Goal: Transaction & Acquisition: Purchase product/service

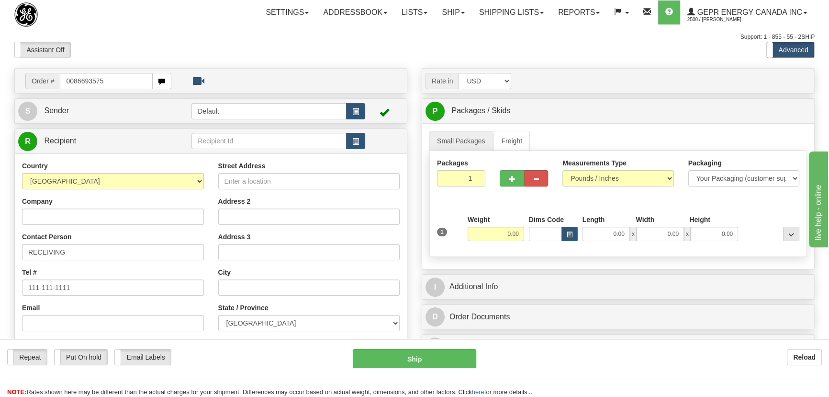
click at [72, 81] on input "0086693575" at bounding box center [106, 81] width 93 height 16
type input "86693575"
click at [200, 48] on body "Training Course Close Toggle navigation Settings Shipping Preferences New Recip…" at bounding box center [414, 198] width 829 height 397
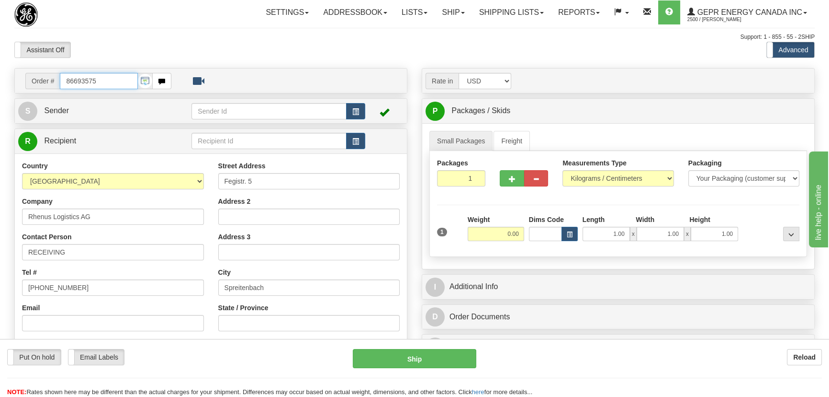
drag, startPoint x: 58, startPoint y: 77, endPoint x: 12, endPoint y: 75, distance: 46.5
click at [13, 75] on div "Order # 86693575 S" at bounding box center [211, 279] width 408 height 423
paste input "0086693519"
type input "86693519"
click at [234, 51] on body "Training Course Close Toggle navigation Settings Shipping Preferences New Recip…" at bounding box center [414, 198] width 829 height 397
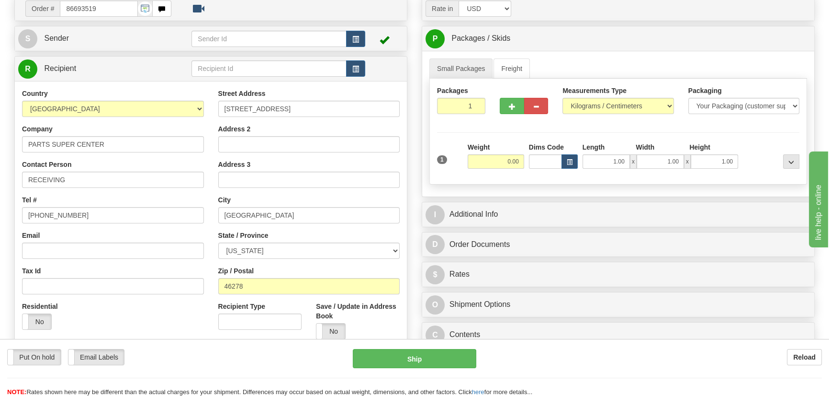
scroll to position [87, 0]
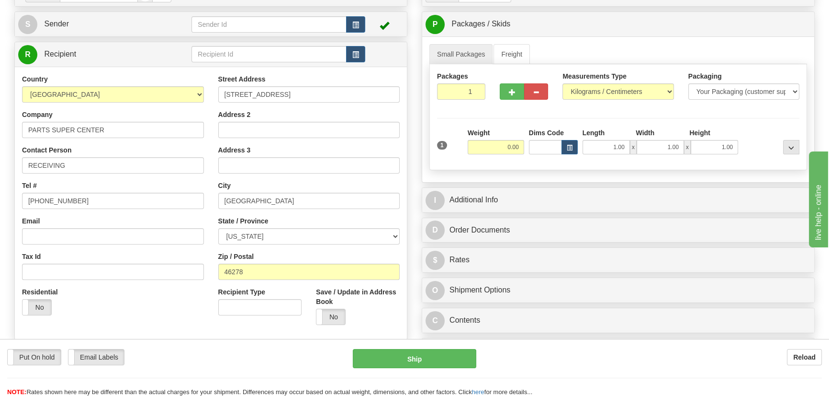
click at [498, 155] on div "Weight 0.00" at bounding box center [495, 145] width 61 height 34
click at [504, 149] on input "0.00" at bounding box center [496, 147] width 57 height 14
type input "10.00"
click at [565, 91] on select "Pounds / Inches Kilograms / Centimeters" at bounding box center [618, 91] width 111 height 16
select select "0"
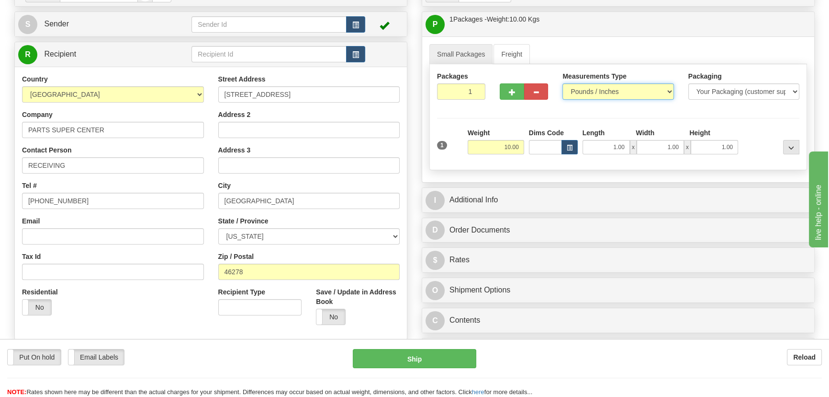
click at [563, 83] on select "Pounds / Inches Kilograms / Centimeters" at bounding box center [618, 91] width 111 height 16
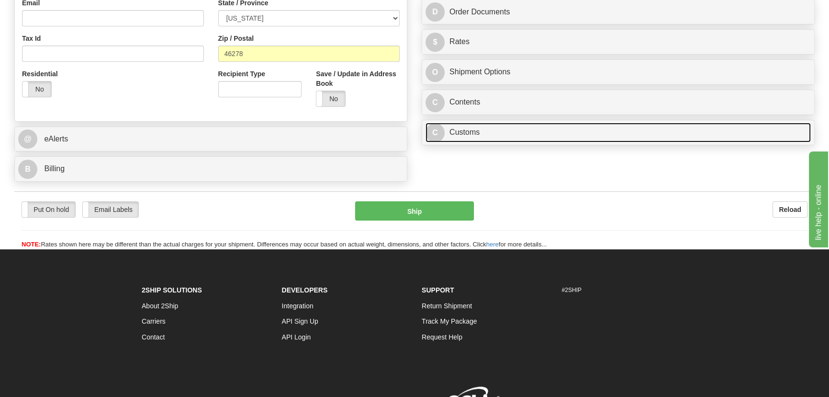
click at [579, 136] on link "C Customs" at bounding box center [618, 133] width 385 height 20
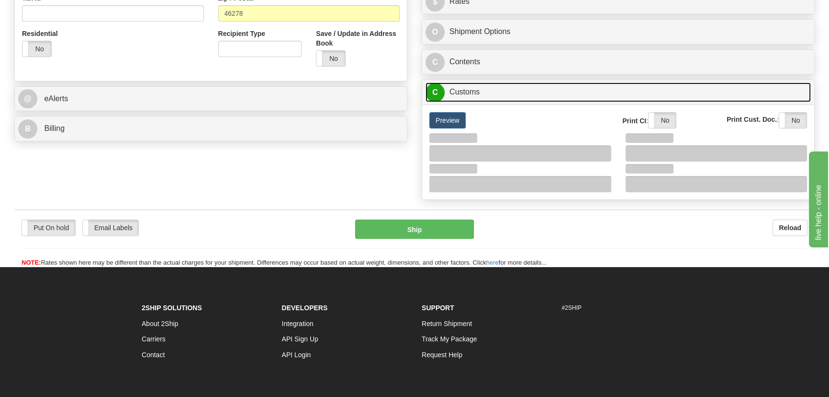
scroll to position [413, 0]
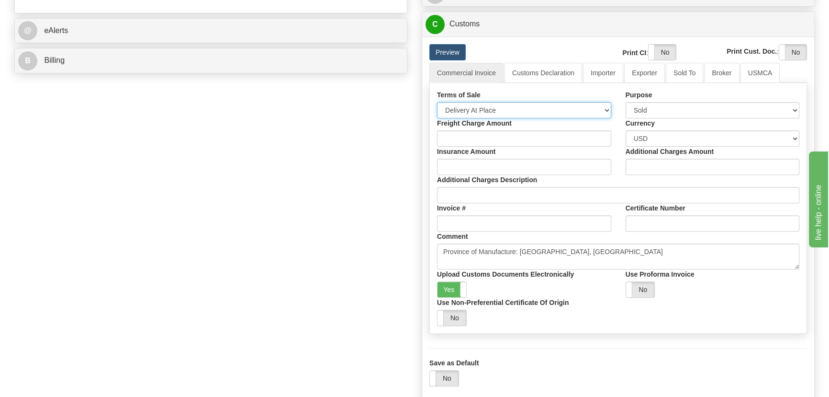
click at [512, 110] on select "Free Carrier Free On Board Ex Works Delivered Duty Unpaid Delivered Duty Paid C…" at bounding box center [524, 110] width 174 height 16
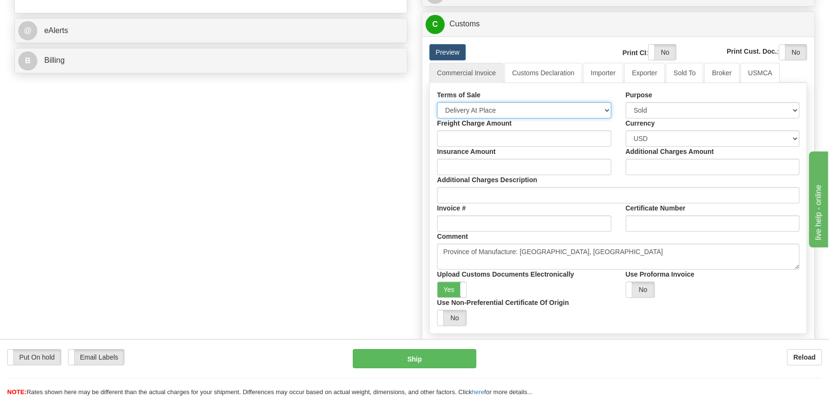
select select "7"
click at [437, 102] on select "Free Carrier Free On Board Ex Works Delivered Duty Unpaid Delivered Duty Paid C…" at bounding box center [524, 110] width 174 height 16
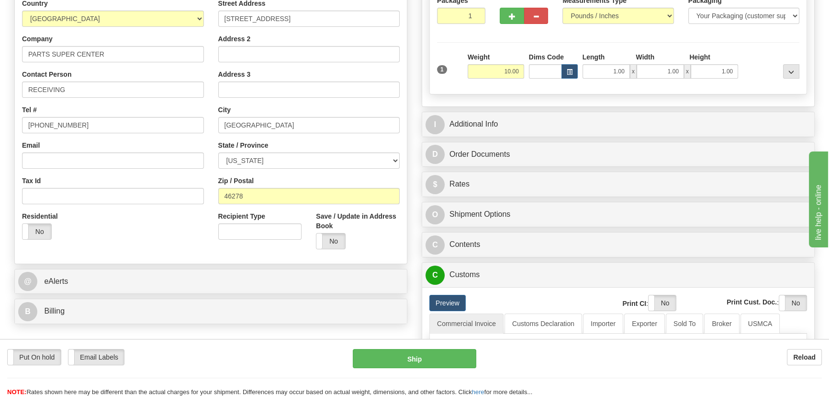
scroll to position [152, 0]
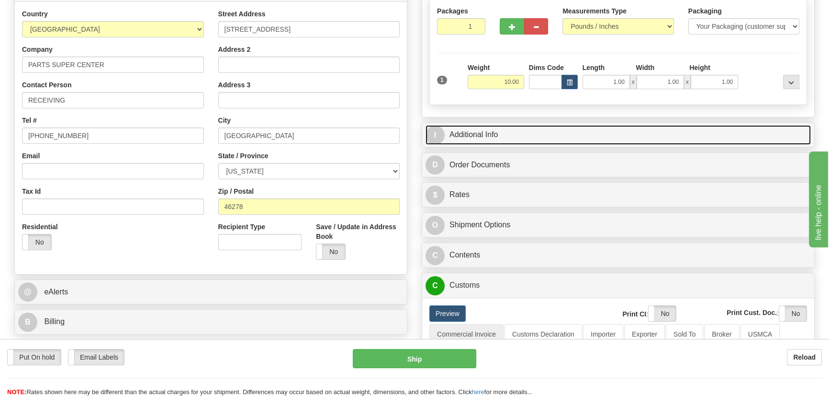
click at [625, 126] on link "I Additional Info" at bounding box center [618, 135] width 385 height 20
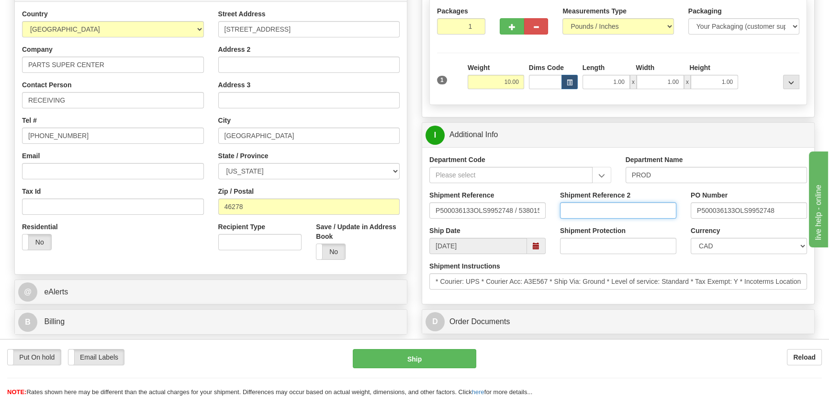
click at [645, 207] on input "Shipment Reference 2" at bounding box center [618, 210] width 116 height 16
drag, startPoint x: 645, startPoint y: 207, endPoint x: 559, endPoint y: 208, distance: 85.2
click at [559, 208] on div "Shipment Reference 2 5399005820" at bounding box center [618, 207] width 131 height 35
type input "5399005820"
click at [749, 247] on select "CAD USD EUR ZAR RON ANG ARN AUD AUS AWG BBD BFR BGN BHD BMD BND BRC BRL CHP CKZ…" at bounding box center [749, 246] width 116 height 16
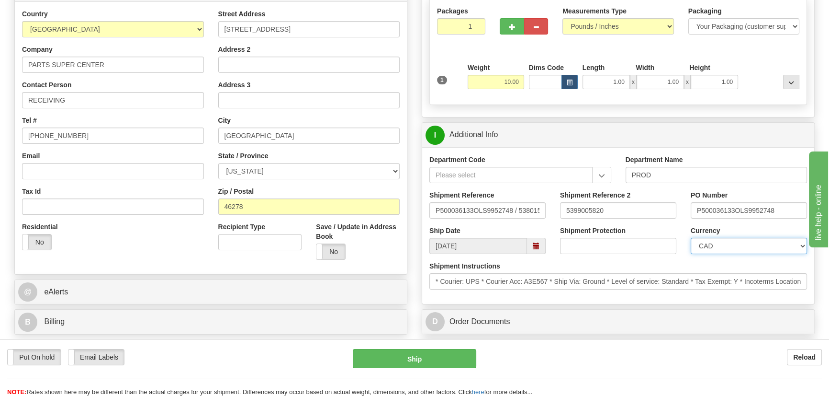
select select "1"
click at [691, 238] on select "CAD USD EUR ZAR RON ANG ARN AUD AUS AWG BBD BFR BGN BHD BMD BND BRC BRL CHP CKZ…" at bounding box center [749, 246] width 116 height 16
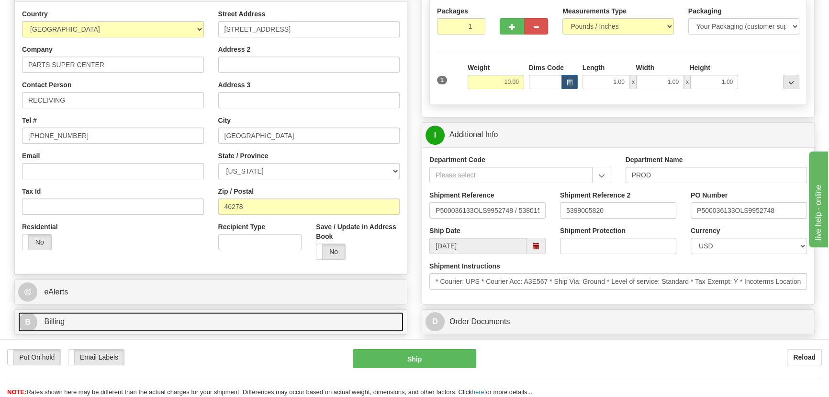
click at [266, 315] on link "B Billing" at bounding box center [210, 322] width 385 height 20
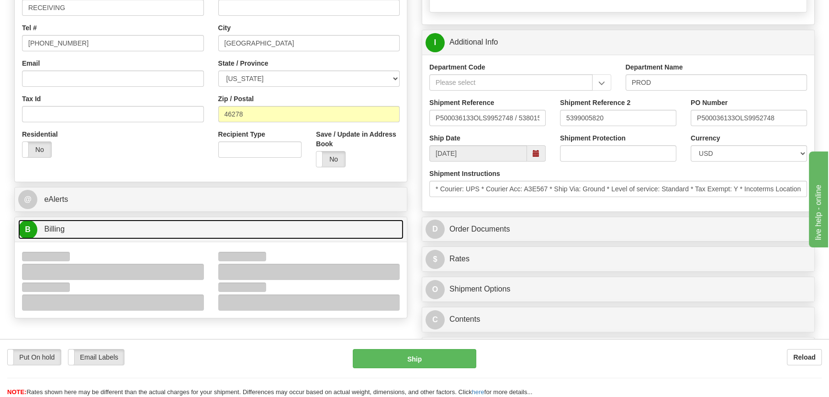
scroll to position [326, 0]
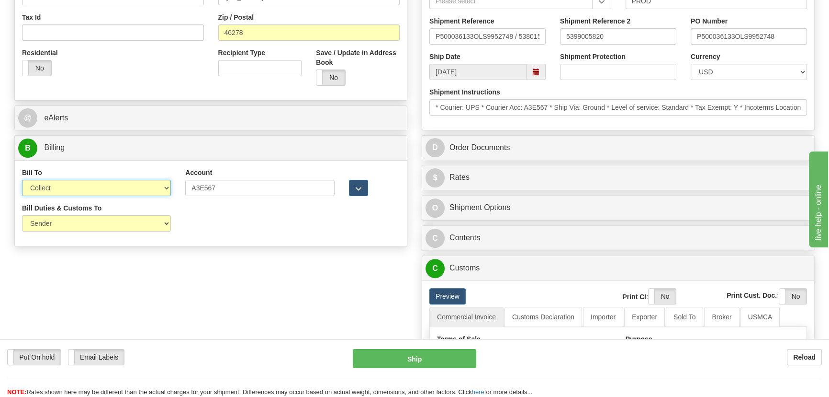
click at [100, 189] on select "Sender Recipient Third Party Collect" at bounding box center [96, 188] width 149 height 16
select select "1"
click at [22, 180] on select "Sender Recipient Third Party Collect" at bounding box center [96, 188] width 149 height 16
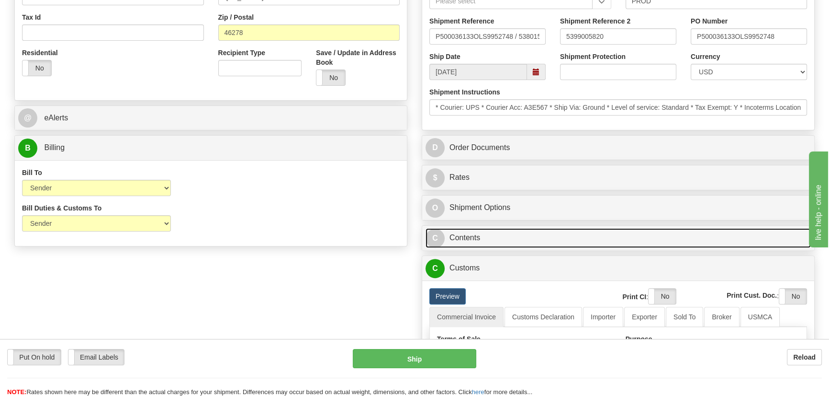
click at [607, 239] on link "C Contents" at bounding box center [618, 238] width 385 height 20
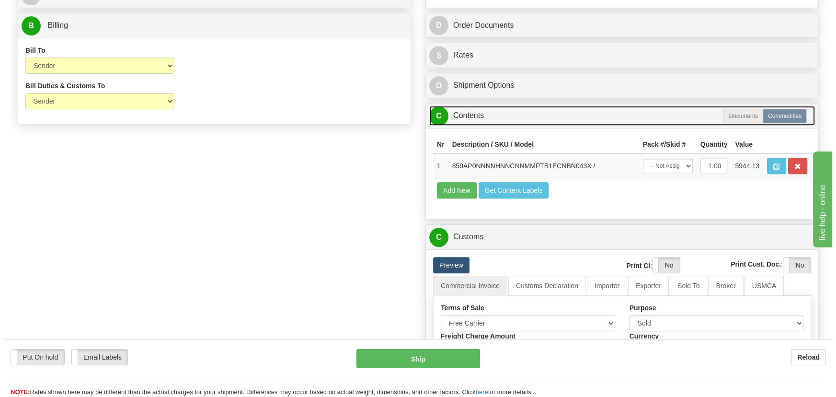
scroll to position [456, 0]
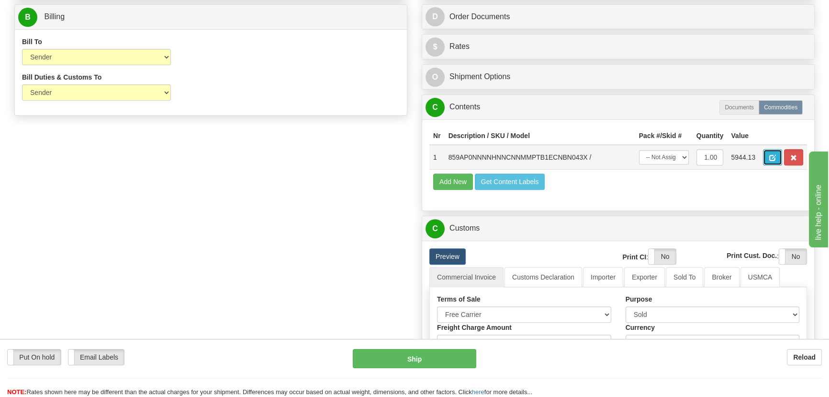
click at [773, 155] on span "button" at bounding box center [773, 158] width 7 height 6
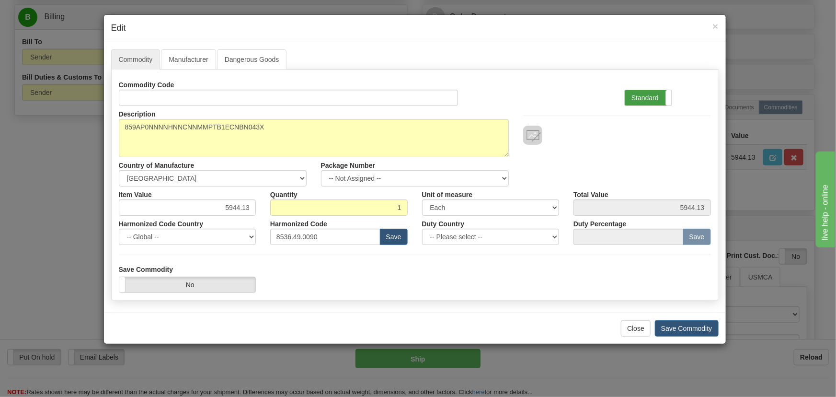
click at [640, 95] on label "Standard" at bounding box center [647, 97] width 47 height 15
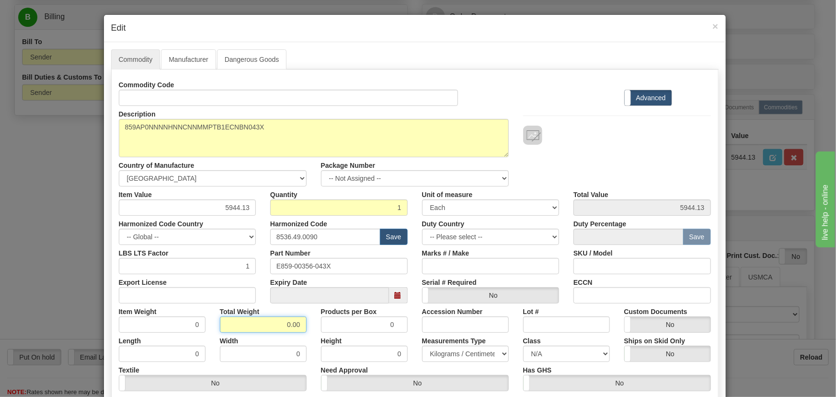
drag, startPoint x: 281, startPoint y: 324, endPoint x: 305, endPoint y: 334, distance: 25.5
click at [305, 334] on div "Commodity Code Standard Advanced Description 859AP0NNNNHNNCNNMMPTB1ECNBN043X Co…" at bounding box center [415, 248] width 592 height 343
type input "1"
type input "1.0000"
drag, startPoint x: 304, startPoint y: 334, endPoint x: 304, endPoint y: 340, distance: 6.2
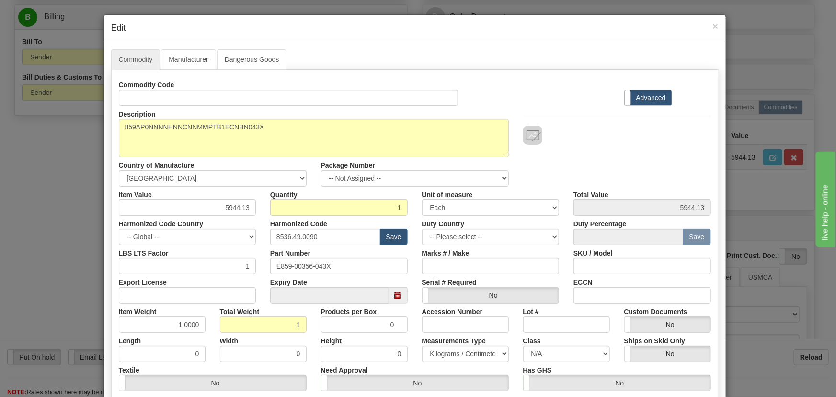
click at [304, 335] on div "Width 0" at bounding box center [263, 346] width 101 height 29
drag, startPoint x: 237, startPoint y: 210, endPoint x: 293, endPoint y: 232, distance: 60.2
click at [297, 233] on div "Commodity Code Standard Advanced Description 859AP0NNNNHNNCNNMMPTB1ECNBN043X Co…" at bounding box center [415, 248] width 592 height 343
paste input "3.469,45"
type input "3469.45"
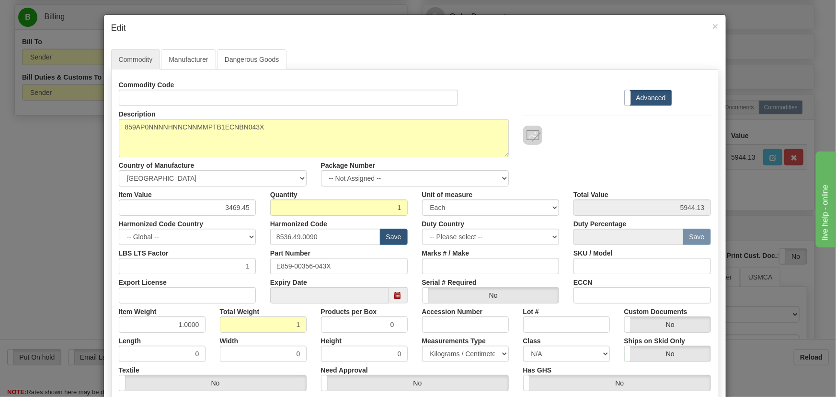
type input "3469.45"
click at [601, 134] on div at bounding box center [617, 134] width 188 height 19
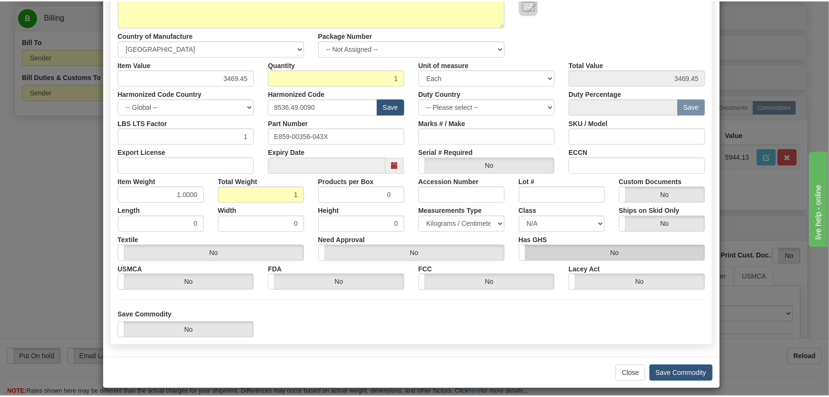
scroll to position [130, 0]
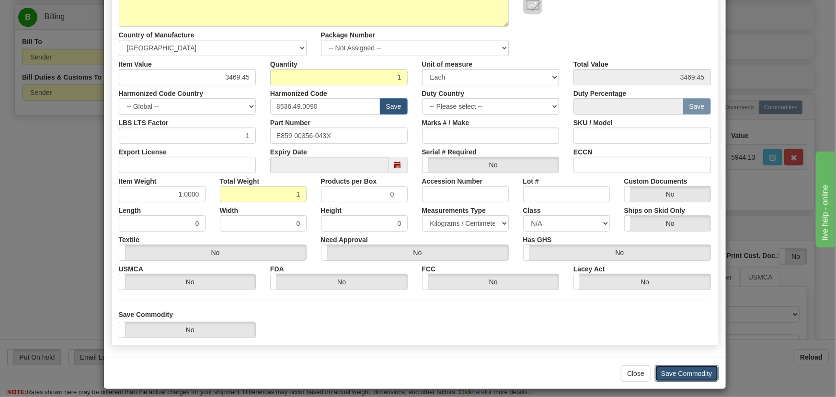
click at [666, 368] on button "Save Commodity" at bounding box center [687, 373] width 64 height 16
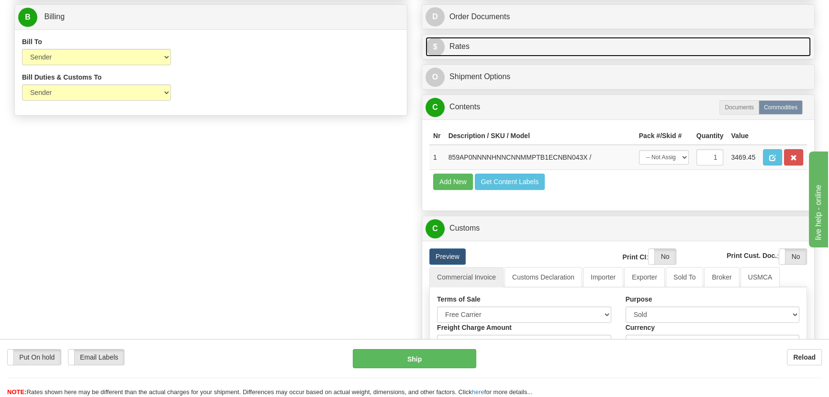
click at [610, 47] on link "$ Rates" at bounding box center [618, 47] width 385 height 20
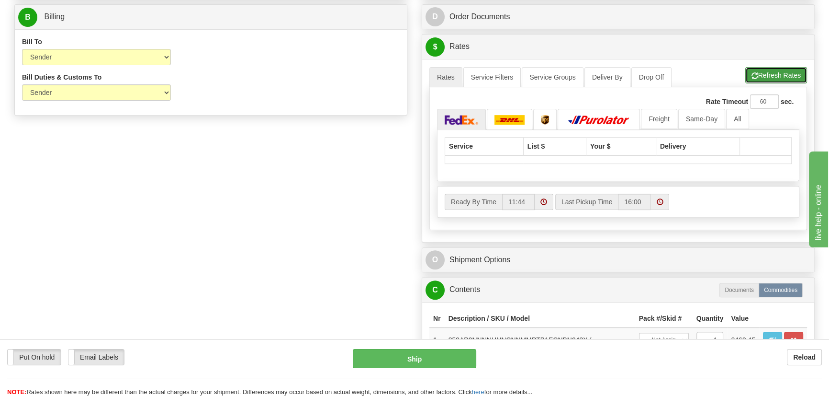
click at [776, 73] on button "Refresh Rates" at bounding box center [777, 75] width 62 height 16
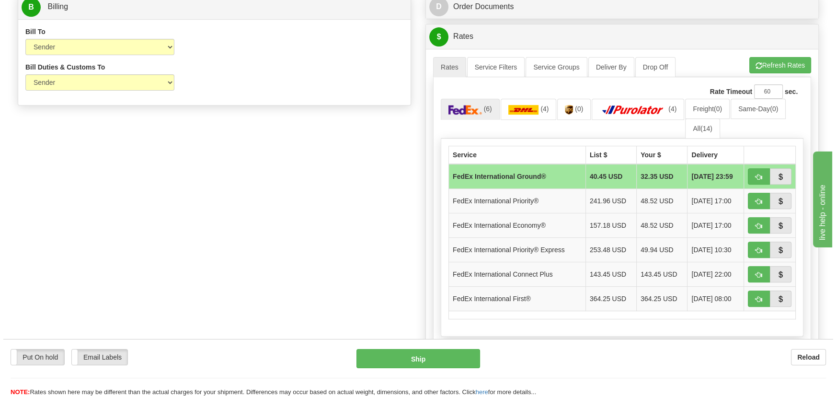
scroll to position [456, 0]
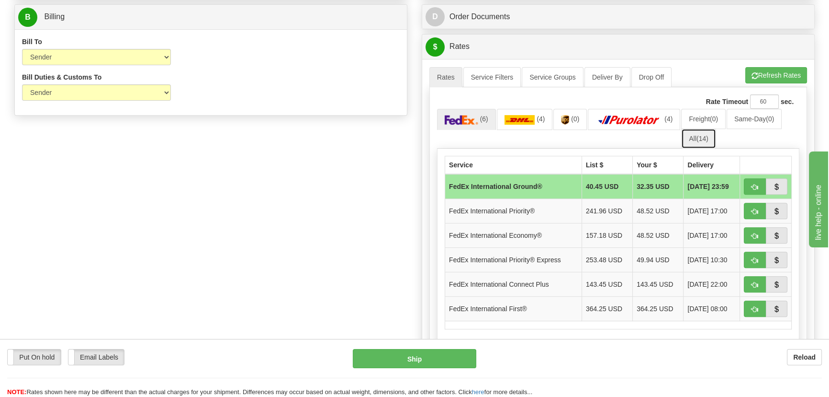
click at [688, 140] on link "All (14)" at bounding box center [698, 138] width 34 height 20
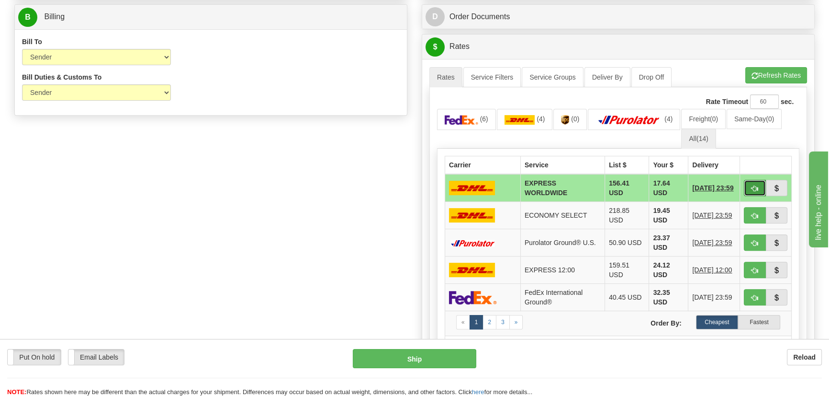
click at [752, 187] on span "button" at bounding box center [755, 188] width 7 height 6
type input "P"
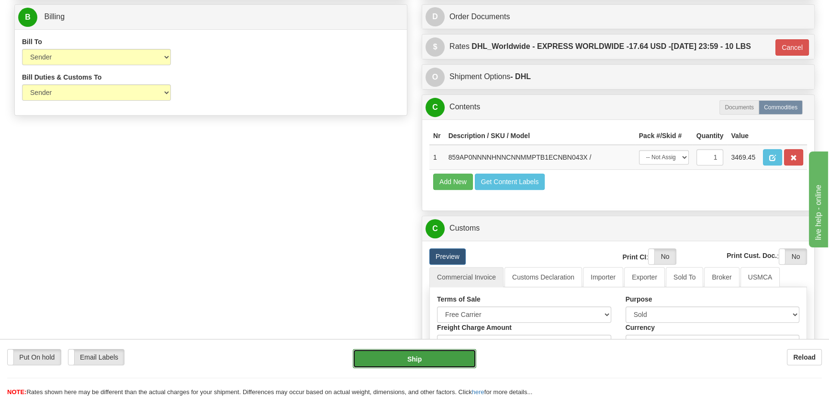
click at [438, 361] on button "Ship" at bounding box center [415, 358] width 124 height 19
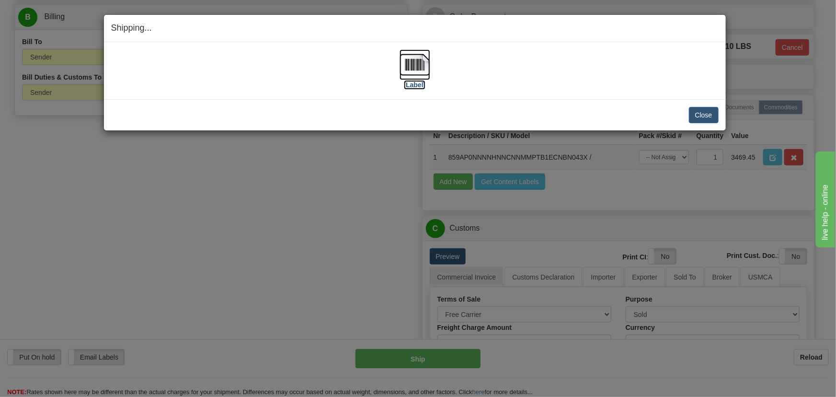
click at [416, 65] on img at bounding box center [414, 64] width 31 height 31
click at [708, 115] on button "Close" at bounding box center [704, 115] width 30 height 16
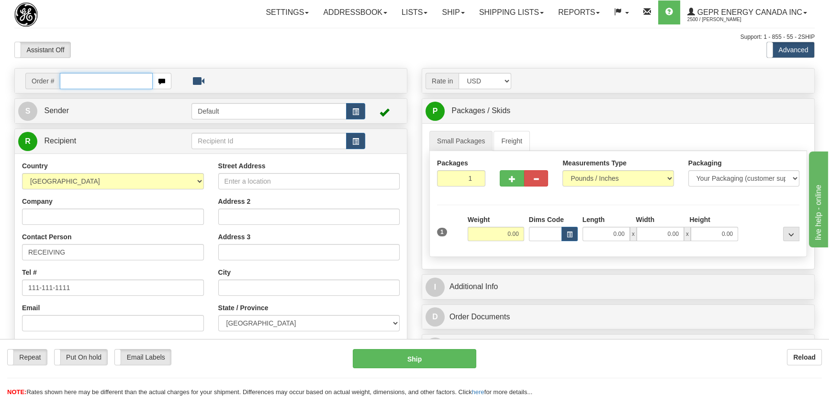
paste input "0086693567"
click at [72, 82] on input "0086693567" at bounding box center [106, 81] width 93 height 16
type input "86693567"
click at [141, 51] on body "Training Course Close Toggle navigation Settings Shipping Preferences New Recip…" at bounding box center [418, 198] width 836 height 397
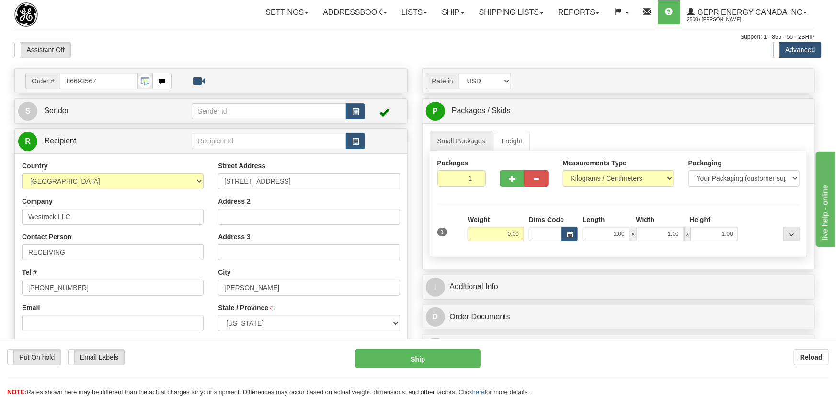
type input "STEVENSON"
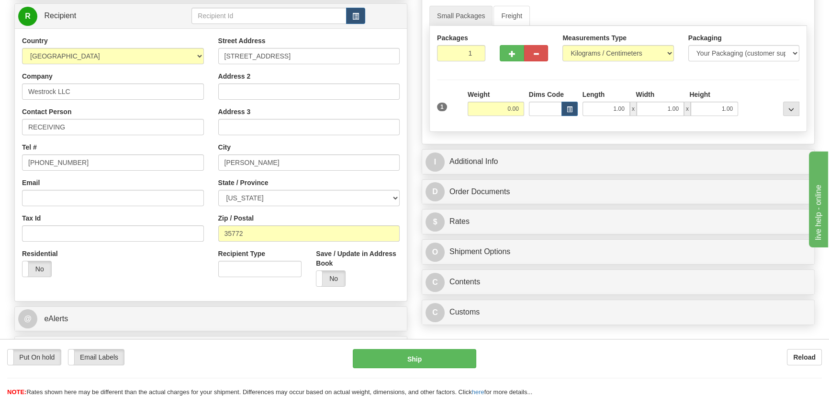
scroll to position [130, 0]
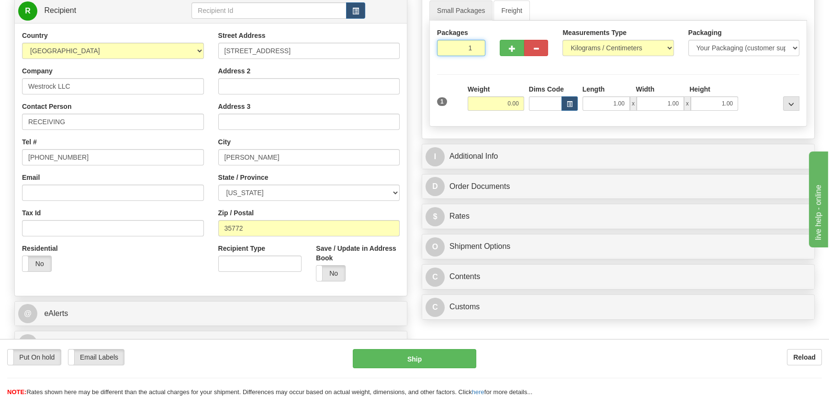
drag, startPoint x: 463, startPoint y: 46, endPoint x: 513, endPoint y: 81, distance: 61.5
click at [512, 78] on div "Packages 1 1 Measurements Type" at bounding box center [619, 74] width 378 height 106
type input "2"
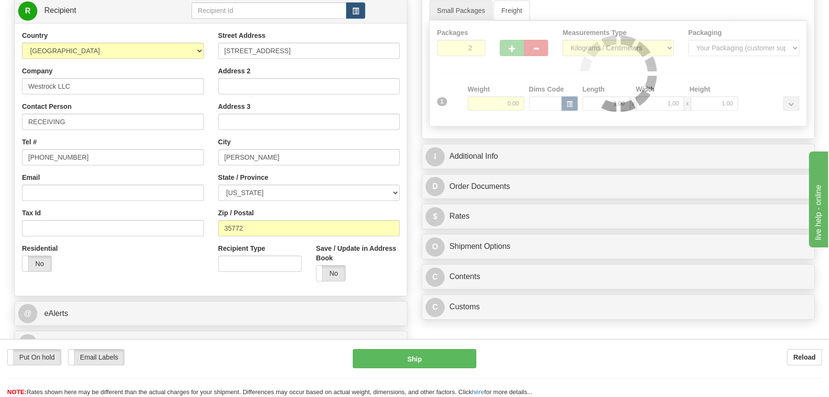
click at [510, 80] on div "Packages 2 1 Measurements Type" at bounding box center [619, 74] width 378 height 106
click at [509, 110] on div at bounding box center [618, 73] width 377 height 105
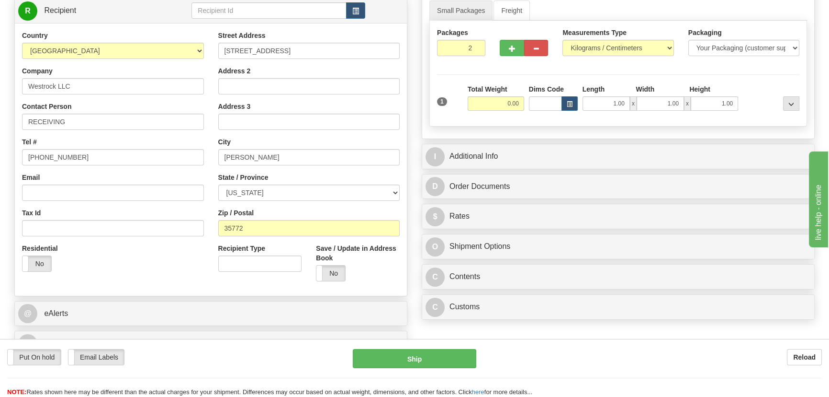
click at [503, 103] on input "0.00" at bounding box center [496, 103] width 57 height 14
type input "42.00"
click at [623, 41] on select "Pounds / Inches Kilograms / Centimeters" at bounding box center [618, 48] width 111 height 16
select select "0"
click at [563, 40] on select "Pounds / Inches Kilograms / Centimeters" at bounding box center [618, 48] width 111 height 16
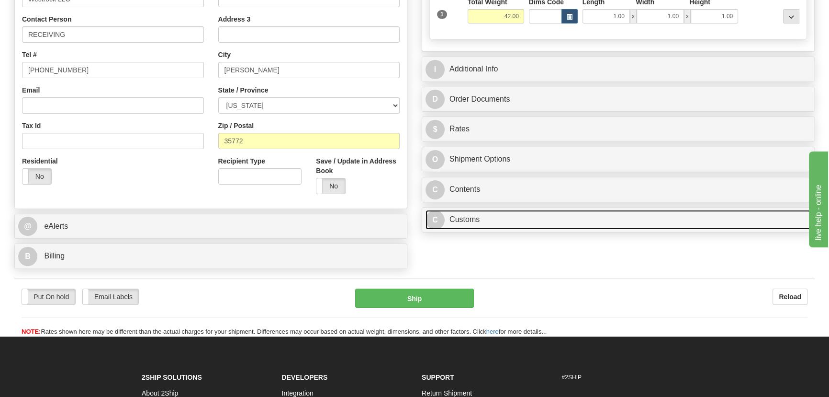
click at [546, 217] on link "C Customs" at bounding box center [618, 220] width 385 height 20
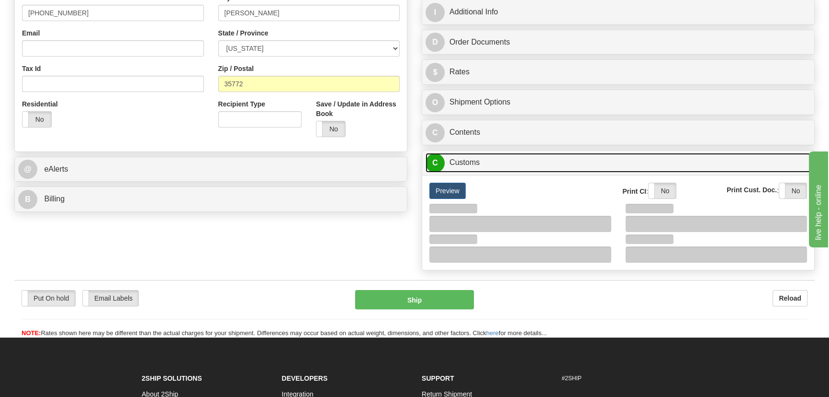
scroll to position [348, 0]
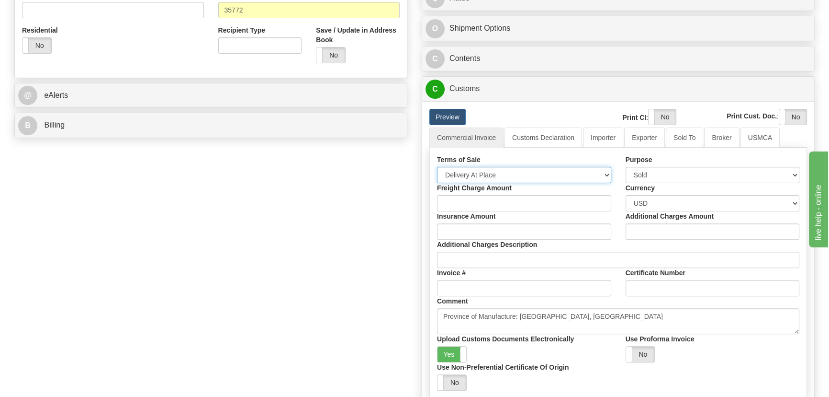
click at [532, 172] on select "Free Carrier Free On Board Ex Works Delivered Duty Unpaid Delivered Duty Paid C…" at bounding box center [524, 175] width 174 height 16
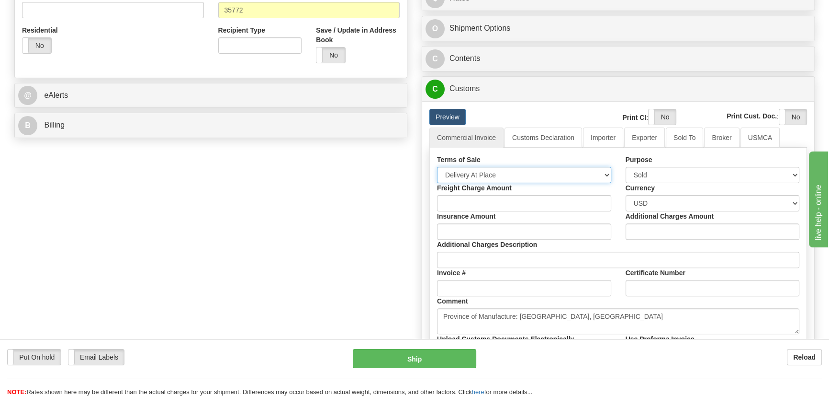
select select "7"
click at [437, 167] on select "Free Carrier Free On Board Ex Works Delivered Duty Unpaid Delivered Duty Paid C…" at bounding box center [524, 175] width 174 height 16
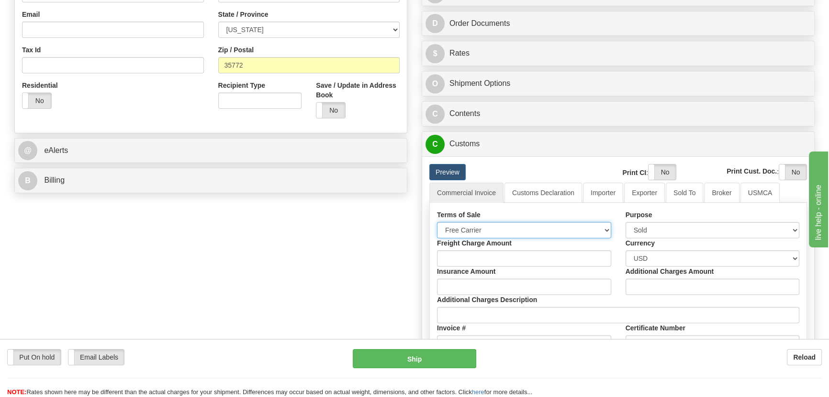
scroll to position [174, 0]
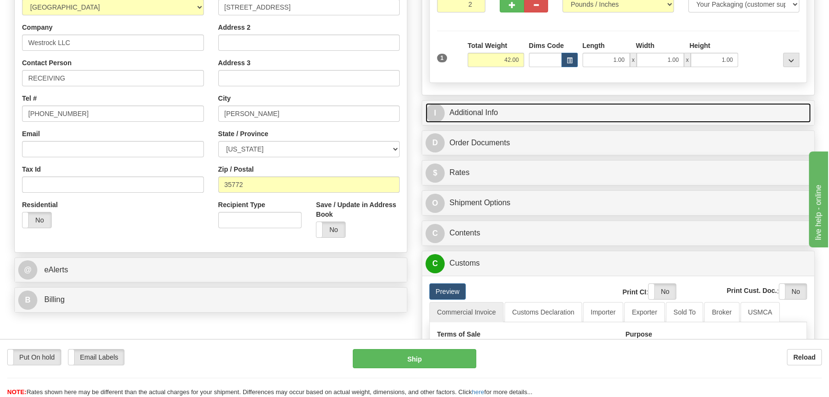
click at [673, 103] on link "I Additional Info" at bounding box center [618, 113] width 385 height 20
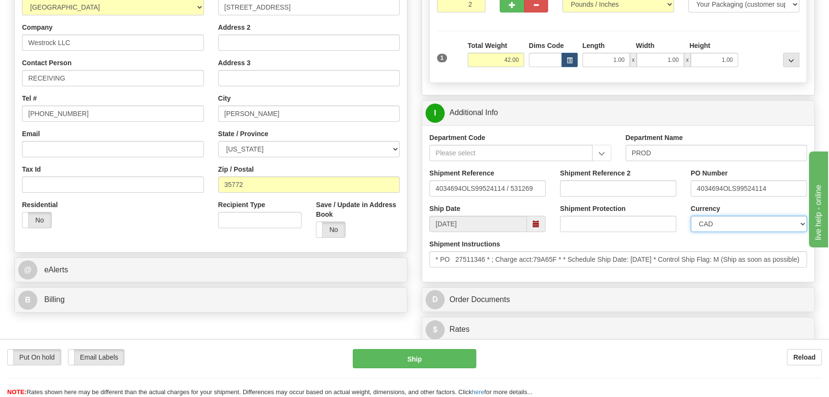
click at [733, 223] on select "CAD USD EUR ZAR [PERSON_NAME] ARN AUD AUS AWG BBD BFR BGN BHD BMD BND BRC BRL C…" at bounding box center [749, 223] width 116 height 16
select select "1"
click at [691, 215] on select "CAD USD EUR ZAR [PERSON_NAME] ARN AUD AUS AWG BBD BFR BGN BHD BMD BND BRC BRL C…" at bounding box center [749, 223] width 116 height 16
click at [665, 186] on input "Shipment Reference 2" at bounding box center [618, 188] width 116 height 16
drag, startPoint x: 665, startPoint y: 186, endPoint x: 514, endPoint y: 183, distance: 150.9
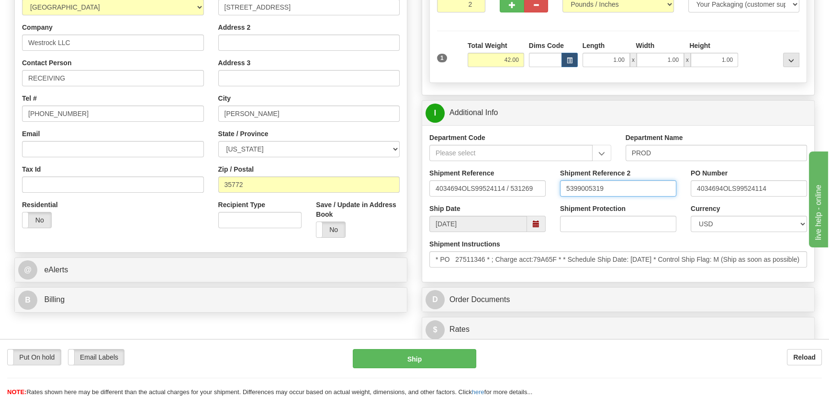
click at [514, 183] on div "Shipment Reference 4034694OLS99524114 / 531269 Shipment Reference 2 5399005319 …" at bounding box center [618, 185] width 392 height 35
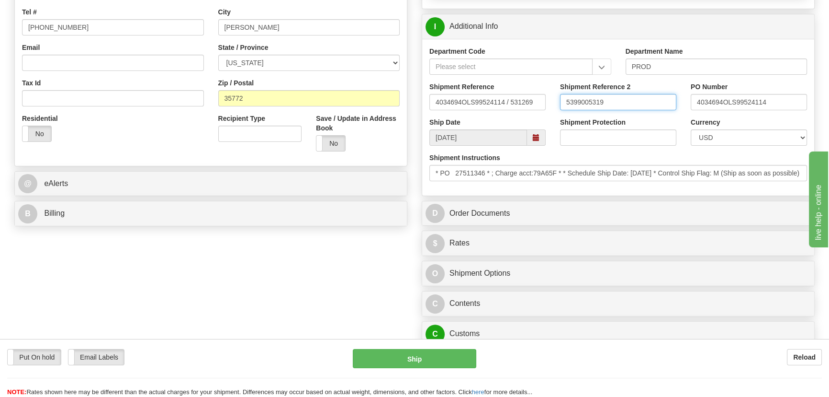
scroll to position [261, 0]
type input "5399005319"
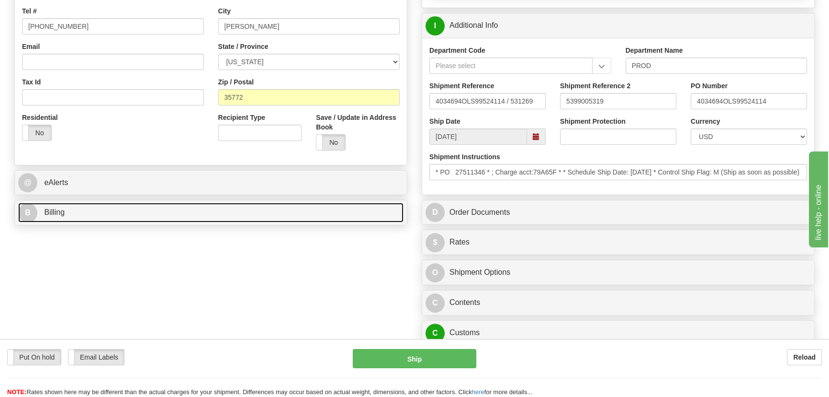
click at [267, 204] on link "B Billing" at bounding box center [210, 213] width 385 height 20
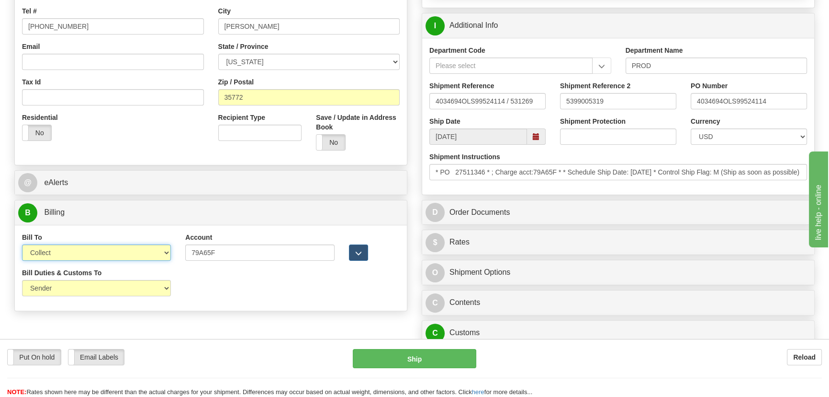
click at [134, 249] on select "Sender Recipient Third Party Collect" at bounding box center [96, 252] width 149 height 16
select select "1"
click at [22, 244] on select "Sender Recipient Third Party Collect" at bounding box center [96, 252] width 149 height 16
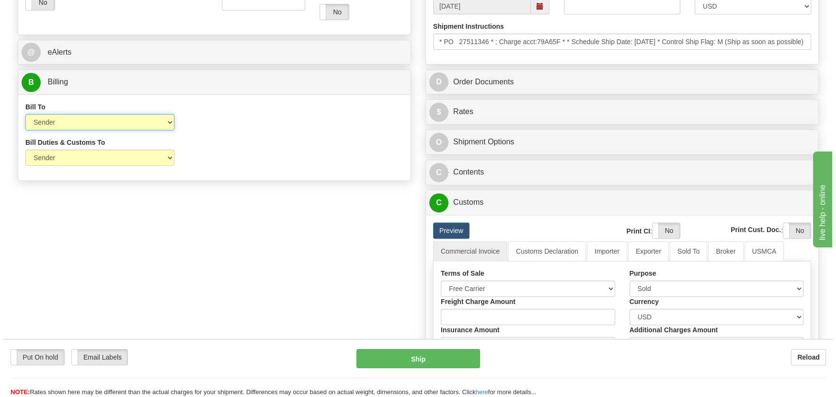
scroll to position [392, 0]
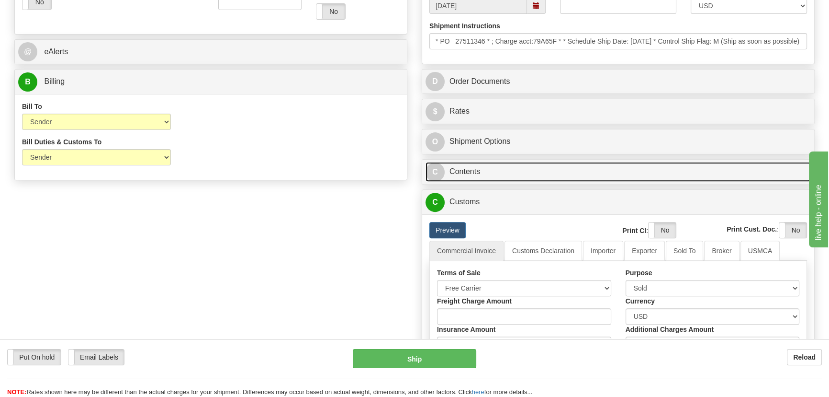
click at [691, 169] on link "C Contents" at bounding box center [618, 172] width 385 height 20
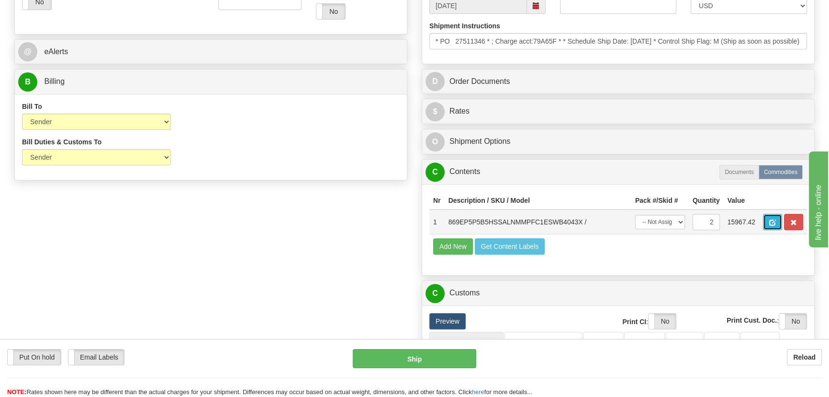
click at [777, 222] on button "button" at bounding box center [772, 222] width 19 height 16
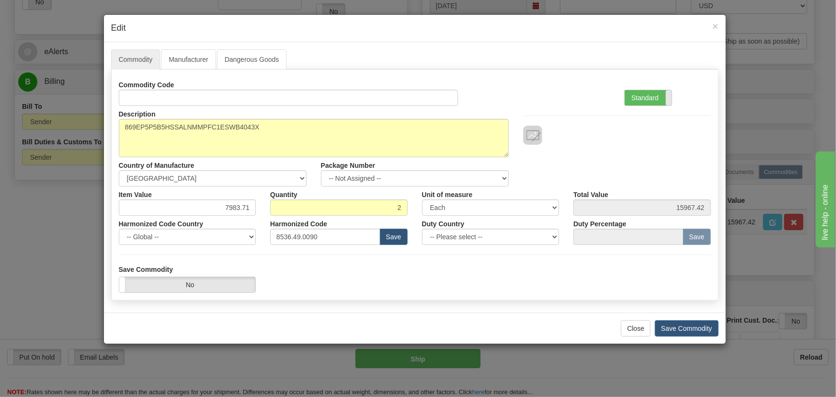
click at [667, 91] on span at bounding box center [671, 97] width 12 height 15
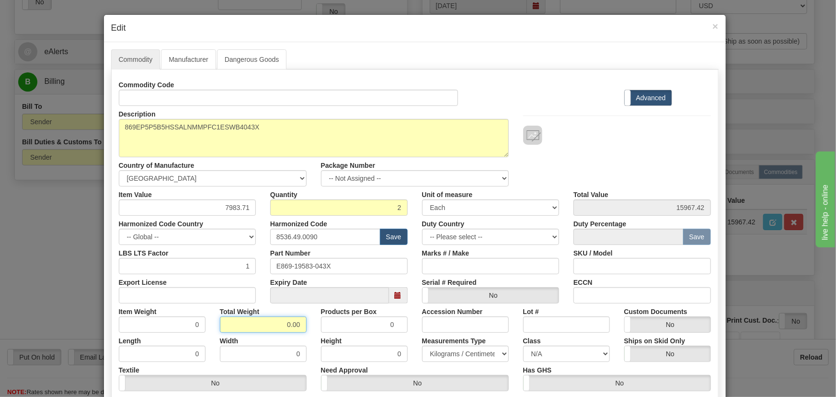
drag, startPoint x: 281, startPoint y: 323, endPoint x: 310, endPoint y: 327, distance: 30.0
click at [310, 327] on div "Item Weight 0 Total Weight 0.00 Products per Box 0 Accession Number Lot # Custo…" at bounding box center [415, 317] width 606 height 29
type input "1"
type input "0.5000"
drag, startPoint x: 222, startPoint y: 203, endPoint x: 279, endPoint y: 210, distance: 57.5
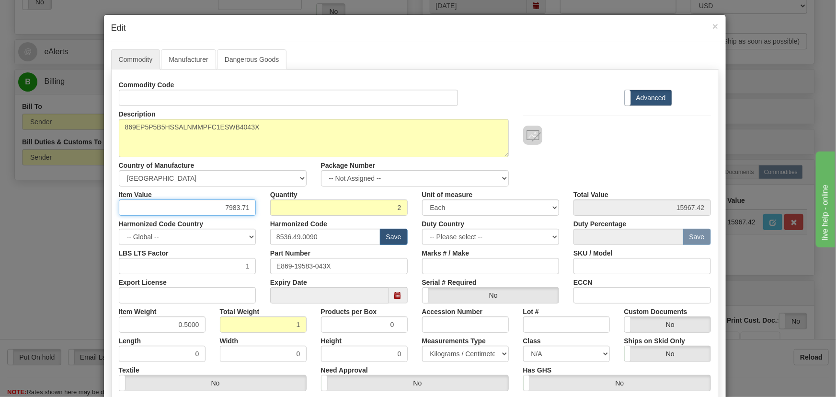
click at [255, 210] on div "Item Value 7983.71" at bounding box center [188, 200] width 152 height 29
paste input "4.329,07"
type input "4329.07"
type input "8658.14"
click at [584, 163] on div "Description 869EP5P5B5HSSALNMMPFC1ESWB4043X Country of Manufacture -- Unknown -…" at bounding box center [415, 146] width 606 height 80
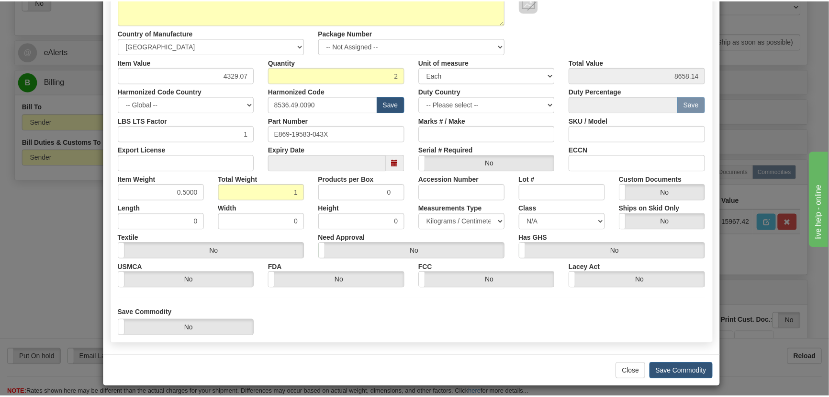
scroll to position [136, 0]
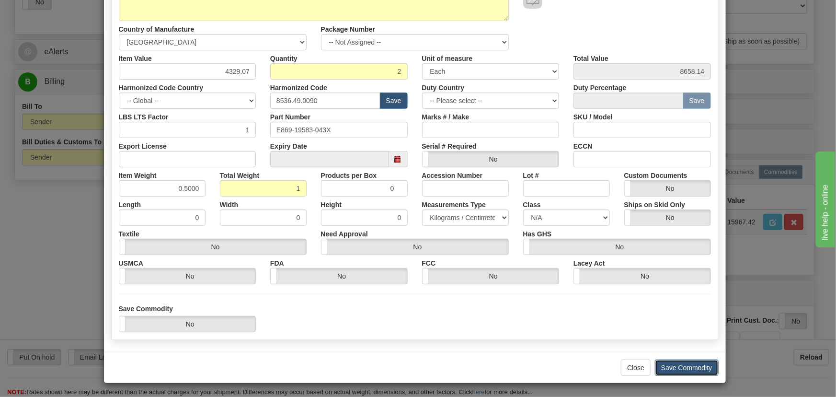
click at [680, 367] on button "Save Commodity" at bounding box center [687, 367] width 64 height 16
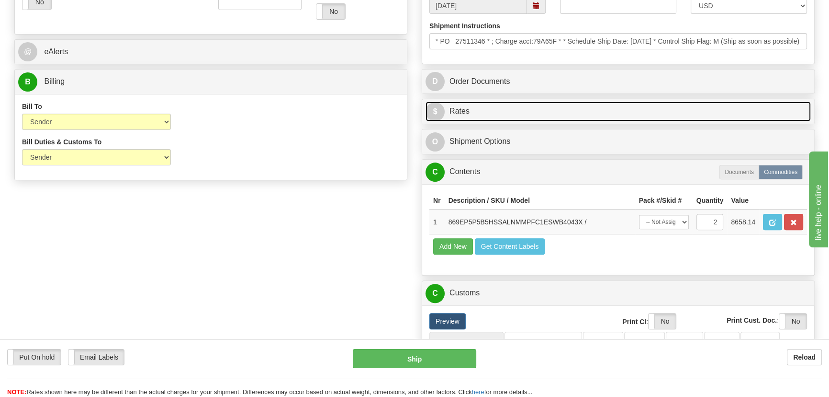
drag, startPoint x: 636, startPoint y: 114, endPoint x: 673, endPoint y: 115, distance: 36.4
click at [637, 114] on link "$ Rates" at bounding box center [618, 112] width 385 height 20
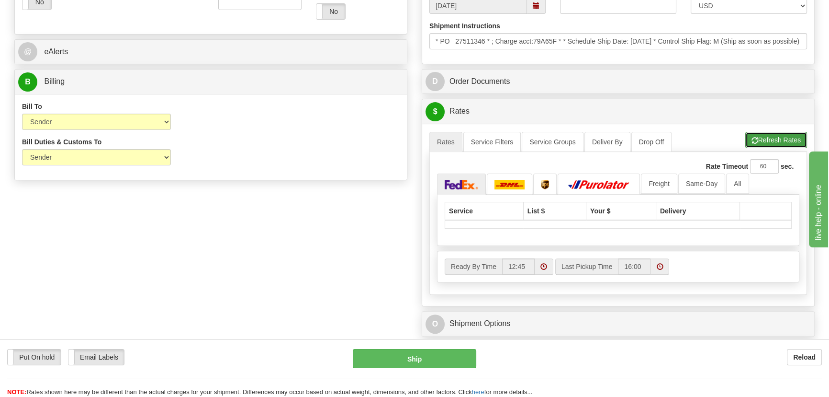
click at [765, 144] on button "Refresh Rates" at bounding box center [777, 140] width 62 height 16
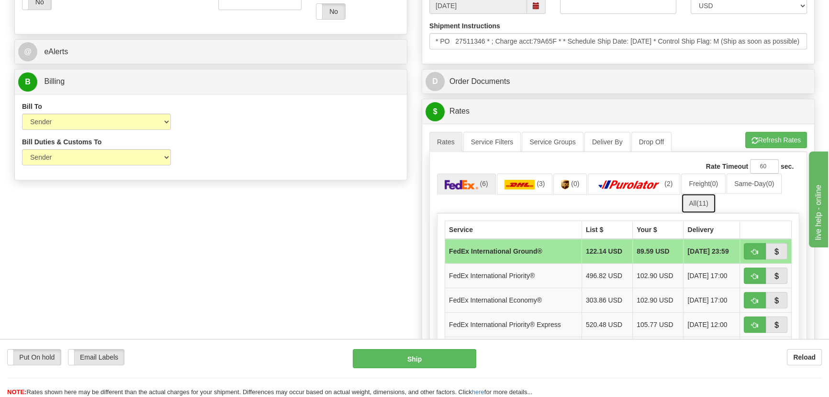
click at [704, 207] on link "All (11)" at bounding box center [698, 203] width 34 height 20
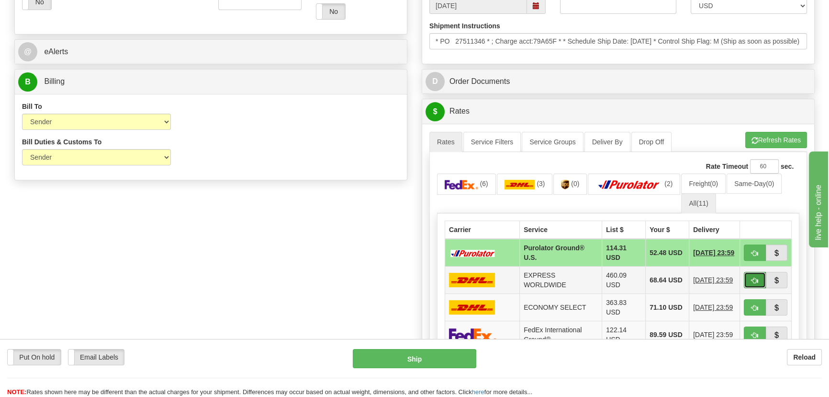
click at [750, 280] on button "button" at bounding box center [755, 280] width 22 height 16
type input "P"
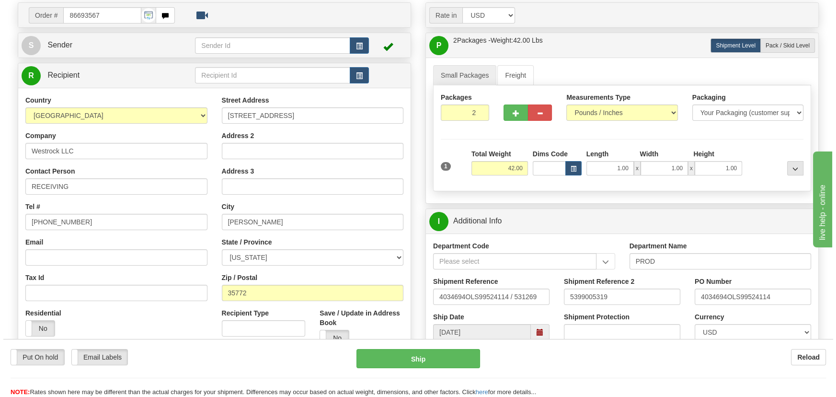
scroll to position [43, 0]
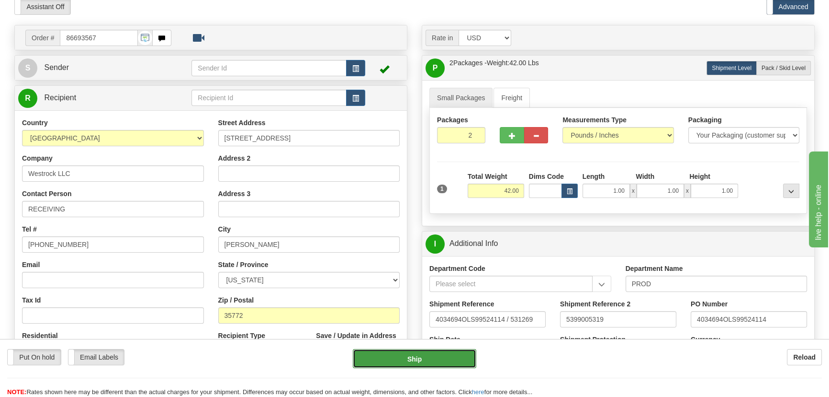
click at [421, 361] on button "Ship" at bounding box center [415, 358] width 124 height 19
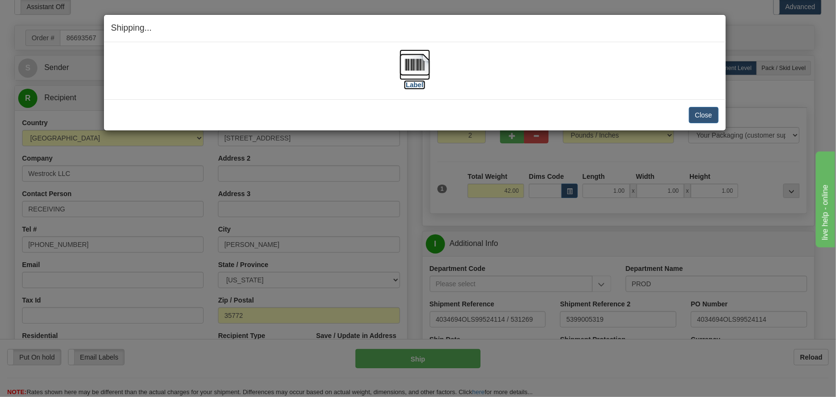
click at [421, 73] on img at bounding box center [414, 64] width 31 height 31
click at [701, 117] on button "Close" at bounding box center [704, 115] width 30 height 16
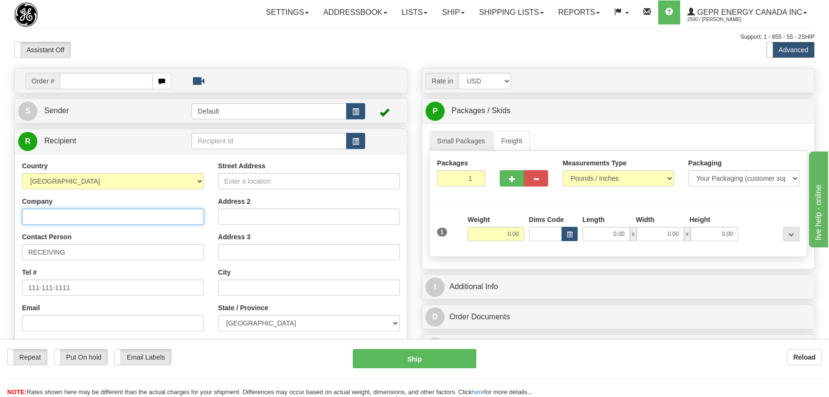
drag, startPoint x: 128, startPoint y: 215, endPoint x: 138, endPoint y: 210, distance: 11.1
click at [128, 215] on input "Company" at bounding box center [113, 216] width 182 height 16
paste input "Kontron Canada Systems"
type input "Kontron Canada Systems"
drag, startPoint x: 310, startPoint y: 181, endPoint x: 392, endPoint y: 163, distance: 83.4
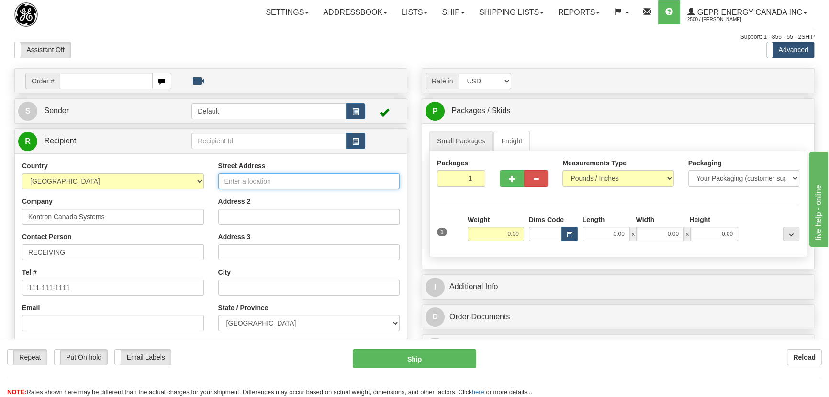
click at [310, 181] on input "Street Address" at bounding box center [309, 181] width 182 height 16
paste input "880 Marleau"
type input "880 Marleau"
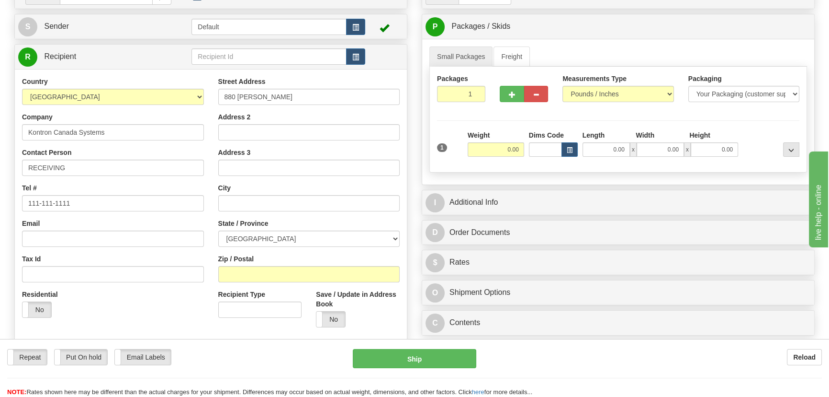
scroll to position [87, 0]
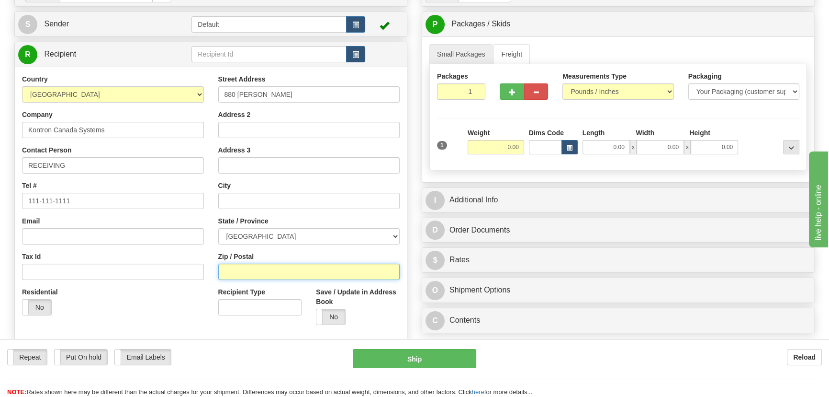
drag, startPoint x: 269, startPoint y: 269, endPoint x: 290, endPoint y: 269, distance: 21.6
click at [269, 269] on input "Zip / Postal" at bounding box center [309, 271] width 182 height 16
paste input "K6H 6G5"
type input "K6H 6G5"
type input "CORNWALL"
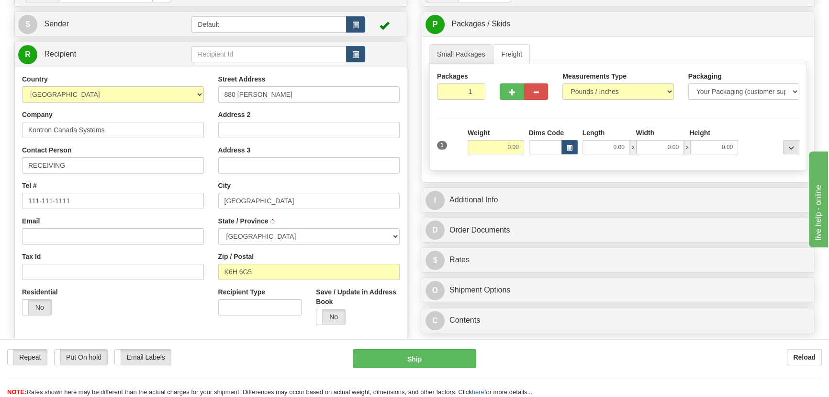
select select "ON"
click at [137, 169] on input "RECEIVING" at bounding box center [113, 165] width 182 height 16
paste input "ody McLennan"
click at [67, 166] on input "RECEIVING/ody McLennan" at bounding box center [113, 165] width 182 height 16
type input "RECEIVING/Jody McLennan"
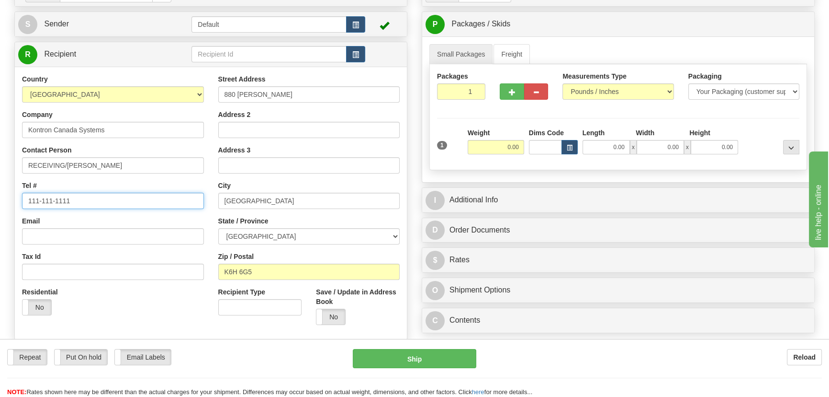
drag, startPoint x: 89, startPoint y: 201, endPoint x: 89, endPoint y: 175, distance: 25.9
click at [0, 165] on div "Toggle navigation Settings Shipping Preferences Fields Preferences New" at bounding box center [414, 183] width 829 height 540
paste input "+1 (613) 937-4462 x124"
type input "+1 (613) 937-4462 x124"
click at [505, 148] on input "0.00" at bounding box center [496, 147] width 57 height 14
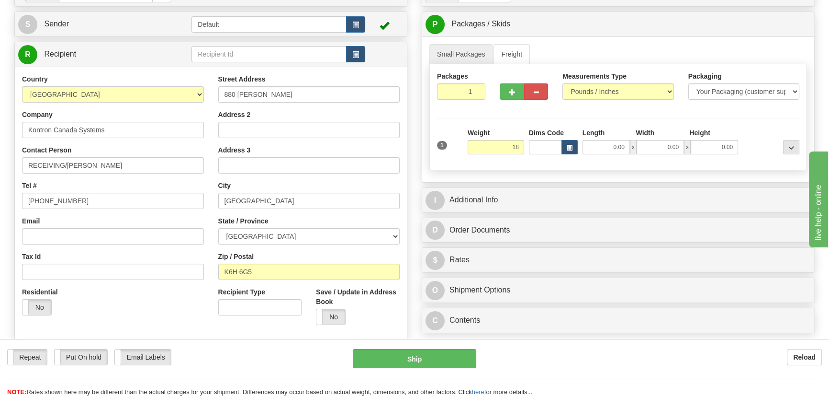
type input "18.00"
click at [766, 125] on div "Packages 1 1 Measurements Type" at bounding box center [619, 117] width 378 height 106
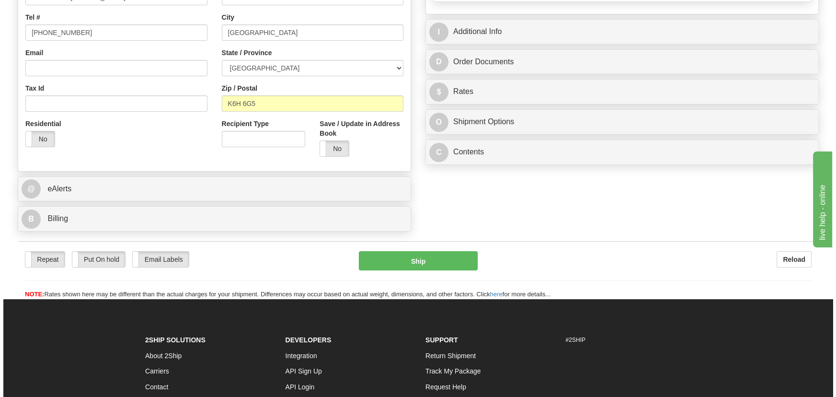
scroll to position [261, 0]
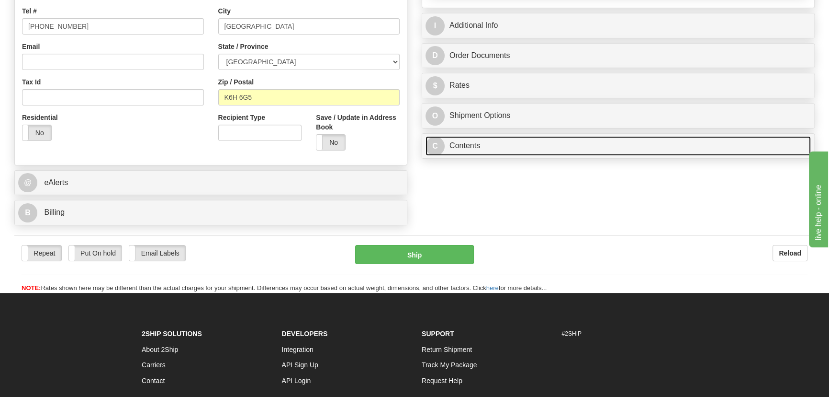
click at [572, 148] on link "C Contents" at bounding box center [618, 146] width 385 height 20
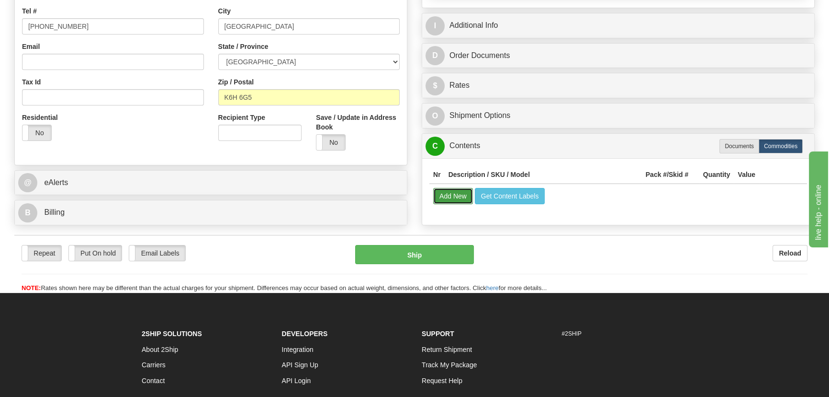
click at [450, 197] on button "Add New" at bounding box center [453, 196] width 40 height 16
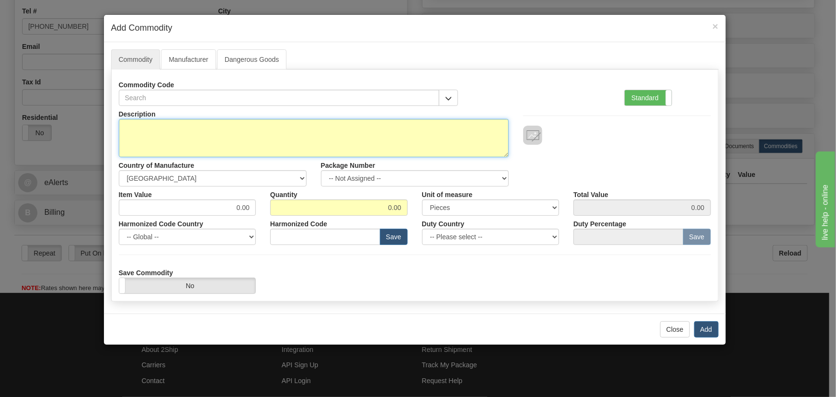
click at [215, 136] on textarea "Description" at bounding box center [314, 138] width 390 height 38
paste textarea "EP0884462"
type textarea "EP0884462"
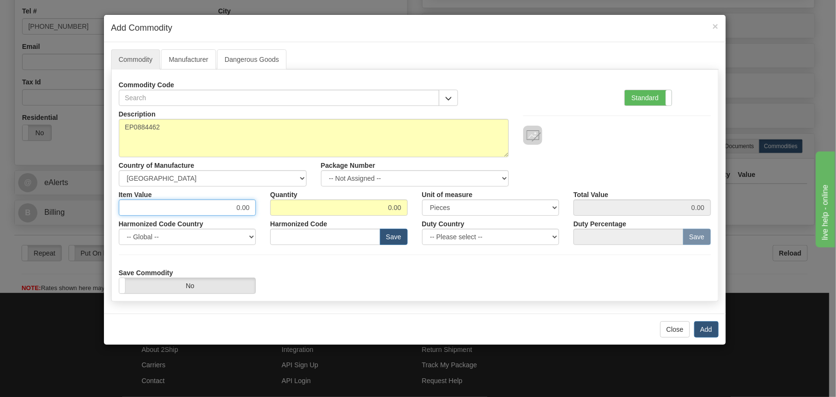
drag, startPoint x: 220, startPoint y: 208, endPoint x: 283, endPoint y: 216, distance: 64.1
click at [288, 216] on div "Description EP0884462 Country of Manufacture -- Unknown -- AFGHANISTAN ALAND IS…" at bounding box center [415, 200] width 592 height 188
type input ".92"
type input "2000"
type input "1840.00"
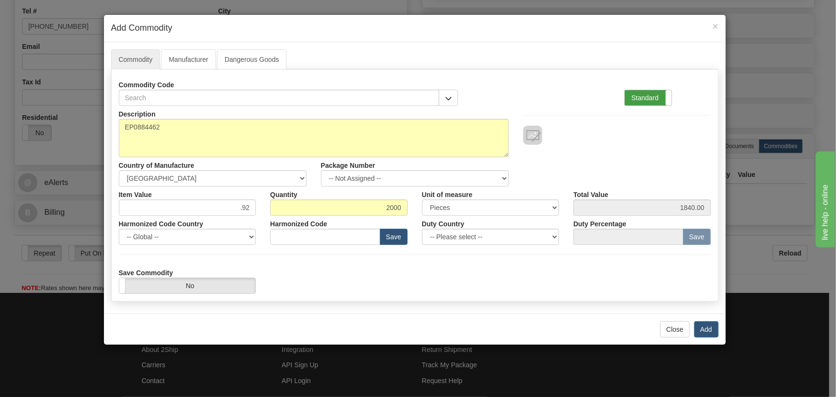
click at [644, 93] on label "Standard" at bounding box center [647, 97] width 47 height 15
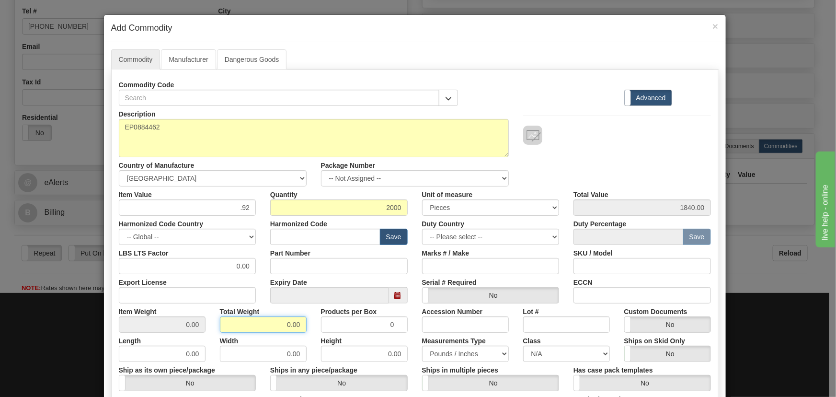
drag, startPoint x: 274, startPoint y: 323, endPoint x: 297, endPoint y: 330, distance: 23.6
click at [297, 330] on input "0.00" at bounding box center [263, 324] width 87 height 16
type input ".2000"
type input "0.0001"
click at [600, 135] on div at bounding box center [617, 134] width 188 height 19
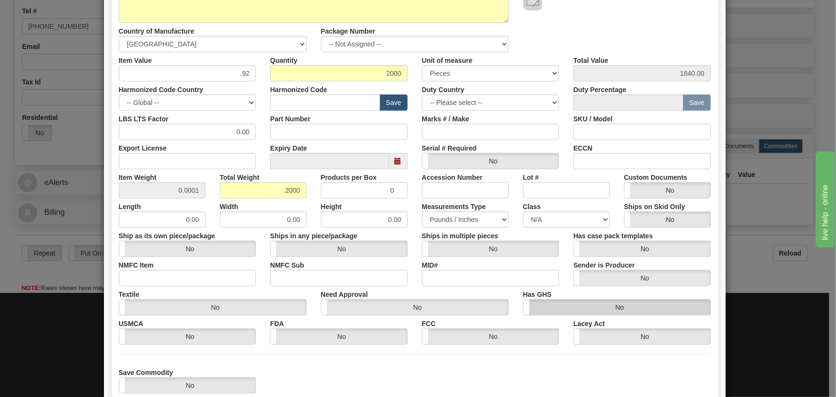
scroll to position [195, 0]
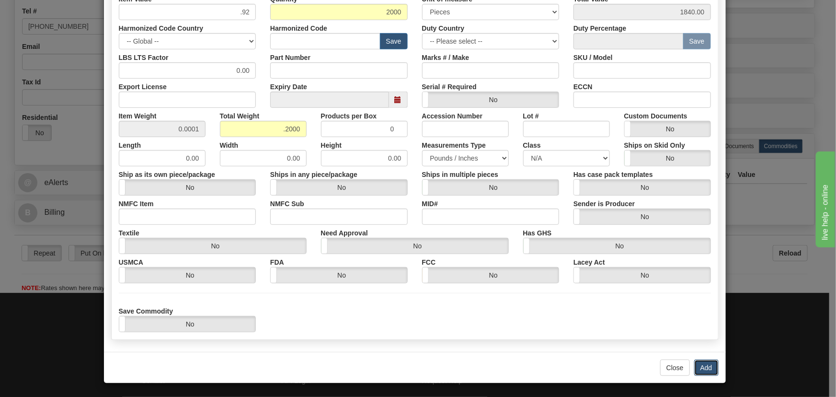
click at [696, 367] on button "Add" at bounding box center [706, 367] width 24 height 16
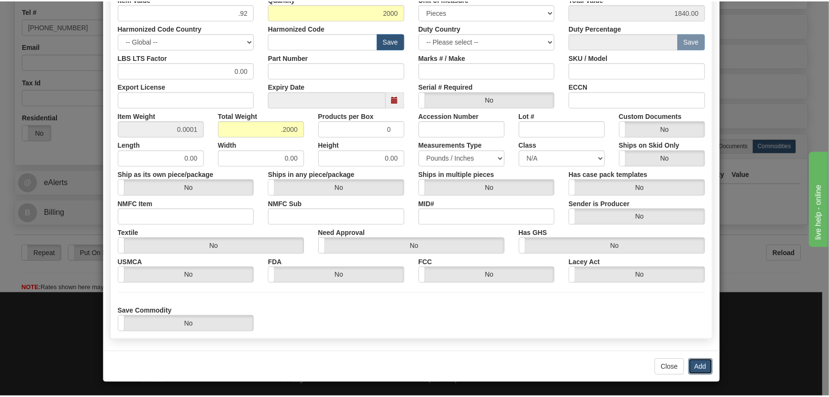
scroll to position [0, 0]
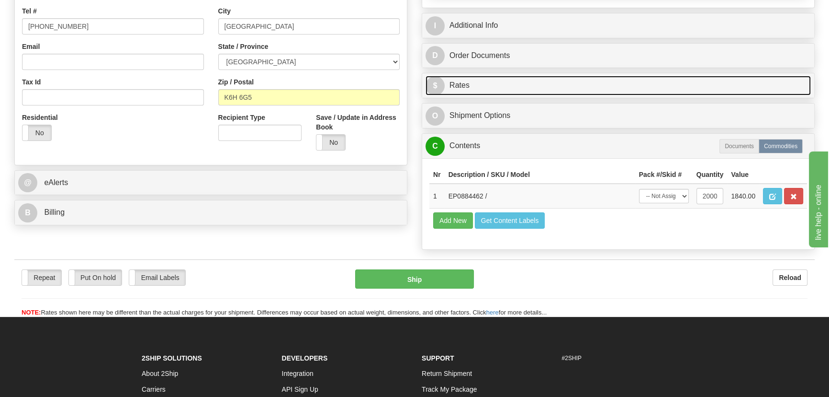
click at [588, 82] on link "$ Rates" at bounding box center [618, 86] width 385 height 20
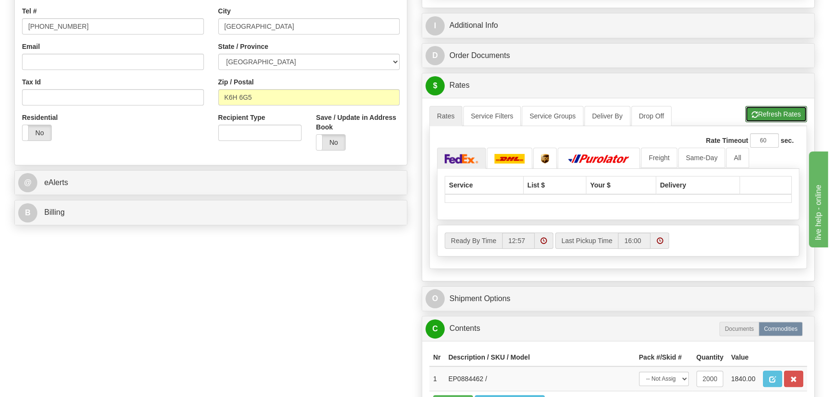
click at [773, 110] on button "Refresh Rates" at bounding box center [777, 114] width 62 height 16
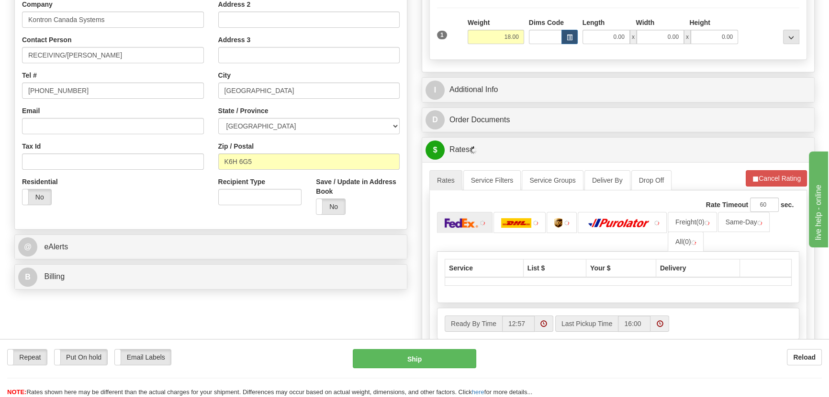
scroll to position [130, 0]
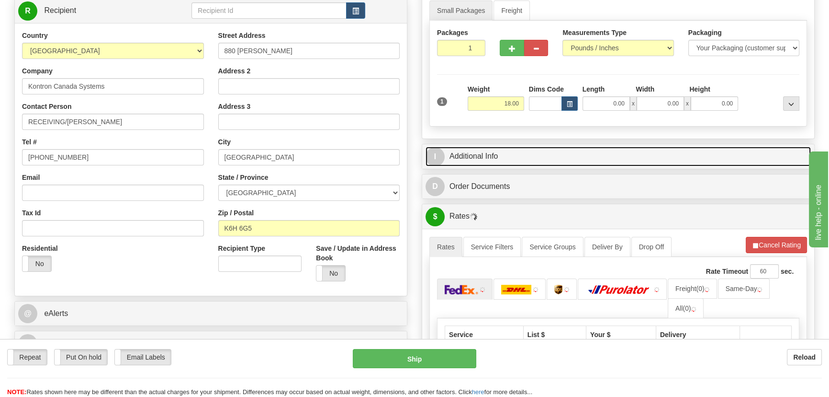
click at [622, 150] on link "I Additional Info" at bounding box center [618, 157] width 385 height 20
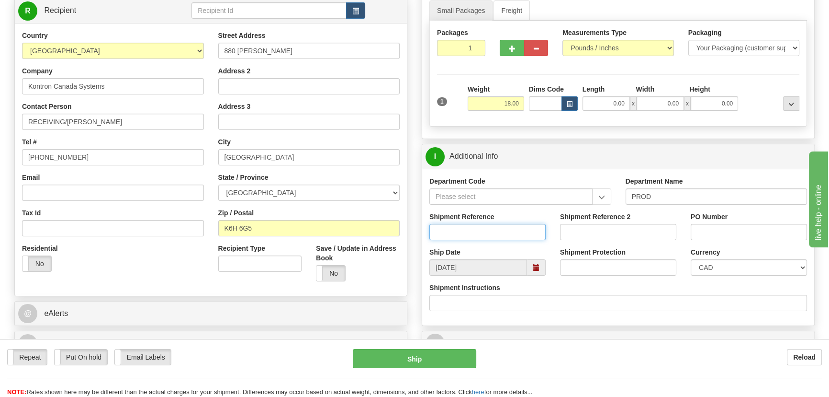
click at [538, 225] on input "Shipment Reference" at bounding box center [488, 232] width 116 height 16
paste input "Wilma Quillao"
type input "Wilma Quillao"
click at [712, 144] on div "I Additional Info Department Code Department Name PROD Shipment Reference Wilma…" at bounding box center [618, 235] width 393 height 182
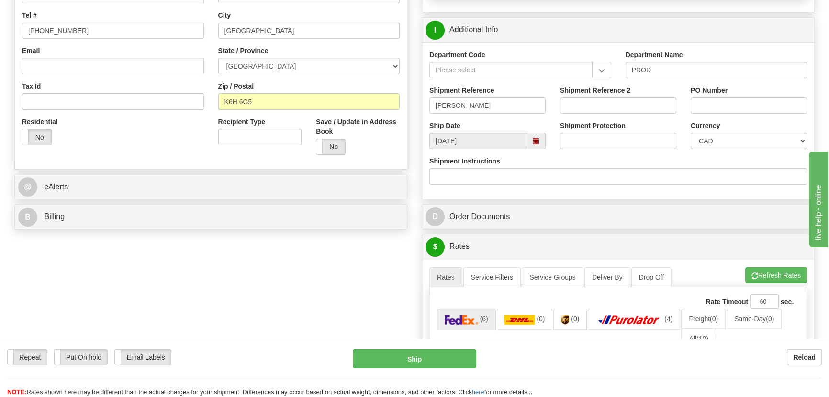
scroll to position [261, 0]
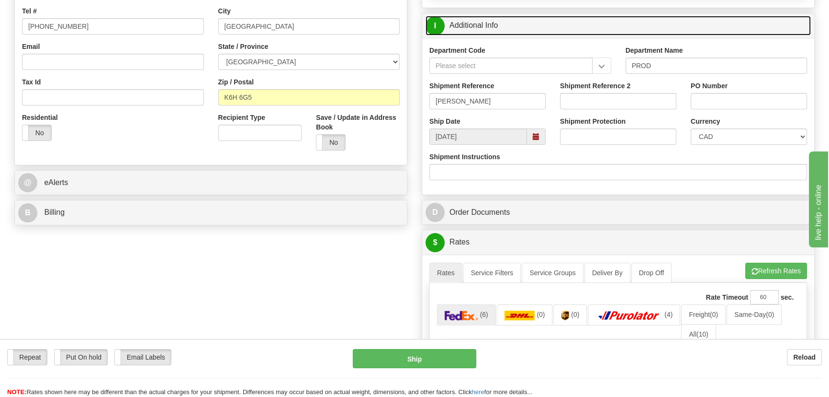
click at [748, 23] on link "I Additional Info" at bounding box center [618, 26] width 385 height 20
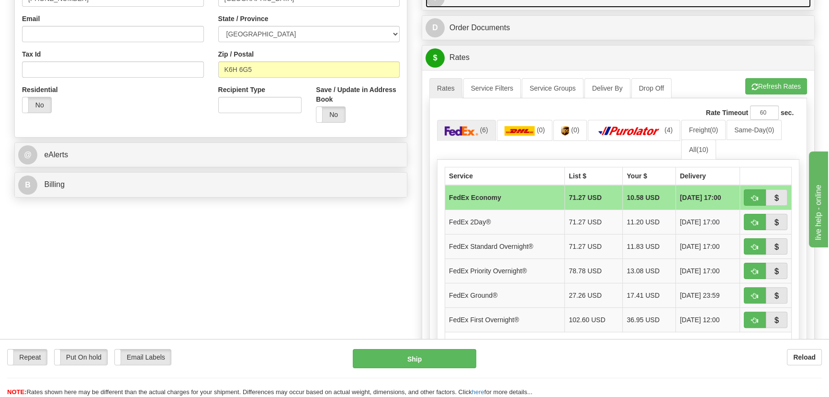
scroll to position [305, 0]
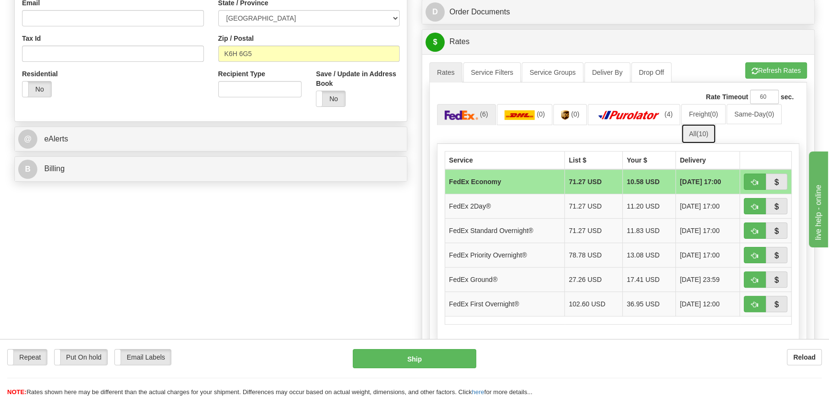
click at [709, 125] on link "All (10)" at bounding box center [698, 134] width 34 height 20
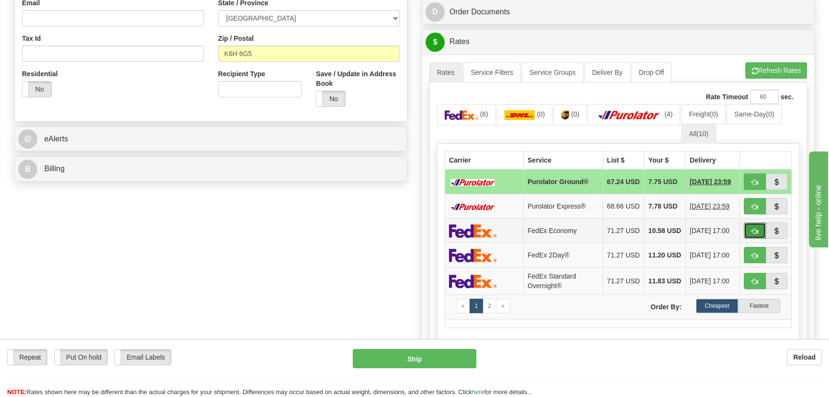
click at [752, 233] on button "button" at bounding box center [755, 230] width 22 height 16
type input "20"
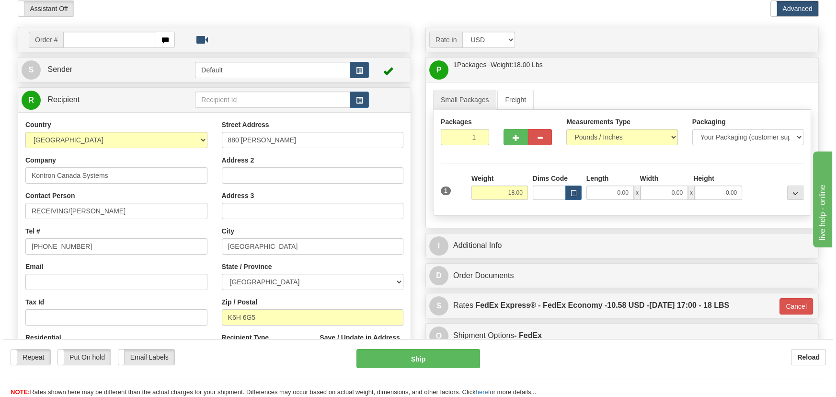
scroll to position [0, 0]
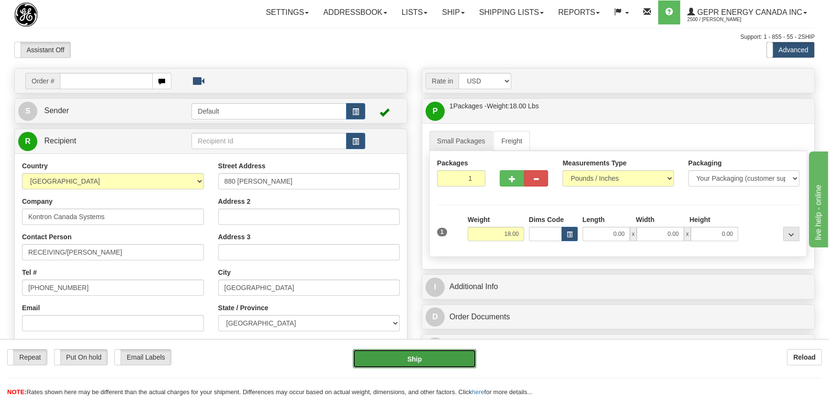
click at [396, 356] on button "Ship" at bounding box center [415, 358] width 124 height 19
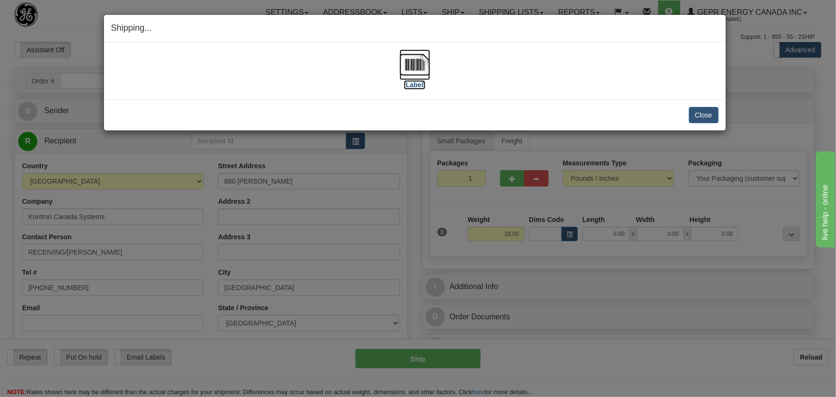
click at [403, 66] on img at bounding box center [414, 64] width 31 height 31
click at [701, 118] on button "Close" at bounding box center [704, 115] width 30 height 16
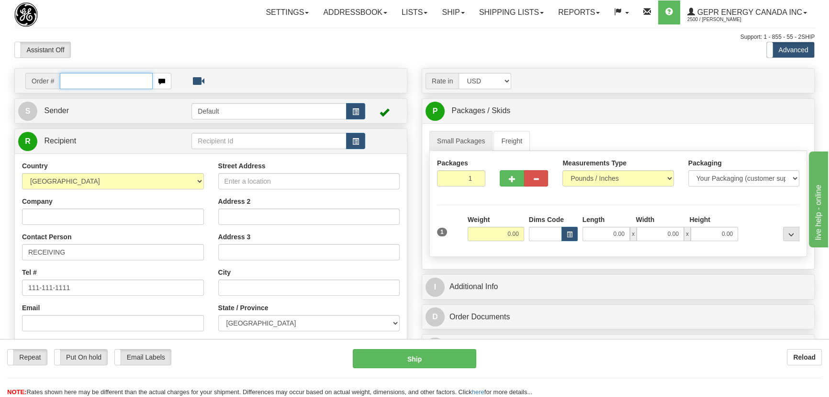
paste input "0086693573"
click at [73, 80] on input "0086693573" at bounding box center [106, 81] width 93 height 16
type input "086693573"
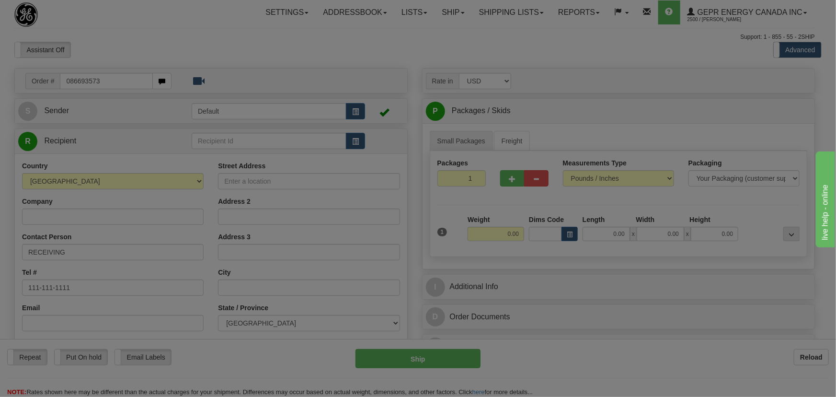
click at [137, 45] on body "Training Course Close Toggle navigation Settings Shipping Preferences New Recip…" at bounding box center [418, 198] width 836 height 397
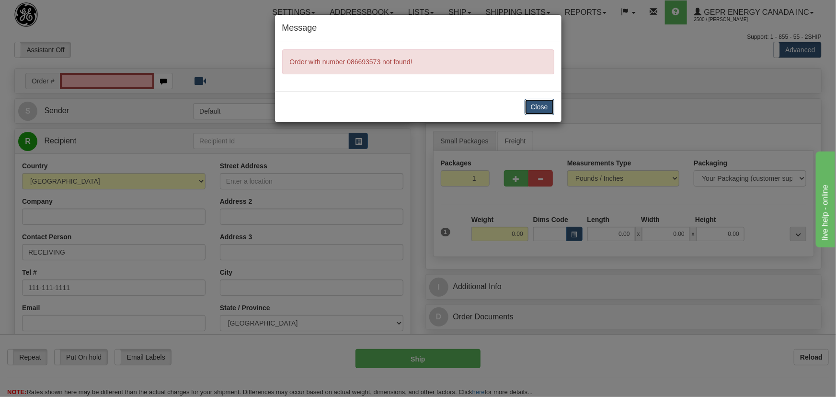
click at [535, 103] on button "Close" at bounding box center [539, 107] width 30 height 16
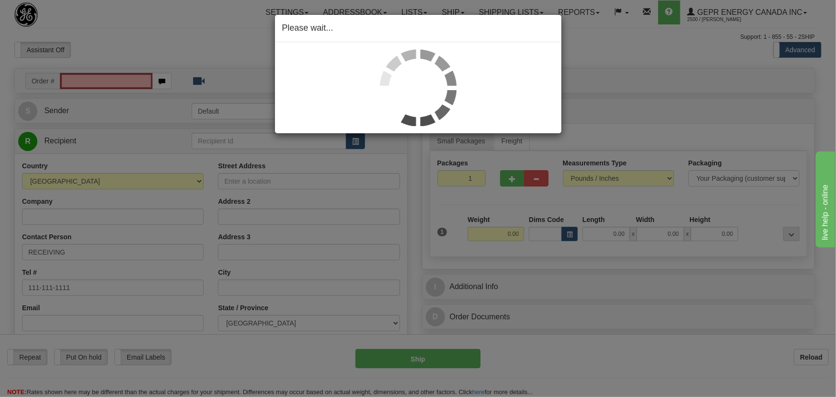
click at [99, 80] on div "Please wait..." at bounding box center [418, 198] width 836 height 397
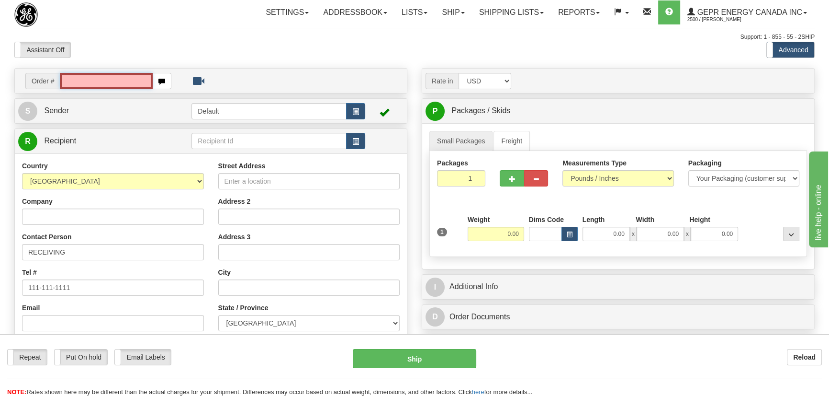
click at [97, 80] on input "text" at bounding box center [106, 81] width 93 height 16
click at [73, 81] on input "0086693573" at bounding box center [106, 81] width 93 height 16
type input "86693573"
click at [158, 52] on body "Training Course Close Toggle navigation Settings Shipping Preferences New Recip…" at bounding box center [414, 198] width 829 height 397
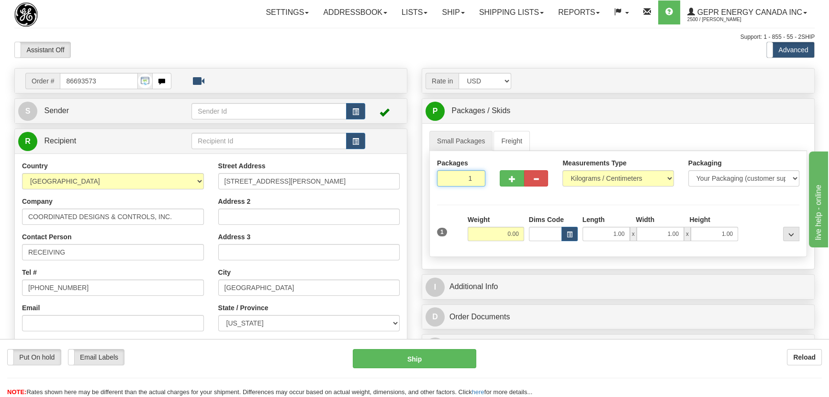
drag, startPoint x: 459, startPoint y: 181, endPoint x: 499, endPoint y: 208, distance: 48.1
click at [498, 200] on div "Packages 1 1 Measurements Type" at bounding box center [619, 204] width 378 height 106
type input "2"
click at [494, 209] on div "Packages 2 1 Measurements Type" at bounding box center [619, 204] width 378 height 106
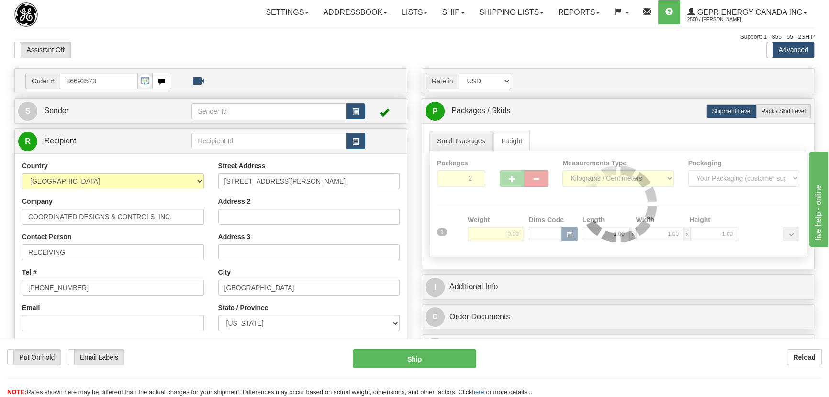
click at [499, 229] on div "Packages 2 1 Measurements Type" at bounding box center [619, 204] width 378 height 106
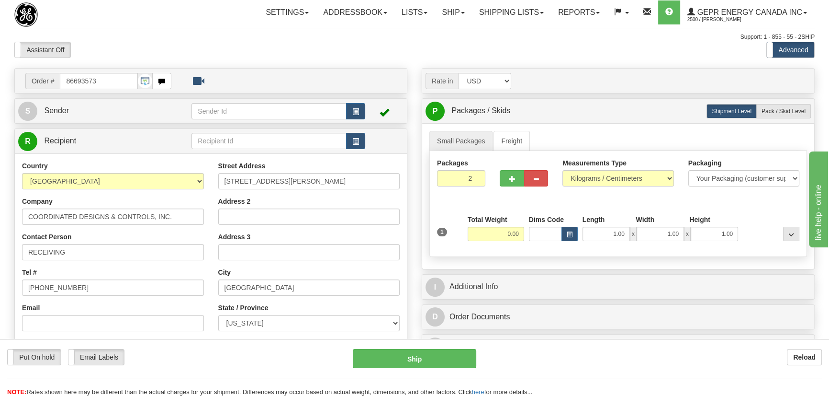
click at [500, 234] on input "0.00" at bounding box center [496, 234] width 57 height 14
type input "42.00"
click at [657, 177] on select "Pounds / Inches Kilograms / Centimeters" at bounding box center [618, 178] width 111 height 16
select select "0"
click at [563, 170] on select "Pounds / Inches Kilograms / Centimeters" at bounding box center [618, 178] width 111 height 16
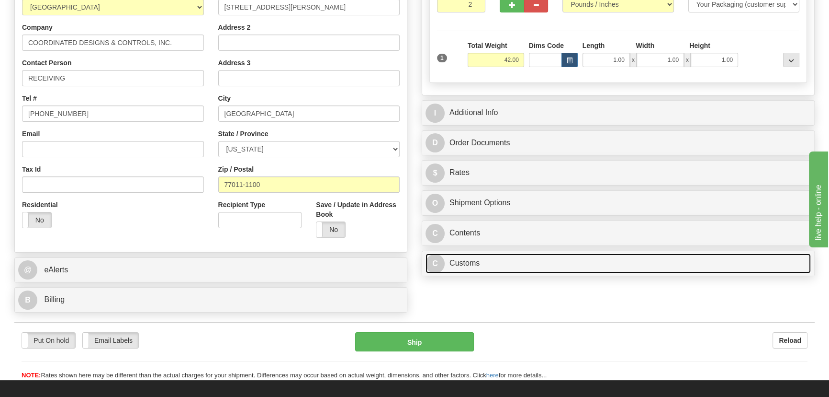
click at [586, 263] on link "C Customs" at bounding box center [618, 263] width 385 height 20
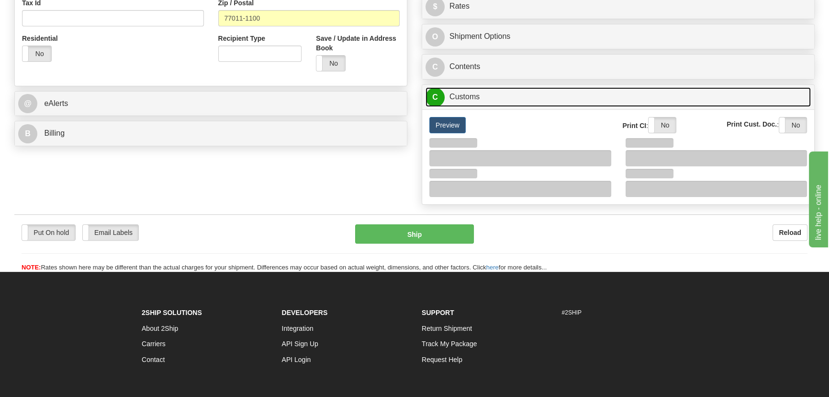
scroll to position [348, 0]
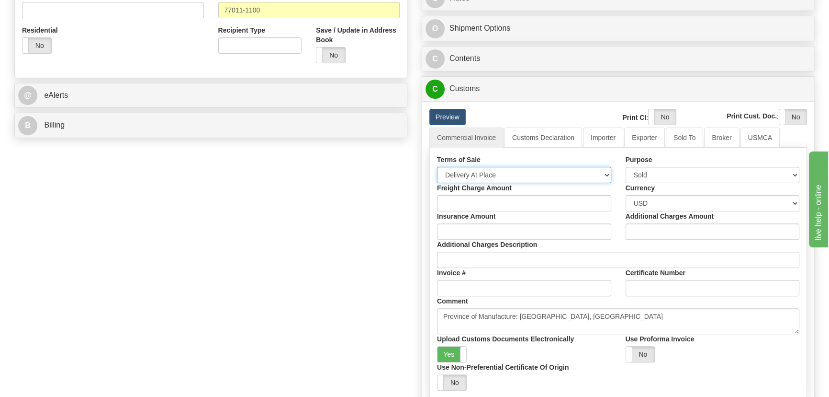
click at [507, 168] on select "Free Carrier Free On Board Ex Works Delivered Duty Unpaid Delivered Duty Paid C…" at bounding box center [524, 175] width 174 height 16
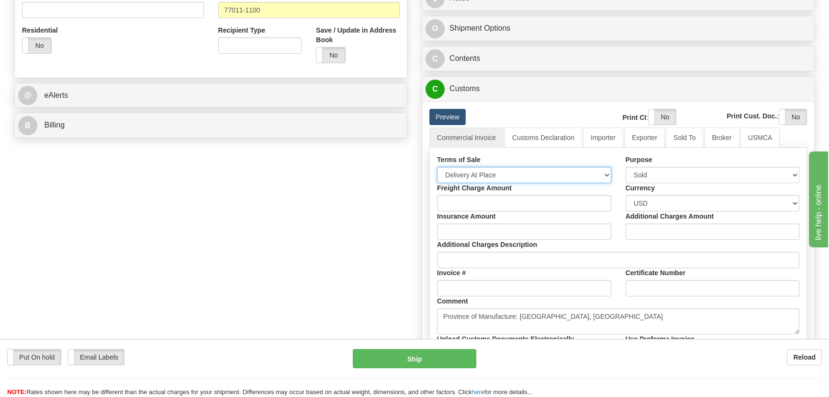
select select "7"
click at [437, 167] on select "Free Carrier Free On Board Ex Works Delivered Duty Unpaid Delivered Duty Paid C…" at bounding box center [524, 175] width 174 height 16
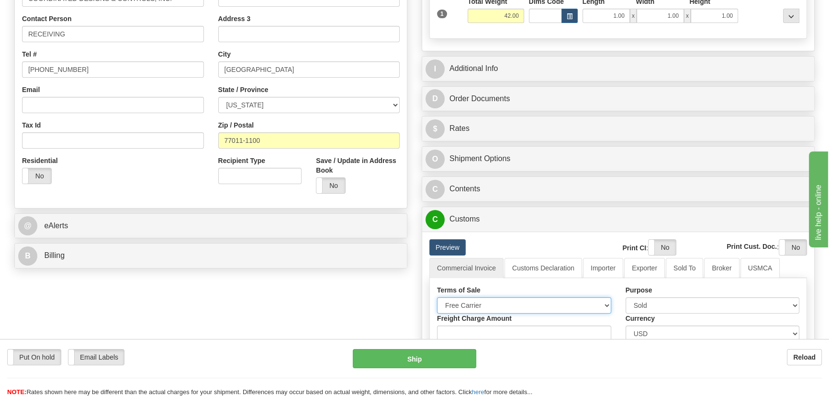
scroll to position [217, 0]
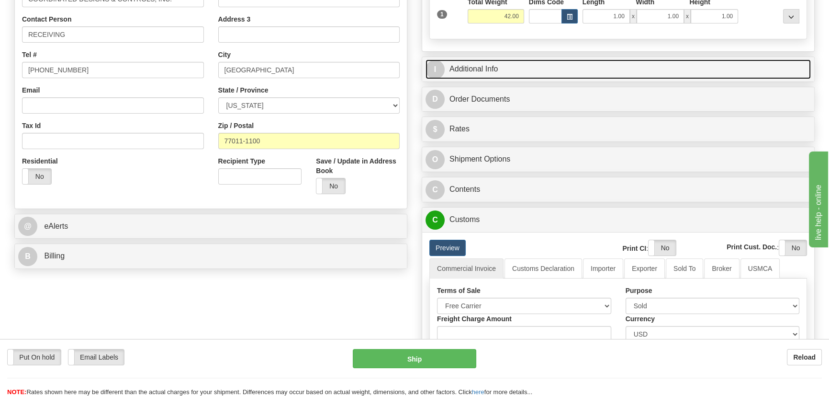
click at [699, 66] on link "I Additional Info" at bounding box center [618, 69] width 385 height 20
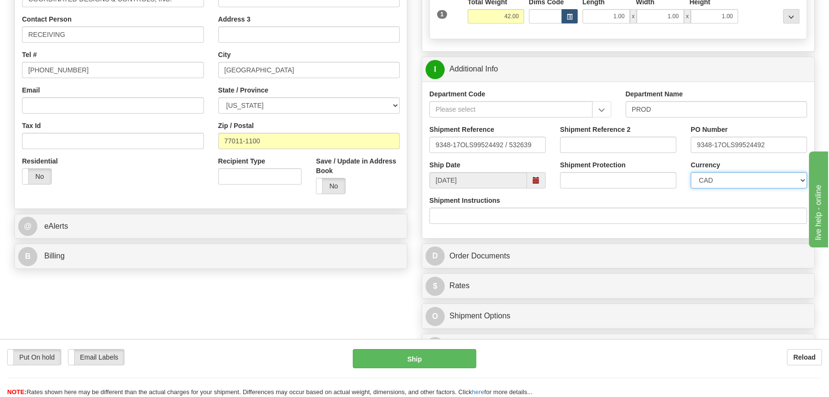
click at [730, 182] on select "CAD USD EUR ZAR [PERSON_NAME] ARN AUD AUS AWG BBD BFR BGN BHD BMD BND BRC BRL C…" at bounding box center [749, 180] width 116 height 16
select select "1"
click at [691, 172] on select "CAD USD EUR ZAR [PERSON_NAME] ARN AUD AUS AWG BBD BFR BGN BHD BMD BND BRC BRL C…" at bounding box center [749, 180] width 116 height 16
drag, startPoint x: 601, startPoint y: 141, endPoint x: 606, endPoint y: 138, distance: 6.0
click at [601, 141] on input "Shipment Reference 2" at bounding box center [618, 144] width 116 height 16
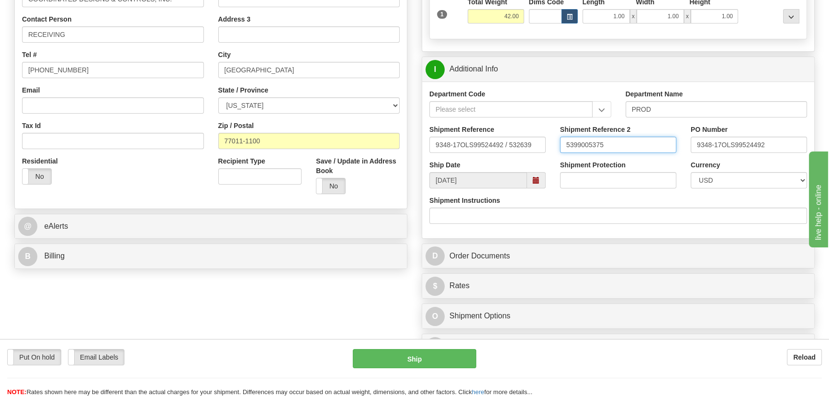
drag, startPoint x: 613, startPoint y: 143, endPoint x: 480, endPoint y: 133, distance: 134.0
click at [480, 133] on div "Shipment Reference 9348-17OLS99524492 / 532639 Shipment Reference 2 5399005375 …" at bounding box center [618, 142] width 392 height 35
type input "5399005375"
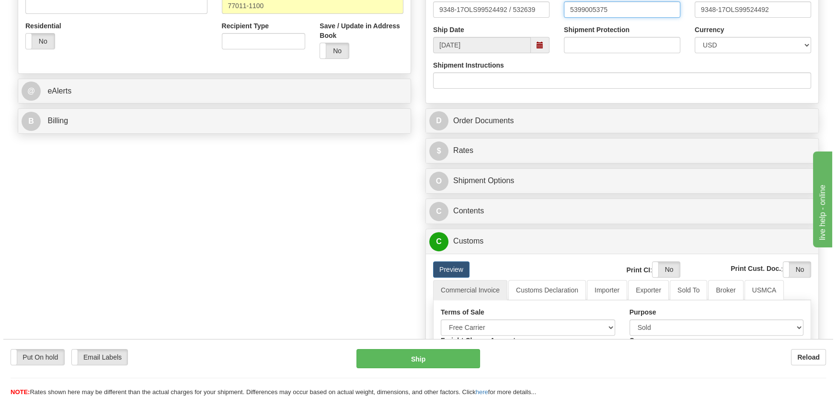
scroll to position [392, 0]
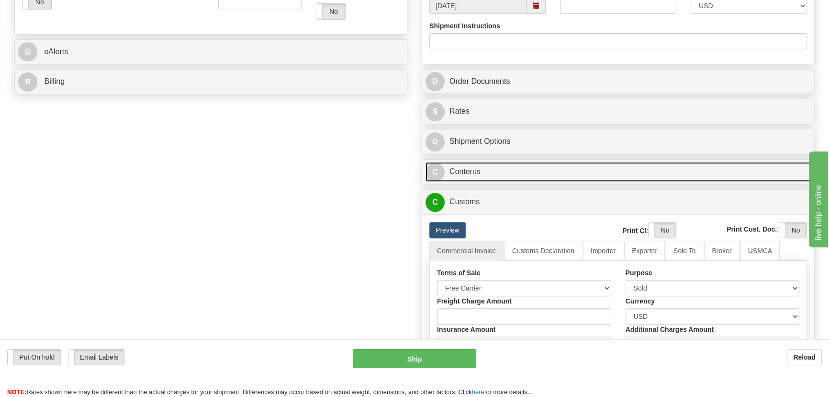
click at [639, 165] on link "C Contents" at bounding box center [618, 172] width 385 height 20
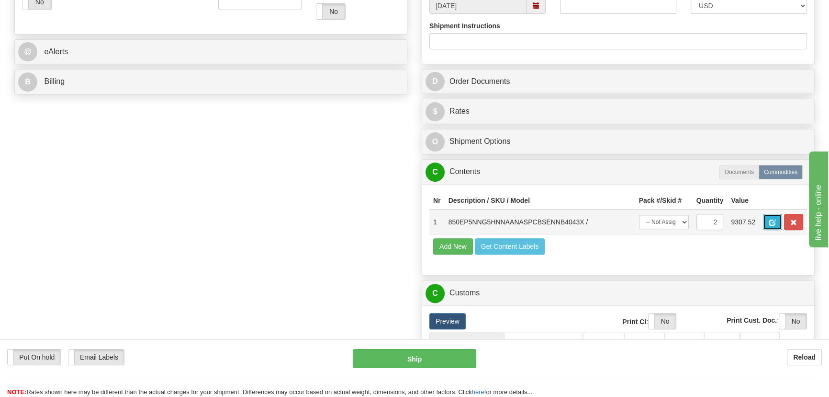
click at [770, 220] on span "button" at bounding box center [773, 222] width 7 height 6
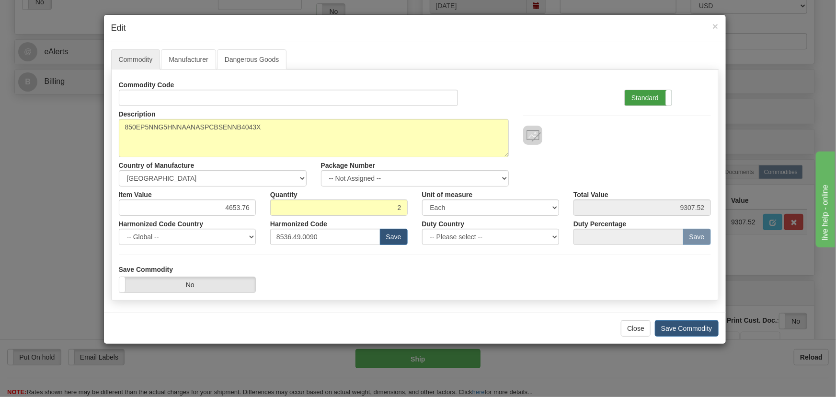
click at [665, 96] on label "Standard" at bounding box center [647, 97] width 47 height 15
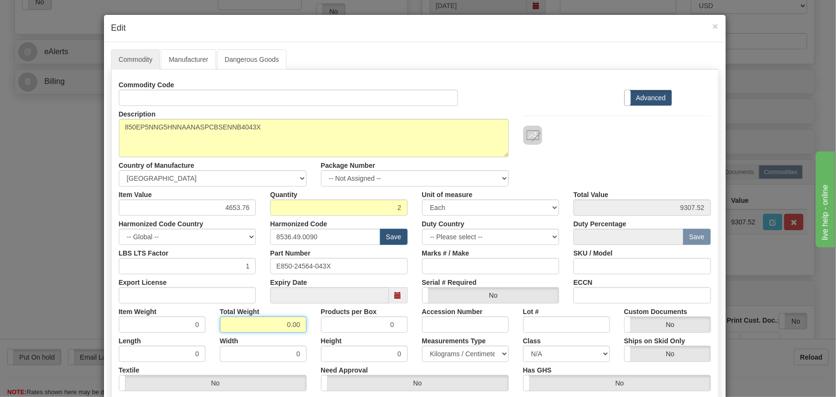
drag, startPoint x: 295, startPoint y: 329, endPoint x: 319, endPoint y: 330, distance: 24.9
click at [319, 330] on div "Item Weight 0 Total Weight 0.00 Products per Box 0 Accession Number Lot # Custo…" at bounding box center [415, 317] width 606 height 29
type input "2"
type input "1.0000"
click at [314, 330] on div "Products per Box 0" at bounding box center [364, 317] width 101 height 29
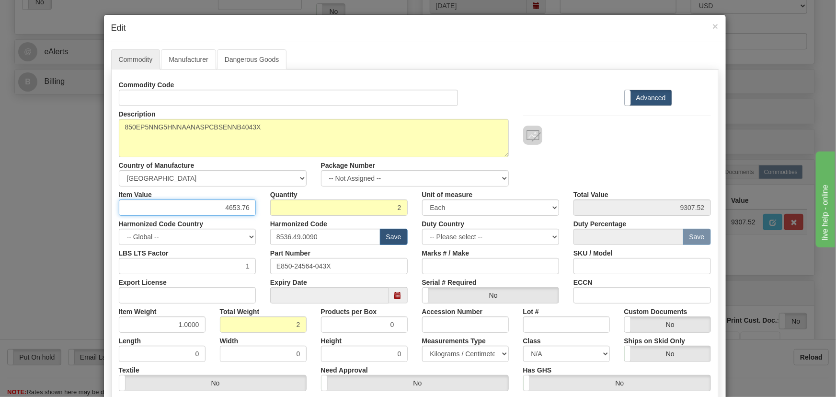
drag, startPoint x: 239, startPoint y: 212, endPoint x: 264, endPoint y: 215, distance: 24.6
click at [260, 216] on div "Commodity Code Standard Advanced Description 850EP5NNG5HNNAANASPCBSENNB4043X Co…" at bounding box center [415, 248] width 592 height 343
paste input "3.345,58"
type input "3345.58"
type input "6691.16"
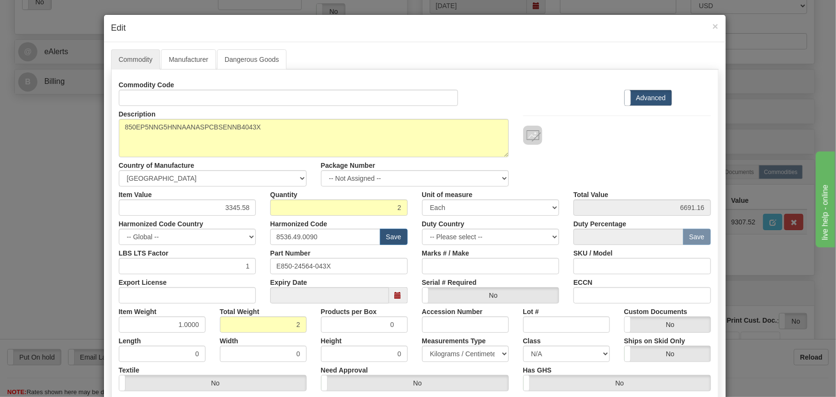
click at [640, 165] on div "Description 850EP5NNG5HNNAANASPCBSENNB4043X Country of Manufacture -- Unknown -…" at bounding box center [415, 146] width 606 height 80
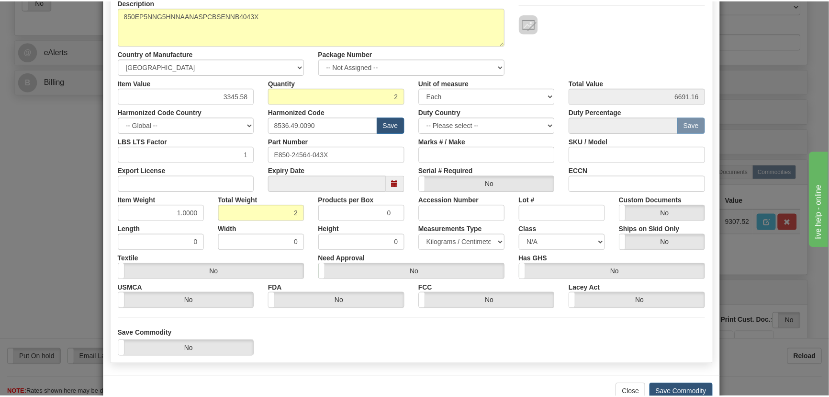
scroll to position [136, 0]
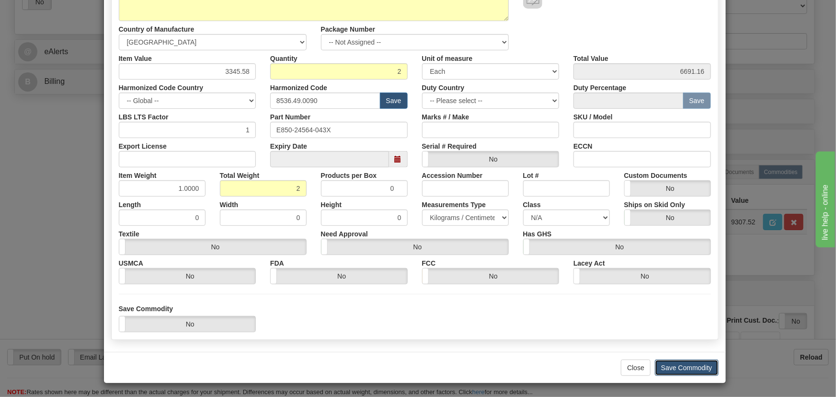
click at [691, 364] on button "Save Commodity" at bounding box center [687, 367] width 64 height 16
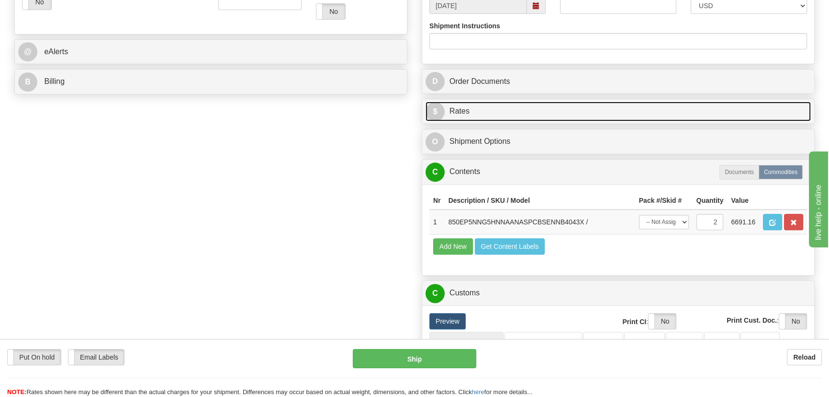
click at [764, 107] on link "$ Rates" at bounding box center [618, 112] width 385 height 20
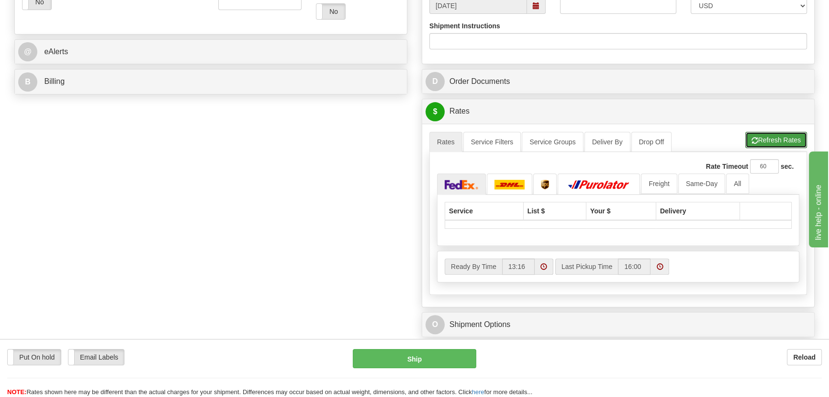
click at [776, 137] on button "Refresh Rates" at bounding box center [777, 140] width 62 height 16
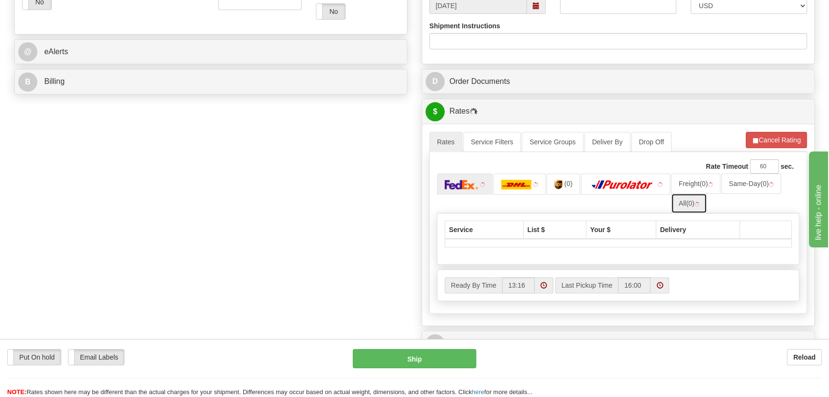
click at [693, 201] on span "(0)" at bounding box center [691, 203] width 8 height 8
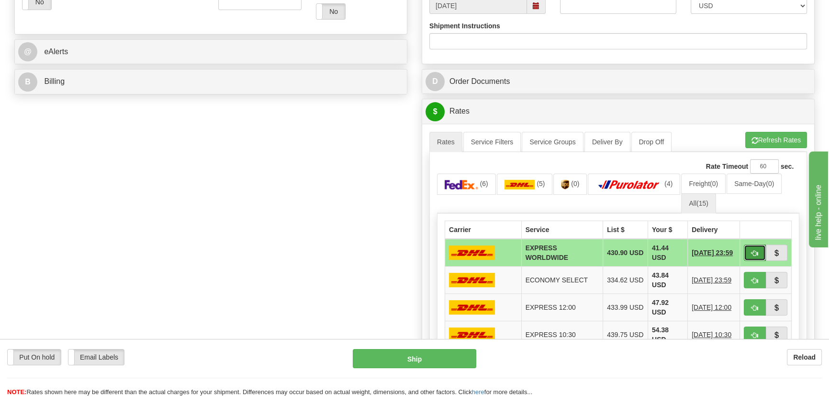
click at [752, 252] on span "button" at bounding box center [755, 253] width 7 height 6
type input "P"
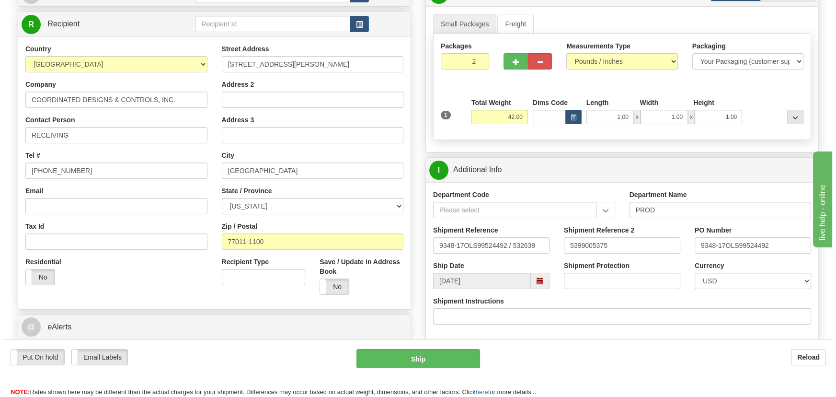
scroll to position [87, 0]
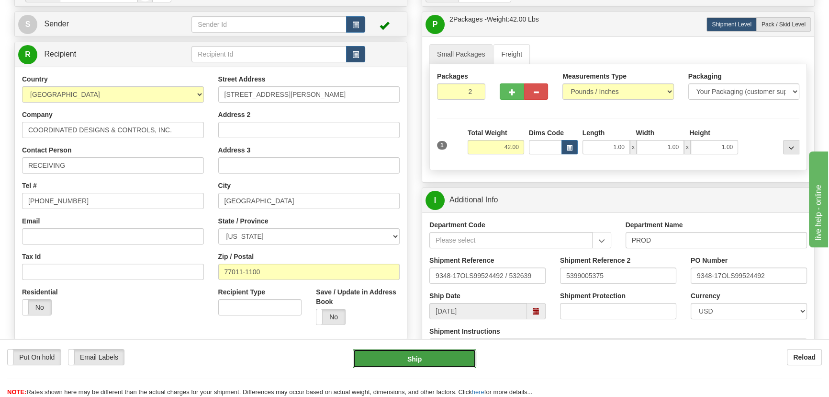
click at [428, 359] on button "Ship" at bounding box center [415, 358] width 124 height 19
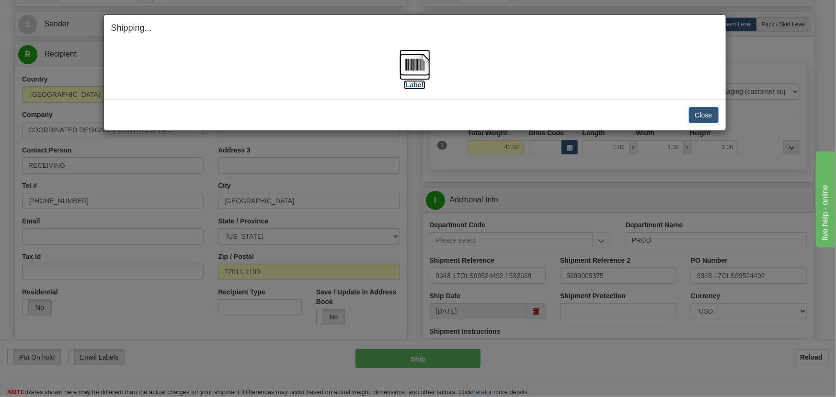
click at [421, 67] on img at bounding box center [414, 64] width 31 height 31
click at [699, 116] on button "Close" at bounding box center [704, 115] width 30 height 16
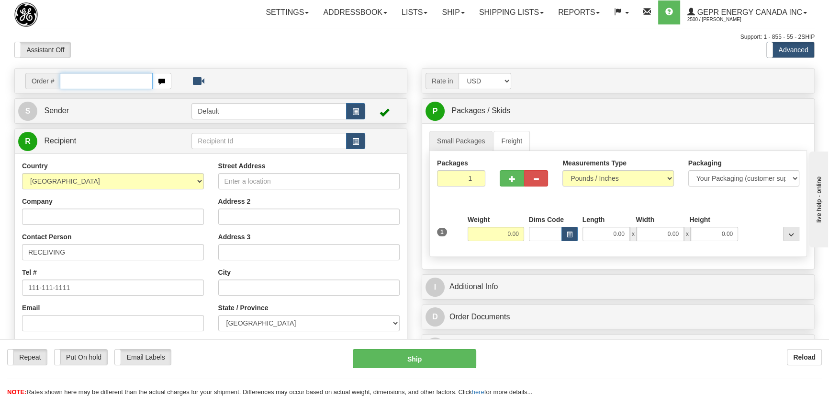
paste input "0086693598"
click at [74, 81] on input "0086693598" at bounding box center [106, 81] width 93 height 16
type input "86693598"
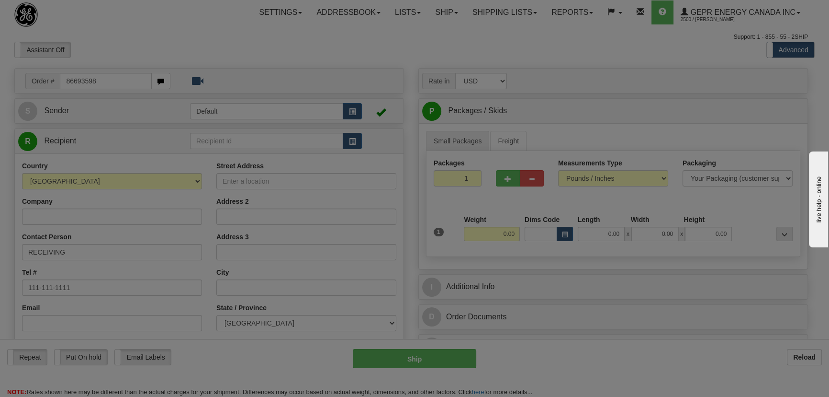
click at [301, 52] on body "Training Course Close Toggle navigation Settings Shipping Preferences New Recip…" at bounding box center [414, 198] width 829 height 397
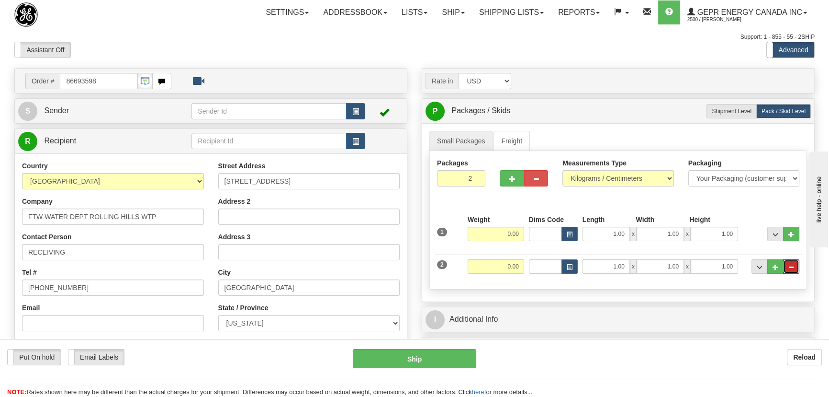
click at [795, 270] on button "..." at bounding box center [791, 266] width 16 height 14
type input "1"
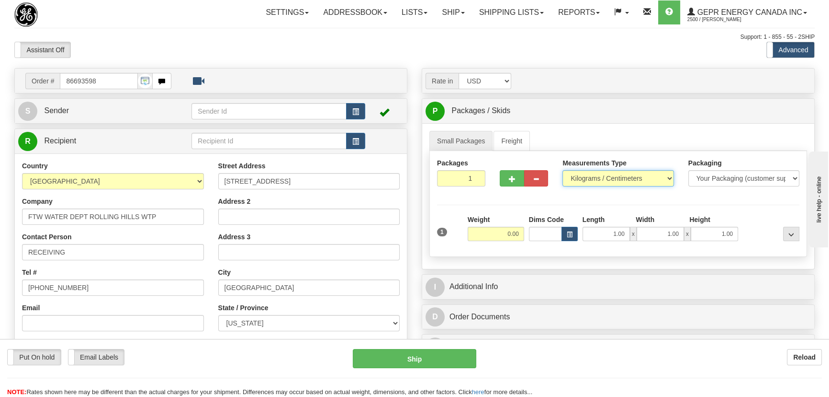
click at [612, 178] on select "Pounds / Inches Kilograms / Centimeters" at bounding box center [618, 178] width 111 height 16
select select "0"
click at [563, 170] on select "Pounds / Inches Kilograms / Centimeters" at bounding box center [618, 178] width 111 height 16
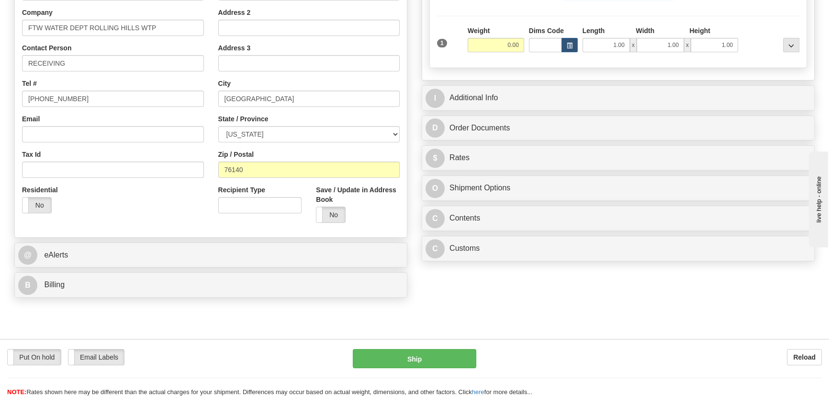
scroll to position [305, 0]
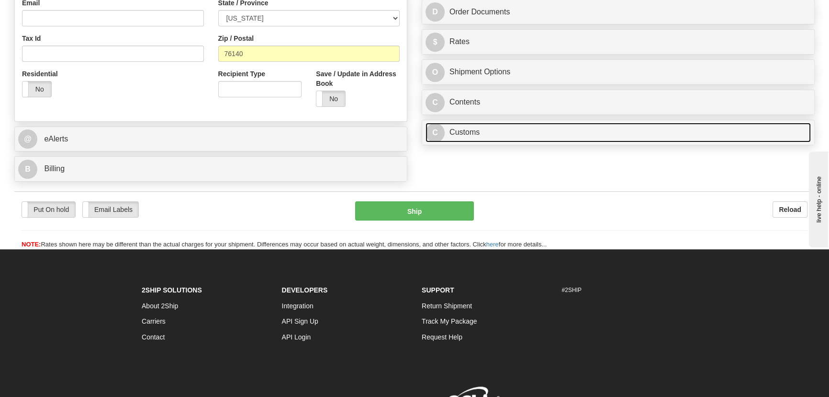
click at [583, 126] on link "C Customs" at bounding box center [618, 133] width 385 height 20
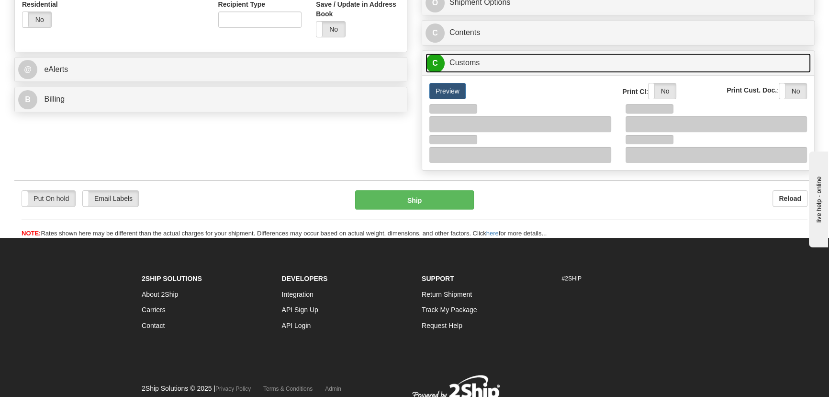
scroll to position [392, 0]
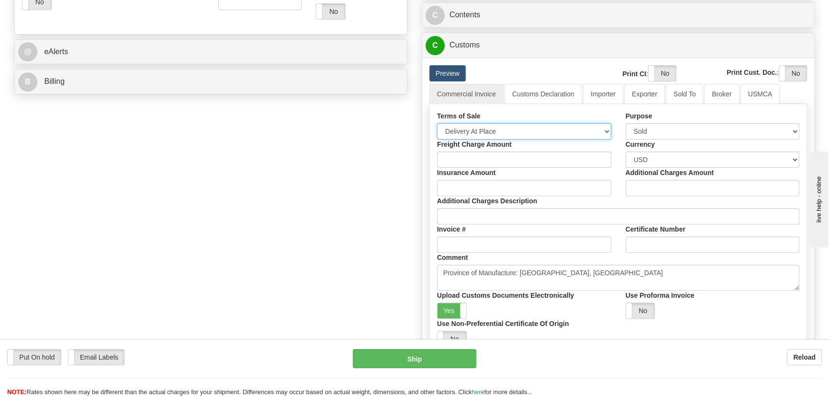
click at [516, 129] on select "Free Carrier Free On Board Ex Works Delivered Duty Unpaid Delivered Duty Paid C…" at bounding box center [524, 131] width 174 height 16
select select "7"
click at [437, 123] on select "Free Carrier Free On Board Ex Works Delivered Duty Unpaid Delivered Duty Paid C…" at bounding box center [524, 131] width 174 height 16
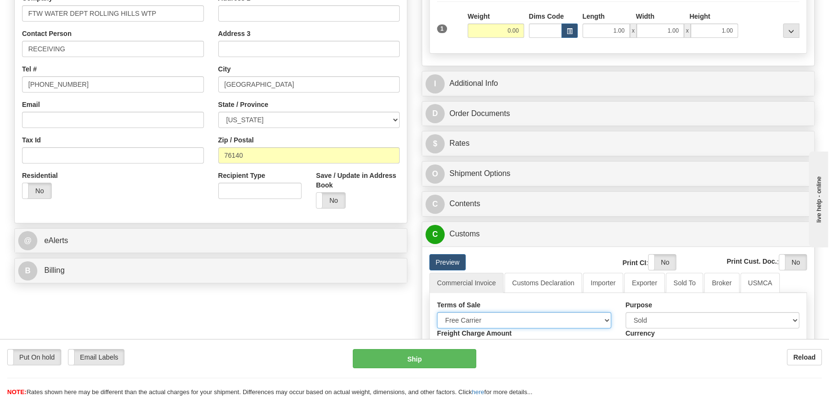
scroll to position [130, 0]
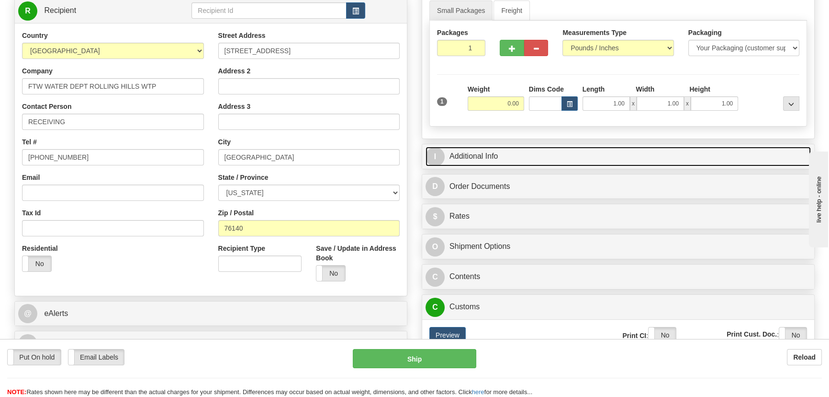
click at [665, 152] on link "I Additional Info" at bounding box center [618, 157] width 385 height 20
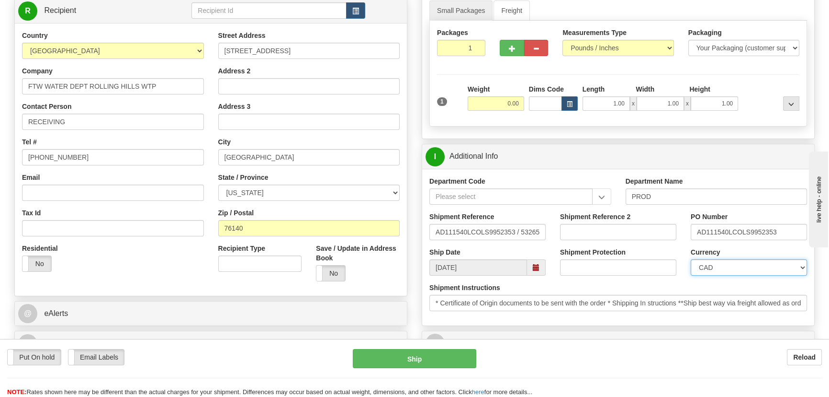
click at [730, 265] on select "CAD USD EUR ZAR [PERSON_NAME] ARN AUD AUS AWG BBD BFR BGN BHD BMD BND BRC BRL C…" at bounding box center [749, 267] width 116 height 16
select select "1"
click at [691, 259] on select "CAD USD EUR ZAR [PERSON_NAME] ARN AUD AUS AWG BBD BFR BGN BHD BMD BND BRC BRL C…" at bounding box center [749, 267] width 116 height 16
click at [621, 224] on input "Shipment Reference 2" at bounding box center [618, 232] width 116 height 16
drag, startPoint x: 620, startPoint y: 225, endPoint x: 508, endPoint y: 220, distance: 112.6
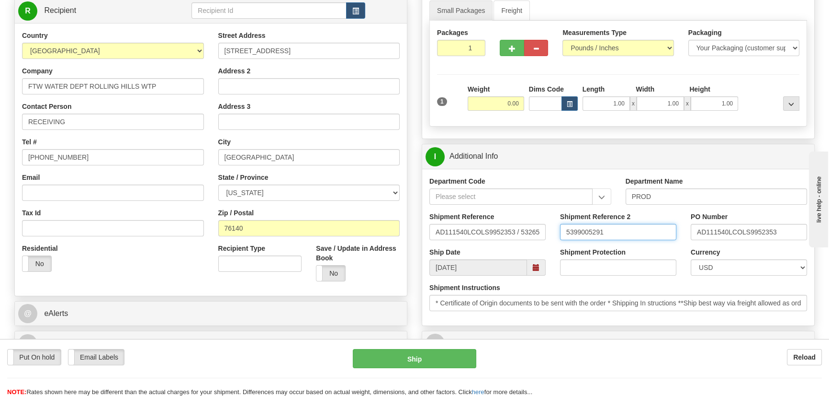
click at [511, 218] on div "Shipment Reference AD111540LCOLS9952353 / 532659 Shipment Reference 2 539900529…" at bounding box center [618, 229] width 392 height 35
type input "5399005291"
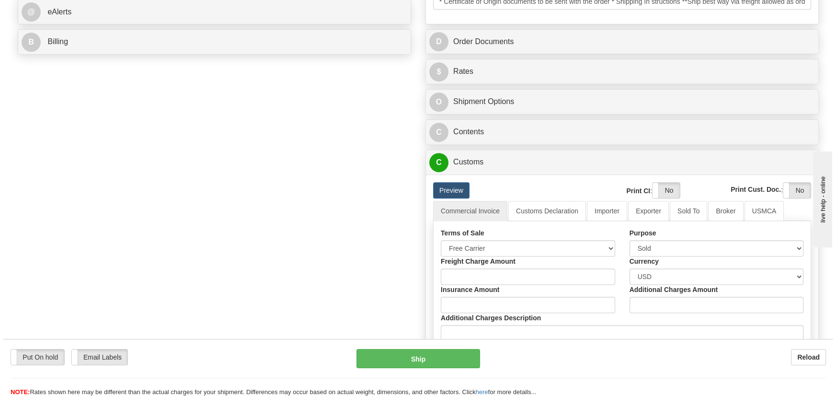
scroll to position [435, 0]
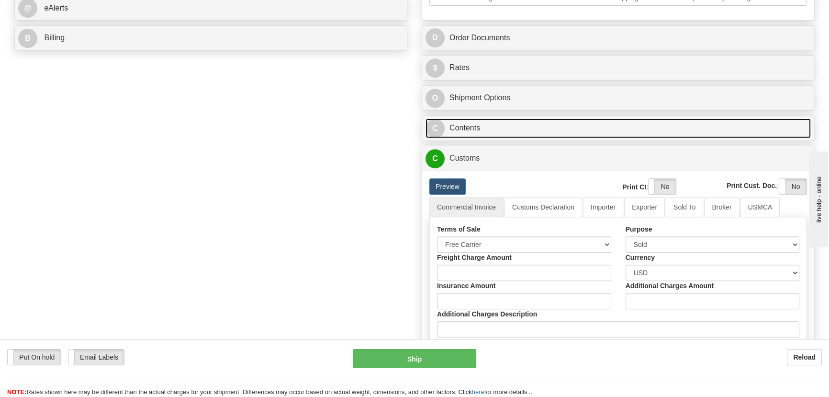
click at [631, 131] on link "C Contents" at bounding box center [618, 128] width 385 height 20
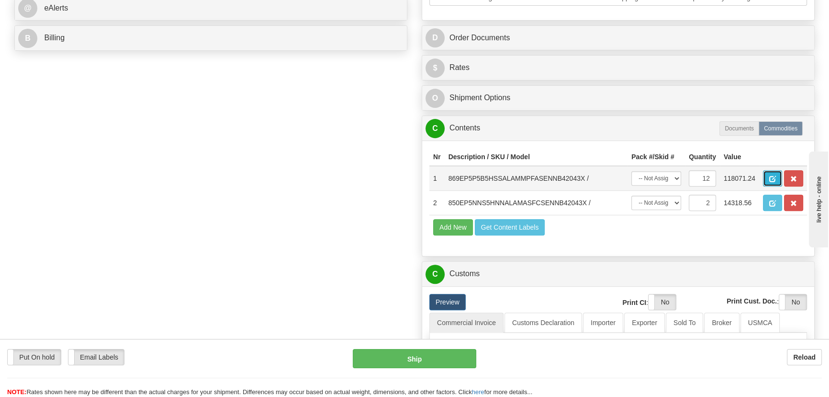
click at [769, 176] on button "button" at bounding box center [772, 178] width 19 height 16
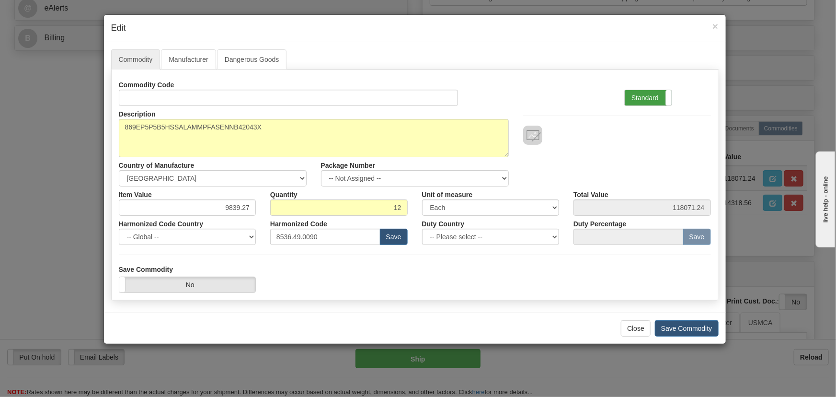
click at [647, 104] on label "Standard" at bounding box center [647, 97] width 47 height 15
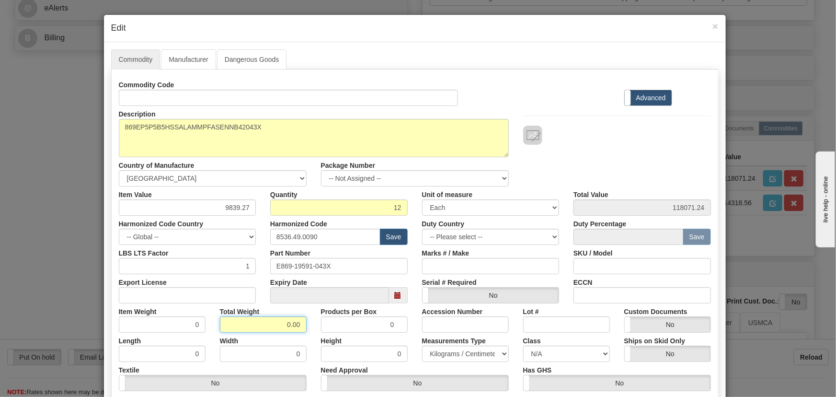
drag, startPoint x: 278, startPoint y: 324, endPoint x: 308, endPoint y: 334, distance: 32.0
click at [308, 334] on div "Commodity Code Standard Advanced Description 869EP5P5B5HSSALAMMPFASENNB42043X C…" at bounding box center [415, 248] width 592 height 343
type input "12"
type input "1.0000"
drag, startPoint x: 216, startPoint y: 205, endPoint x: 267, endPoint y: 215, distance: 51.7
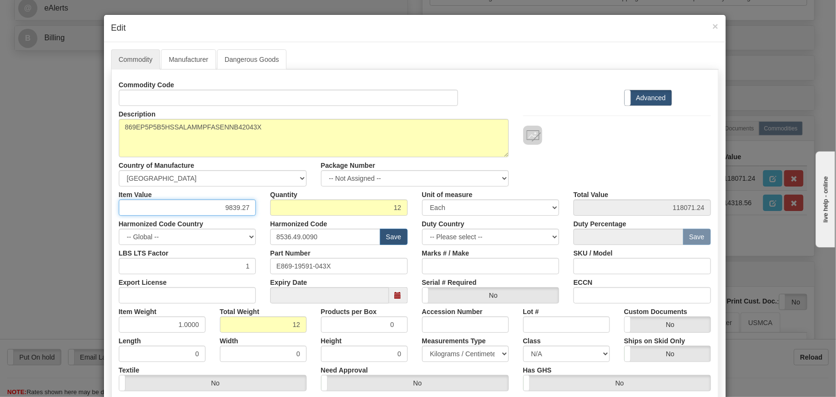
click at [271, 212] on div "Item Value 9839.27 Quantity 12 Unit of measure 3 Thousand Square Inches Adjustm…" at bounding box center [415, 200] width 606 height 29
paste input "5.284,49"
type input "5284.49"
type input "63413.88"
click at [584, 122] on div at bounding box center [617, 125] width 202 height 39
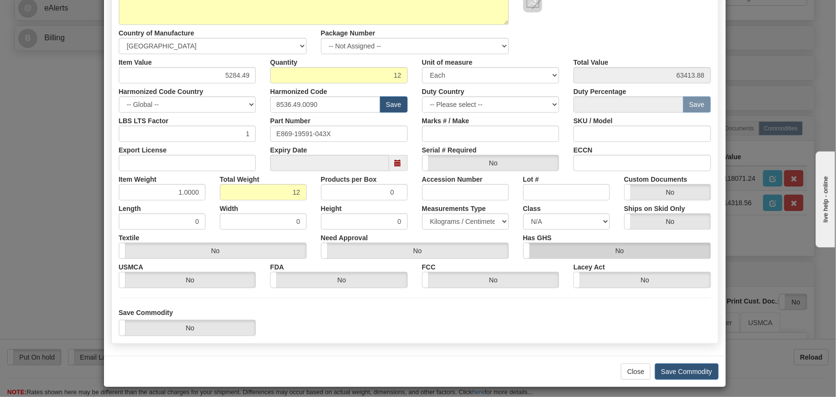
scroll to position [136, 0]
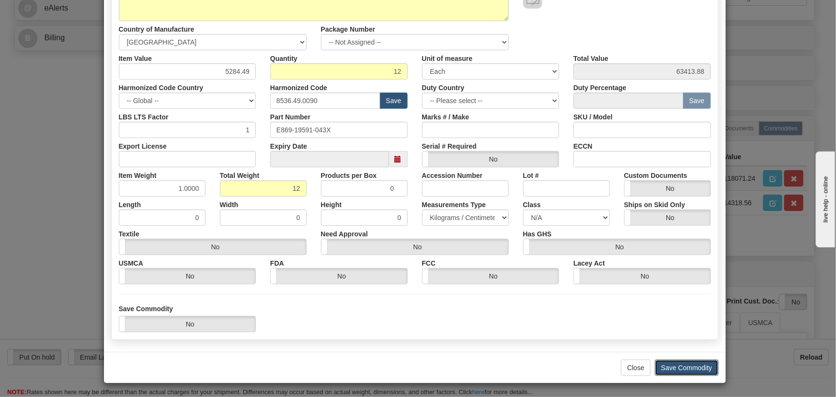
click at [685, 367] on button "Save Commodity" at bounding box center [687, 367] width 64 height 16
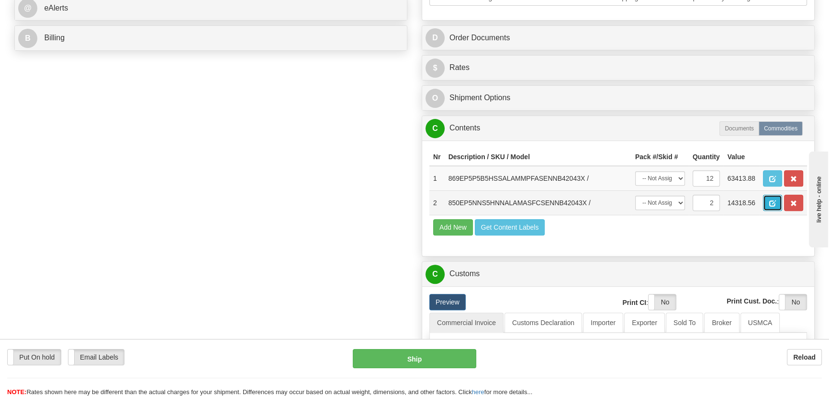
click at [771, 200] on span "button" at bounding box center [773, 203] width 7 height 6
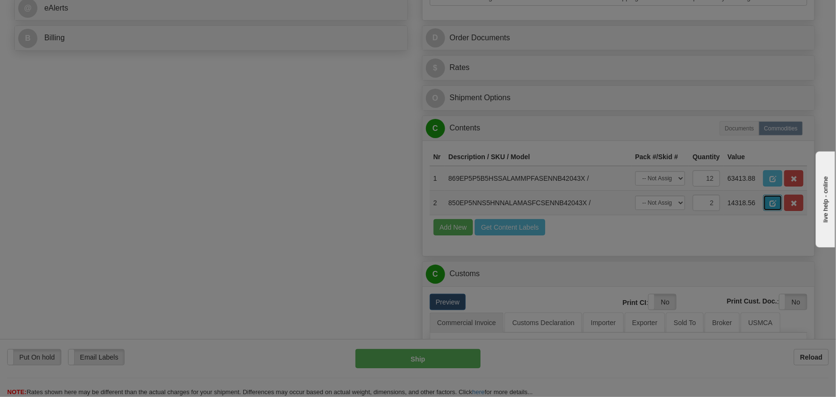
scroll to position [0, 0]
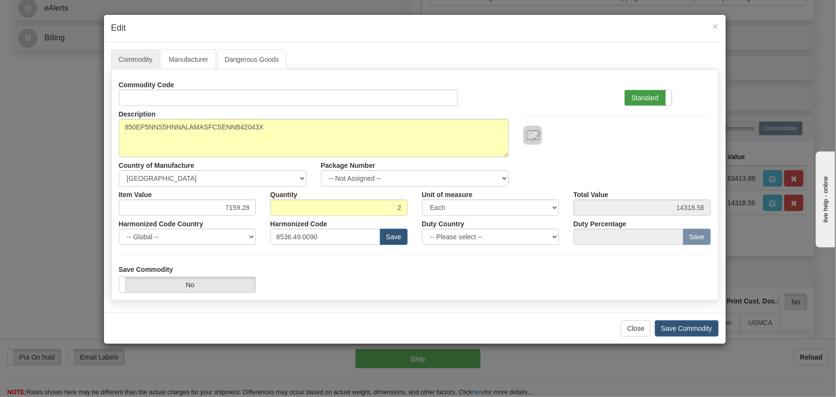
click at [654, 101] on label "Standard" at bounding box center [647, 97] width 47 height 15
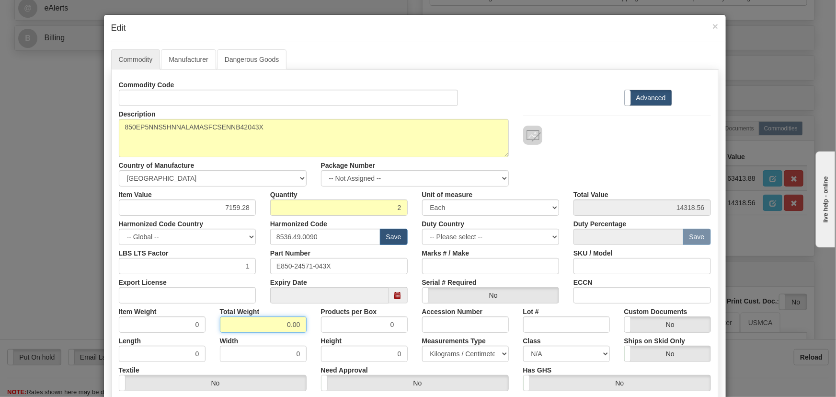
drag, startPoint x: 282, startPoint y: 317, endPoint x: 316, endPoint y: 329, distance: 36.2
click at [316, 329] on div "Item Weight 0 Total Weight 0.00 Products per Box 0 Accession Number Lot # Custo…" at bounding box center [415, 317] width 606 height 29
type input "2"
type input "1.0000"
click at [314, 329] on div "Products per Box 0" at bounding box center [364, 317] width 101 height 29
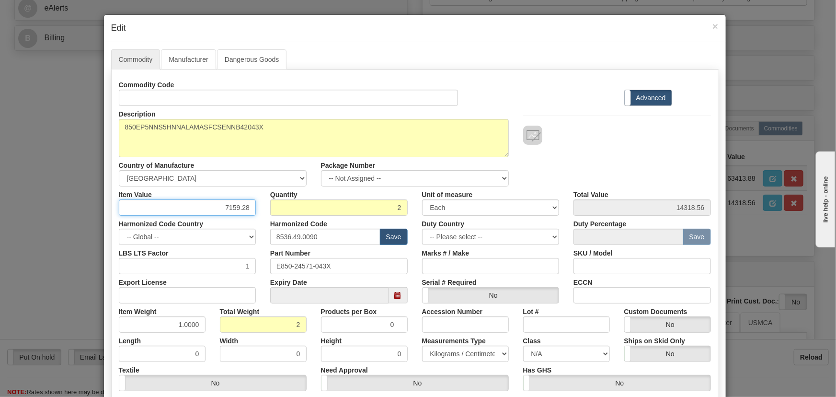
drag, startPoint x: 220, startPoint y: 207, endPoint x: 255, endPoint y: 212, distance: 35.4
click at [255, 212] on div "Item Value 7159.28" at bounding box center [188, 200] width 152 height 29
paste input "4.736,40"
type input "4736.40"
type input "9472.80"
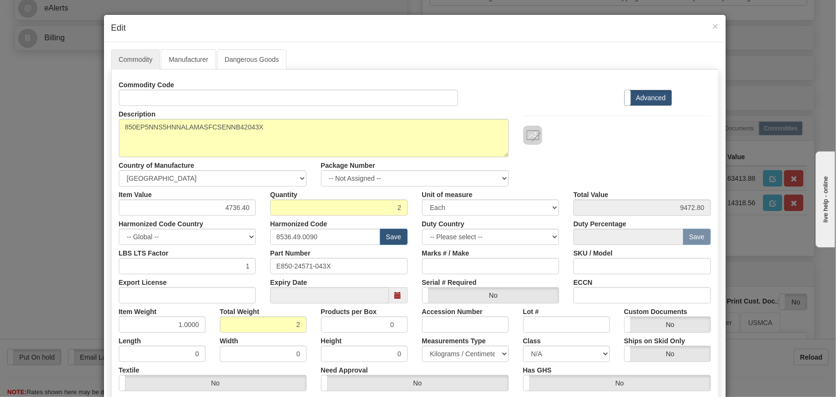
click at [570, 100] on div "Commodity Code Standard Advanced" at bounding box center [415, 91] width 606 height 29
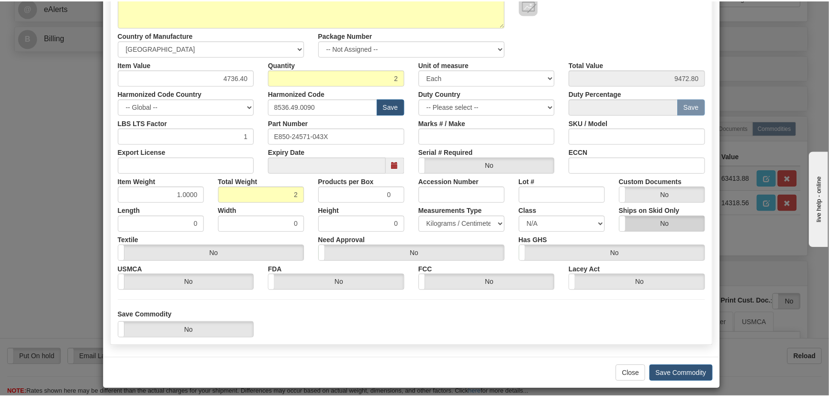
scroll to position [130, 0]
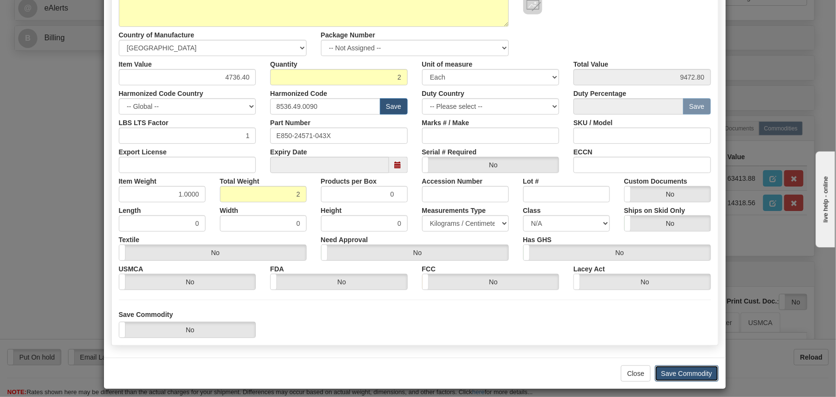
click at [690, 369] on button "Save Commodity" at bounding box center [687, 373] width 64 height 16
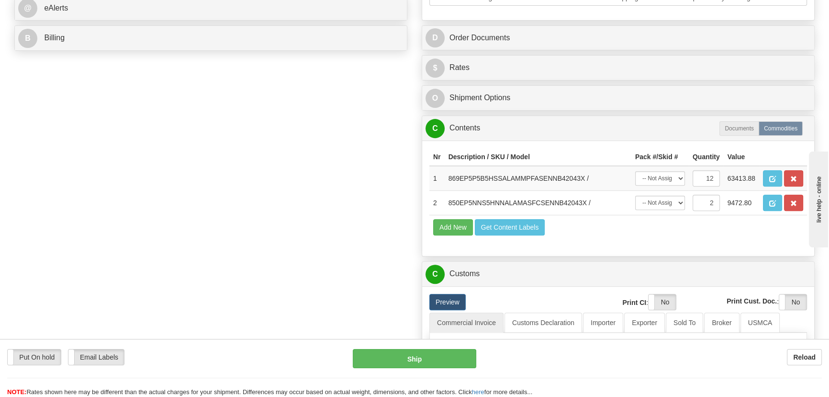
click at [750, 57] on div "$ Rates Cancel" at bounding box center [618, 68] width 392 height 24
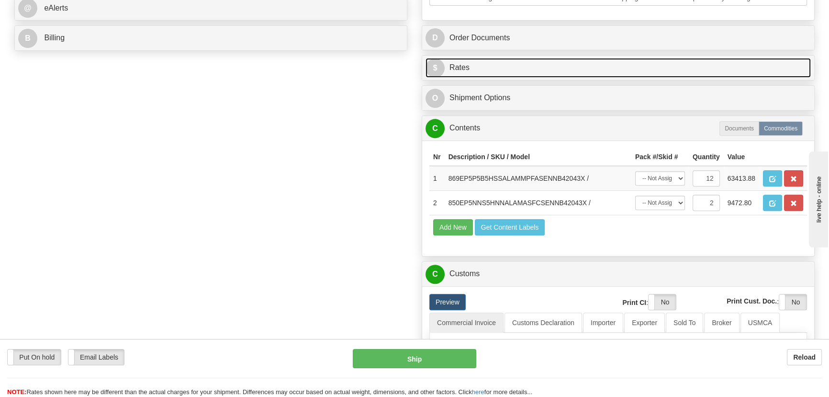
click at [751, 61] on link "$ Rates" at bounding box center [618, 68] width 385 height 20
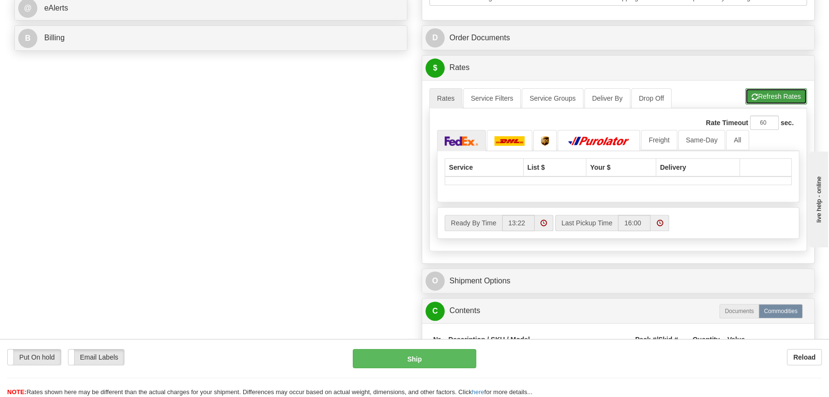
click at [779, 101] on button "Refresh Rates" at bounding box center [777, 96] width 62 height 16
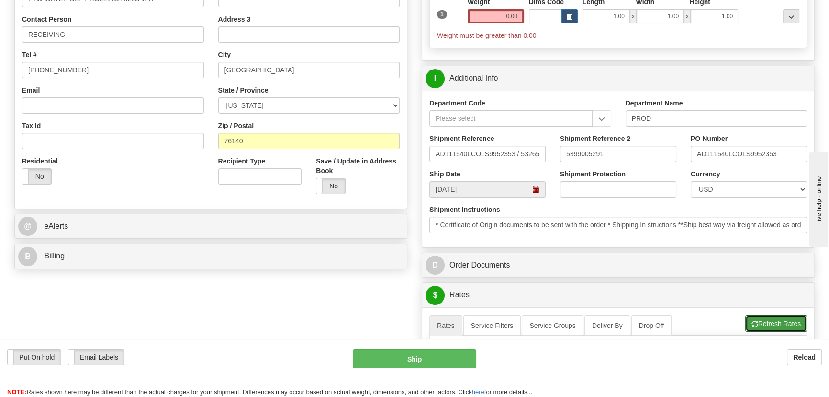
scroll to position [43, 0]
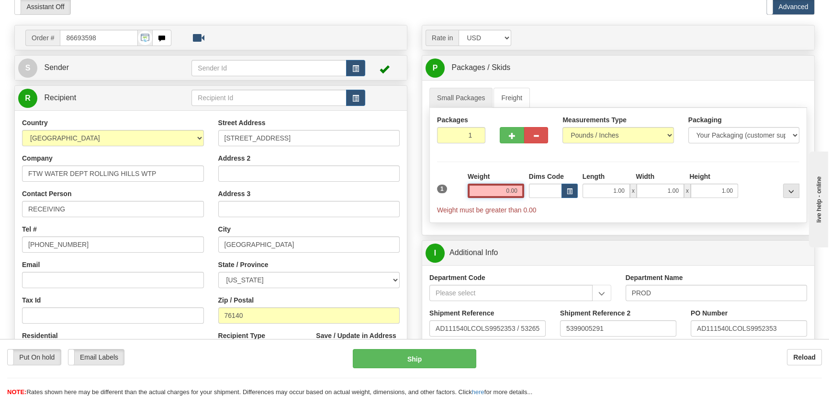
click at [494, 191] on input "0.00" at bounding box center [496, 190] width 57 height 14
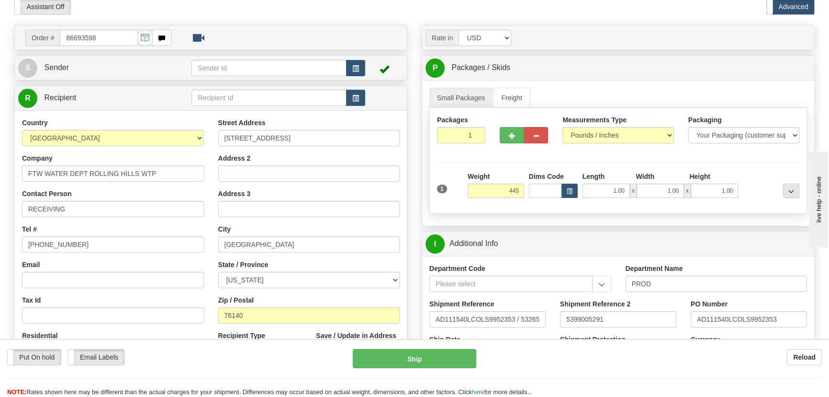
type input "445.00"
click at [747, 163] on div "Packages 1 1 Measurements Type" at bounding box center [619, 161] width 378 height 106
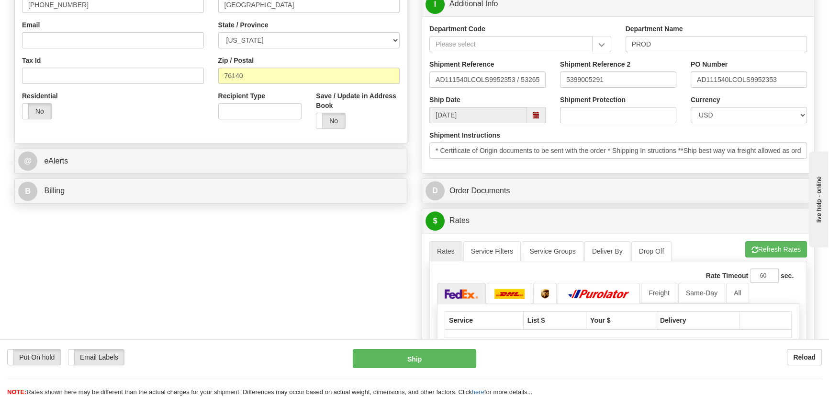
scroll to position [305, 0]
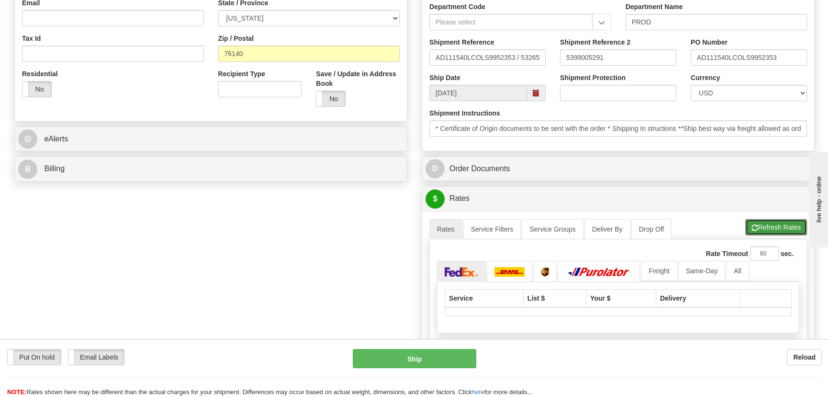
click at [781, 227] on button "Refresh Rates" at bounding box center [777, 227] width 62 height 16
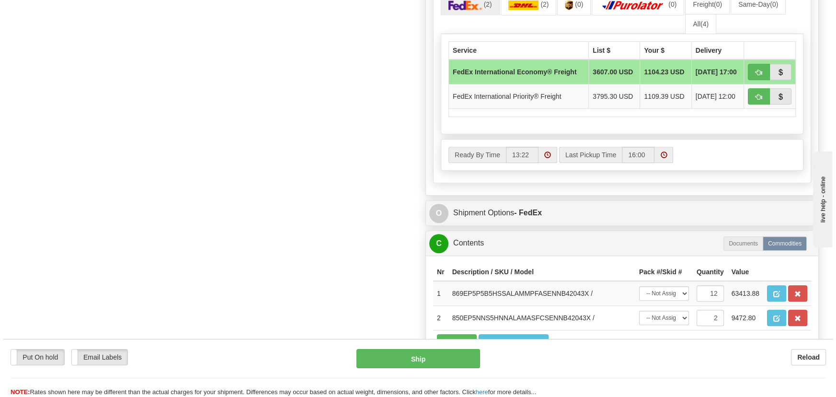
scroll to position [441, 0]
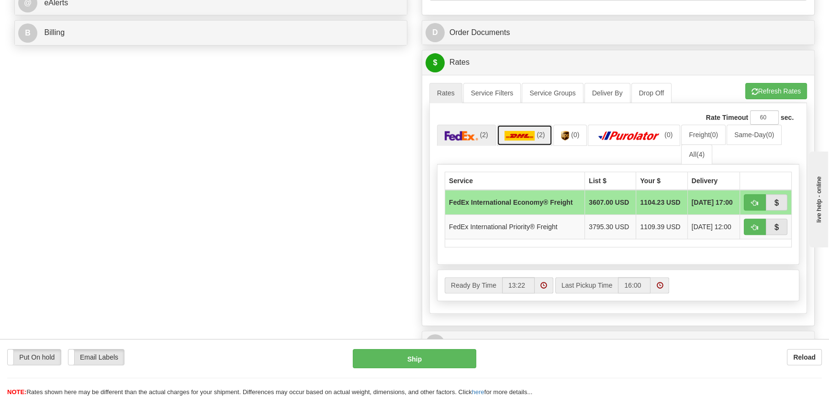
click at [522, 141] on link "(2)" at bounding box center [525, 135] width 56 height 21
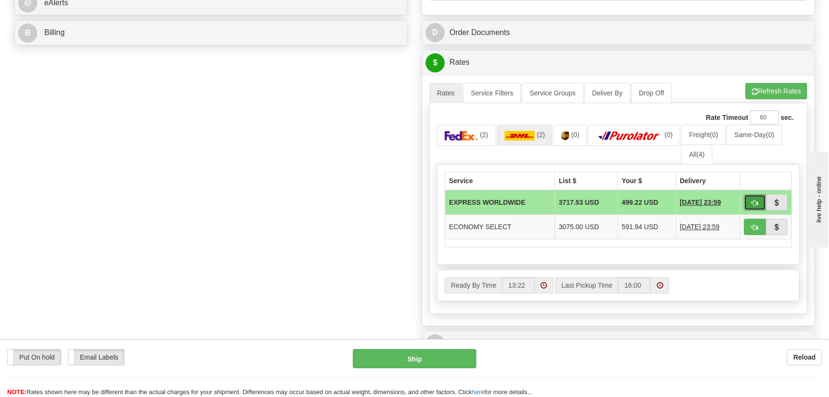
click at [750, 201] on button "button" at bounding box center [755, 202] width 22 height 16
type input "P"
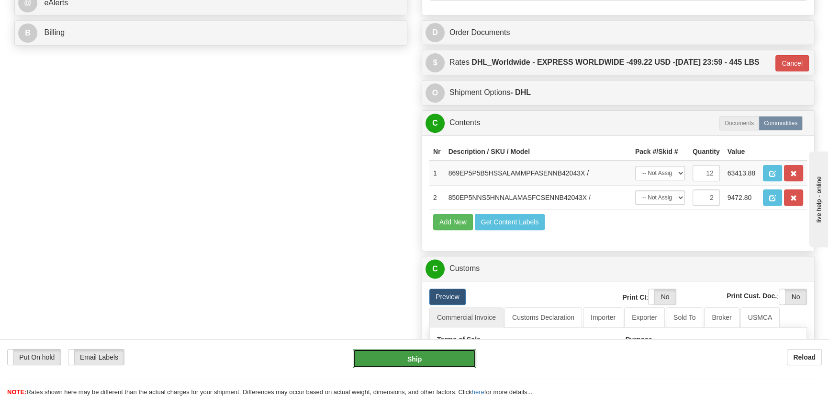
click at [425, 360] on button "Ship" at bounding box center [415, 358] width 124 height 19
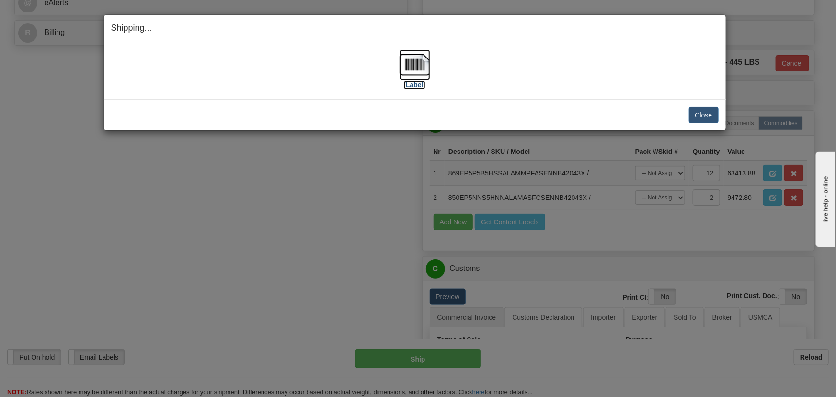
click at [421, 59] on img at bounding box center [414, 64] width 31 height 31
click at [700, 117] on button "Close" at bounding box center [704, 115] width 30 height 16
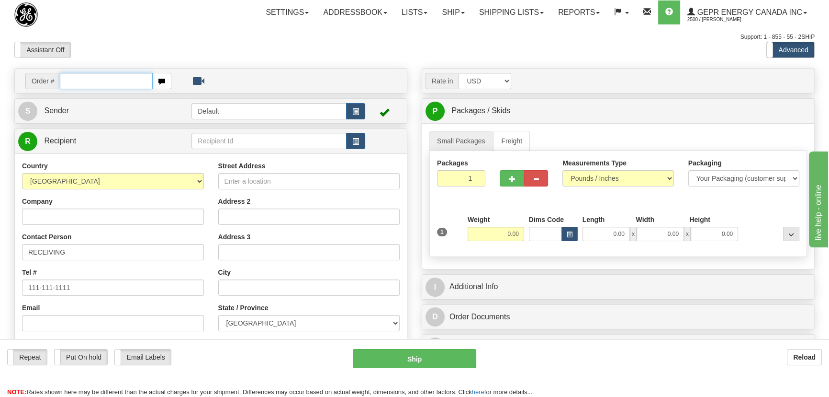
paste input "0086693512"
type input "86693512"
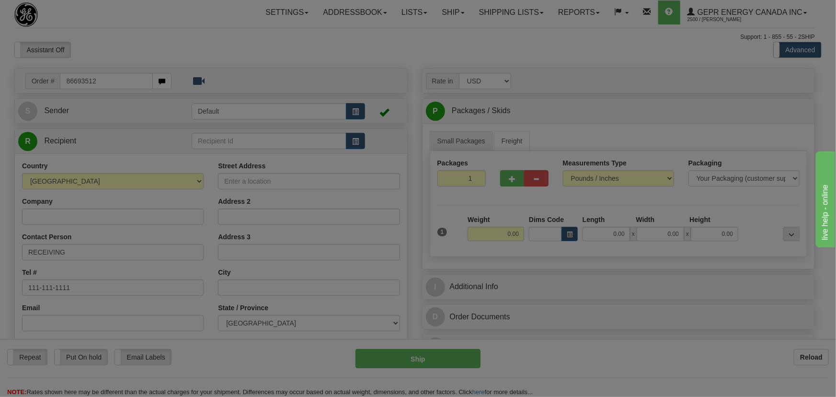
click at [148, 43] on body "Training Course Close Toggle navigation Settings Shipping Preferences New Recip…" at bounding box center [418, 198] width 836 height 397
type input "OKOTOKS"
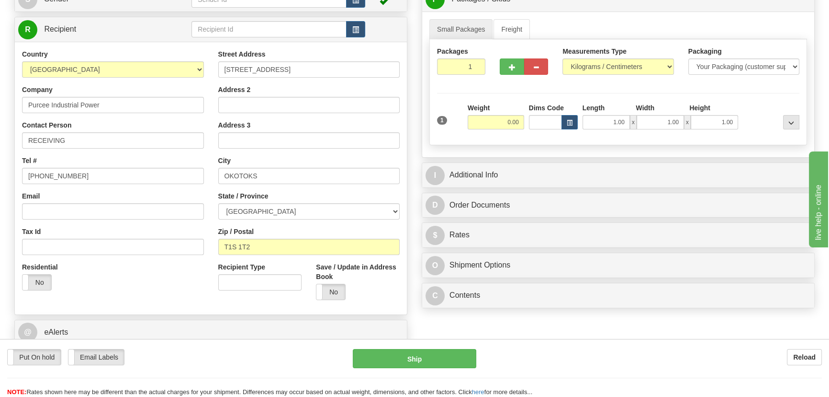
scroll to position [130, 0]
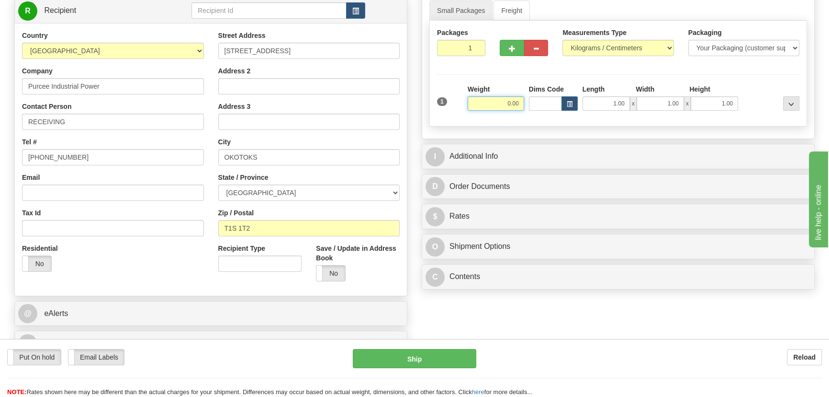
click at [496, 107] on input "0.00" at bounding box center [496, 103] width 57 height 14
type input "4.00"
click at [616, 48] on select "Pounds / Inches Kilograms / Centimeters" at bounding box center [618, 48] width 111 height 16
select select "0"
click at [563, 40] on select "Pounds / Inches Kilograms / Centimeters" at bounding box center [618, 48] width 111 height 16
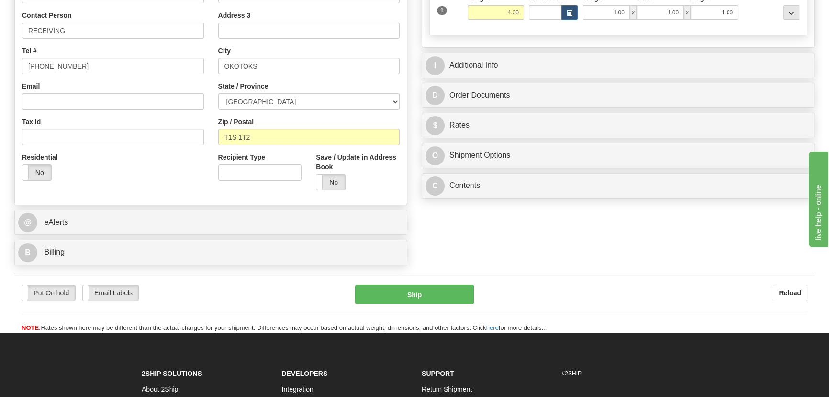
scroll to position [174, 0]
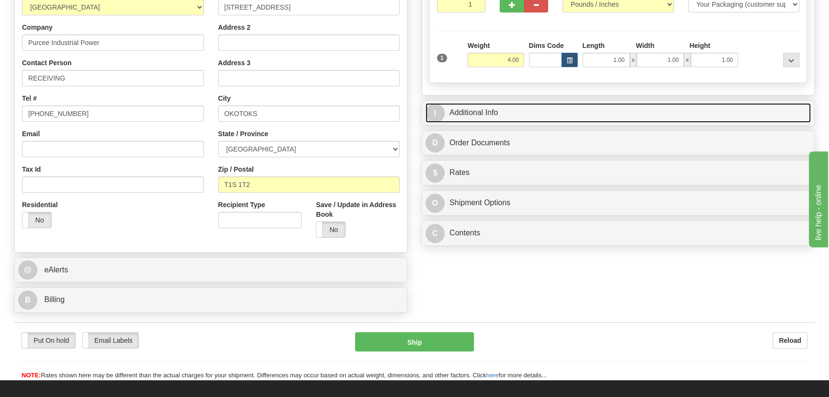
click at [629, 107] on link "I Additional Info" at bounding box center [618, 113] width 385 height 20
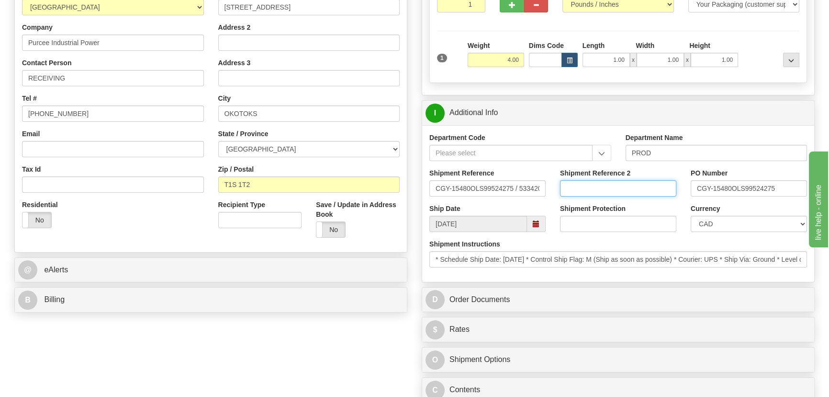
click at [618, 186] on input "Shipment Reference 2" at bounding box center [618, 188] width 116 height 16
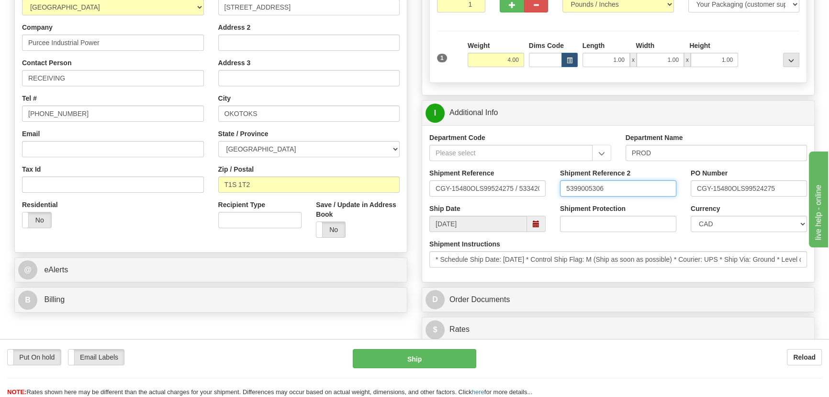
drag, startPoint x: 616, startPoint y: 184, endPoint x: 538, endPoint y: 176, distance: 78.5
click at [542, 175] on div "Shipment Reference CGY-15480OLS99524275 / 533420 Shipment Reference 2 539900530…" at bounding box center [618, 185] width 392 height 35
type input "5399005306"
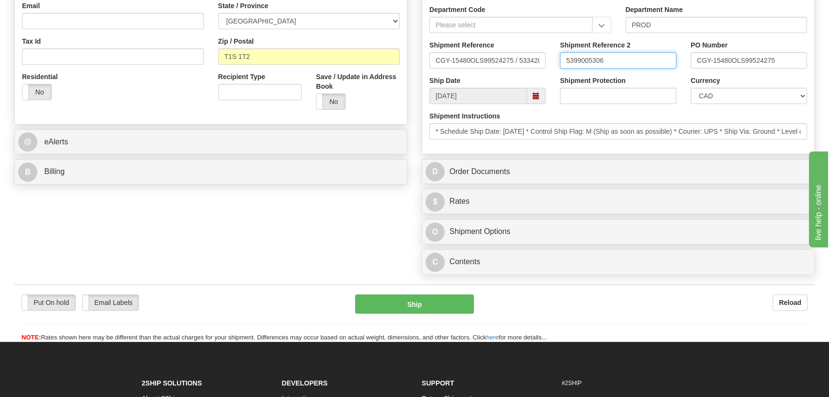
scroll to position [305, 0]
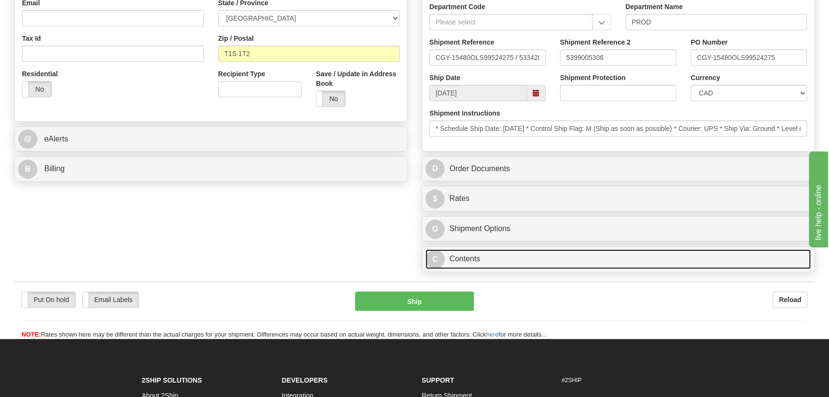
click at [632, 253] on link "C Contents" at bounding box center [618, 259] width 385 height 20
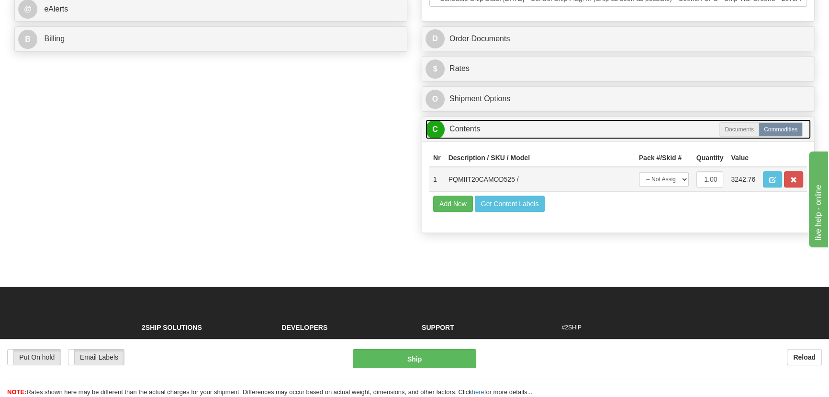
scroll to position [435, 0]
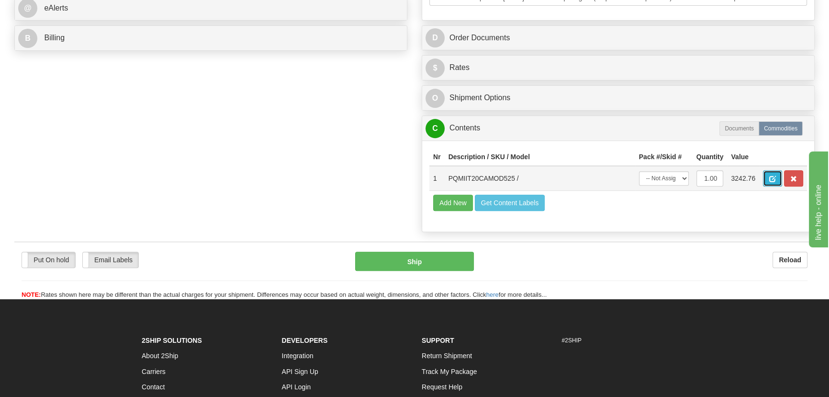
click at [769, 180] on button "button" at bounding box center [772, 178] width 19 height 16
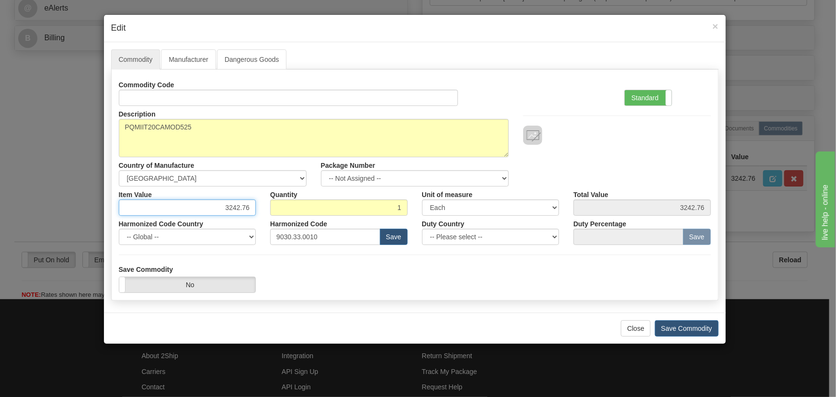
drag, startPoint x: 241, startPoint y: 211, endPoint x: 269, endPoint y: 215, distance: 28.0
click at [269, 215] on div "Commodity Code Standard Advanced Description PQMIIT20CAMOD525 Country of Manufa…" at bounding box center [415, 161] width 592 height 168
paste input "2.798,6"
type input "2798.66"
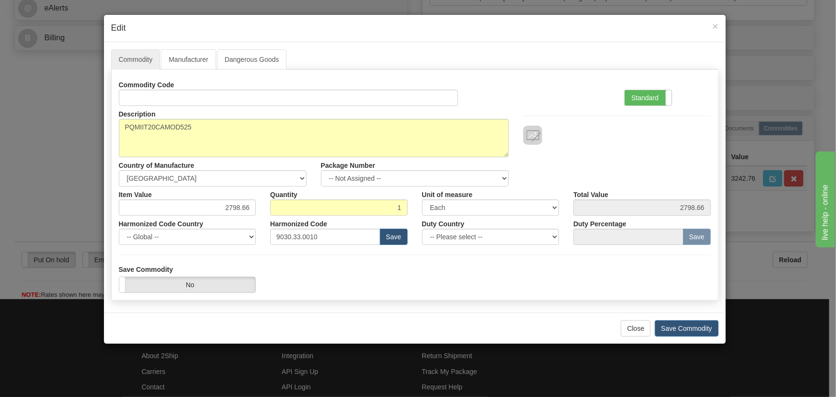
click at [558, 78] on div "Commodity Code Standard Advanced" at bounding box center [415, 91] width 606 height 29
click at [693, 325] on button "Save Commodity" at bounding box center [687, 328] width 64 height 16
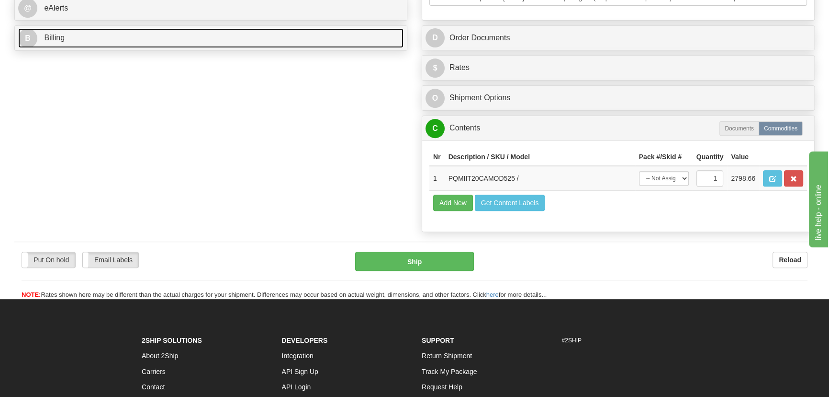
click at [263, 35] on link "B Billing" at bounding box center [210, 38] width 385 height 20
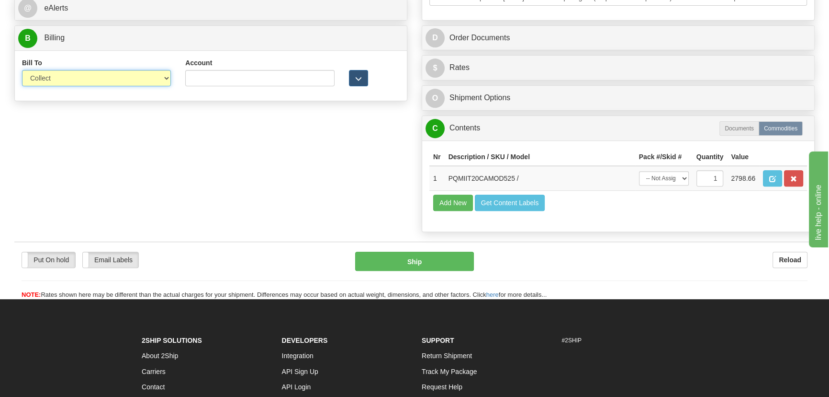
drag, startPoint x: 78, startPoint y: 73, endPoint x: 77, endPoint y: 79, distance: 5.4
click at [78, 73] on select "Sender Recipient Third Party Collect" at bounding box center [96, 78] width 149 height 16
select select "1"
click at [22, 70] on select "Sender Recipient Third Party Collect" at bounding box center [96, 78] width 149 height 16
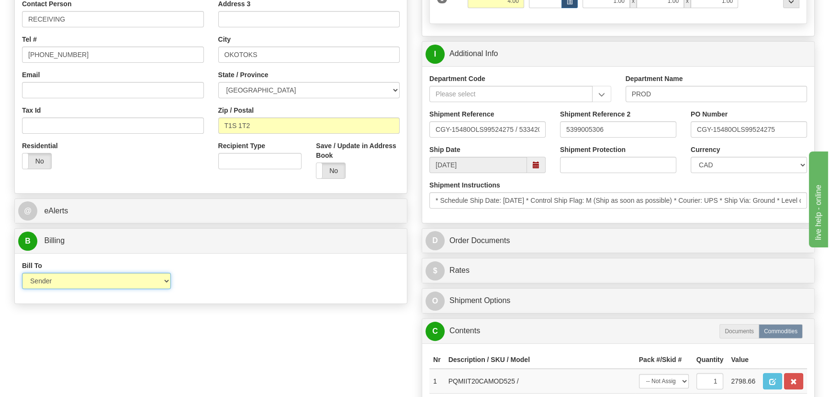
scroll to position [217, 0]
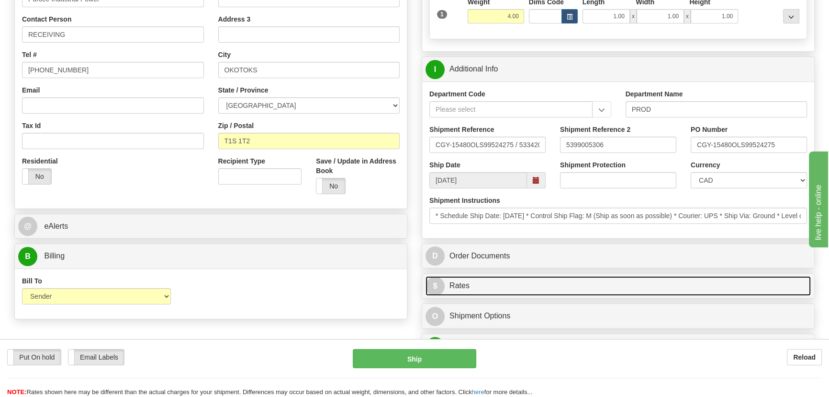
click at [617, 293] on link "$ Rates" at bounding box center [618, 286] width 385 height 20
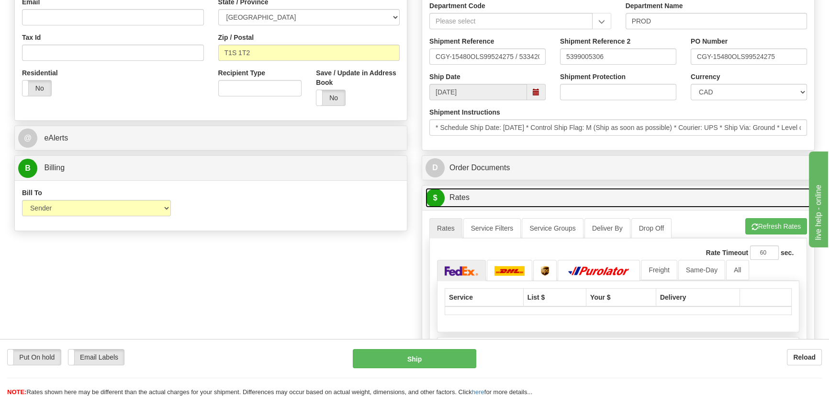
scroll to position [392, 0]
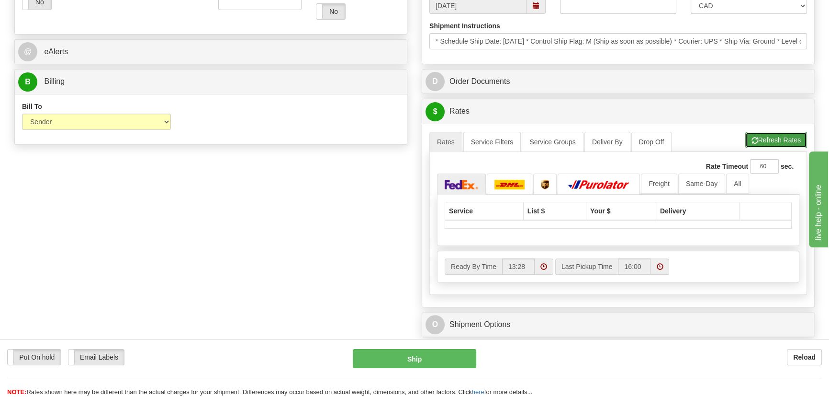
click at [782, 132] on button "Refresh Rates" at bounding box center [777, 140] width 62 height 16
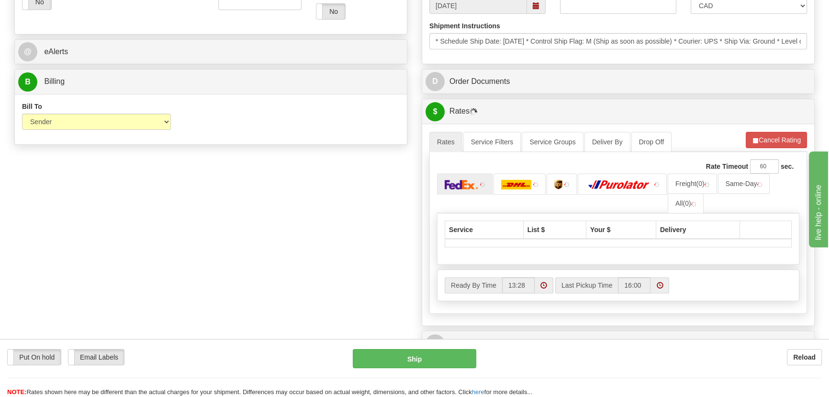
click at [783, 185] on ul "Freight (0) Same-Day All (0)" at bounding box center [618, 193] width 363 height 40
drag, startPoint x: 709, startPoint y: 197, endPoint x: 704, endPoint y: 199, distance: 5.2
click at [707, 197] on li "All (0)" at bounding box center [689, 203] width 37 height 20
click at [694, 202] on span "(0)" at bounding box center [691, 203] width 8 height 8
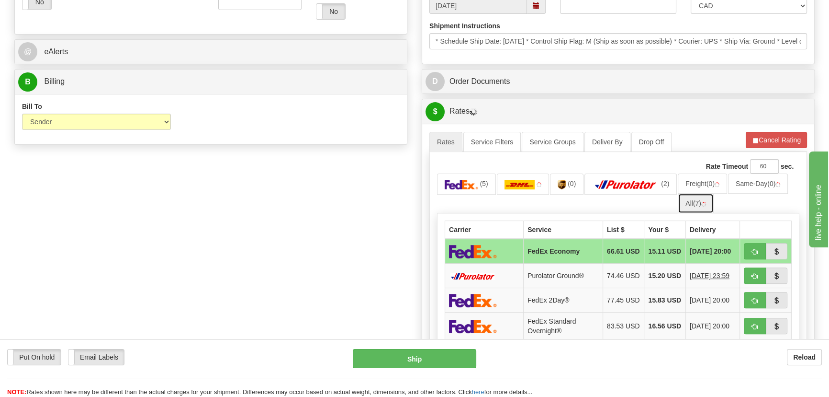
click at [694, 202] on link "All (7)" at bounding box center [696, 203] width 36 height 20
click at [751, 253] on button "button" at bounding box center [755, 251] width 22 height 16
type input "20"
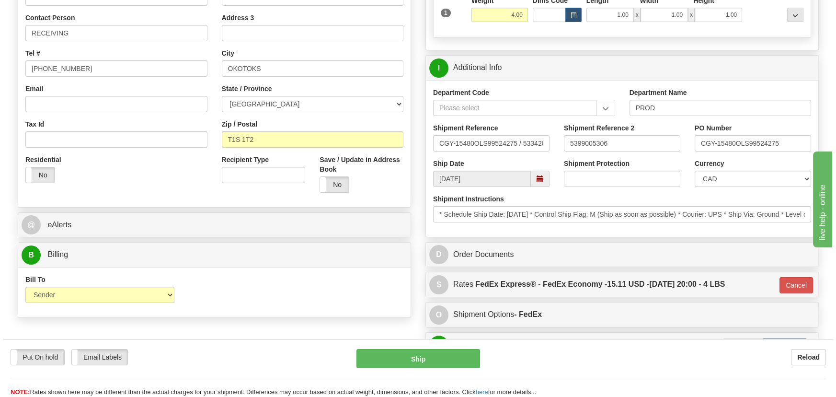
scroll to position [174, 0]
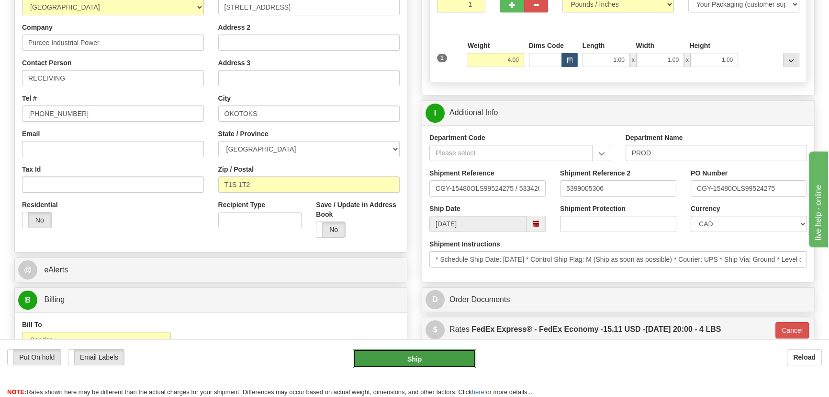
click at [443, 358] on button "Ship" at bounding box center [415, 358] width 124 height 19
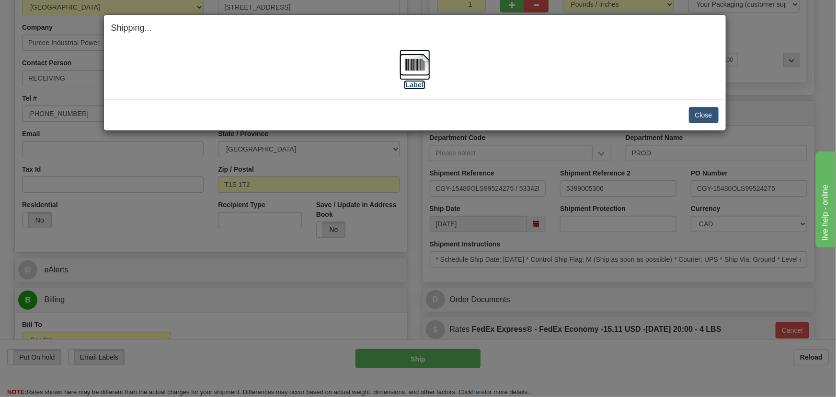
click at [415, 67] on img at bounding box center [414, 64] width 31 height 31
click at [698, 112] on button "Close" at bounding box center [704, 115] width 30 height 16
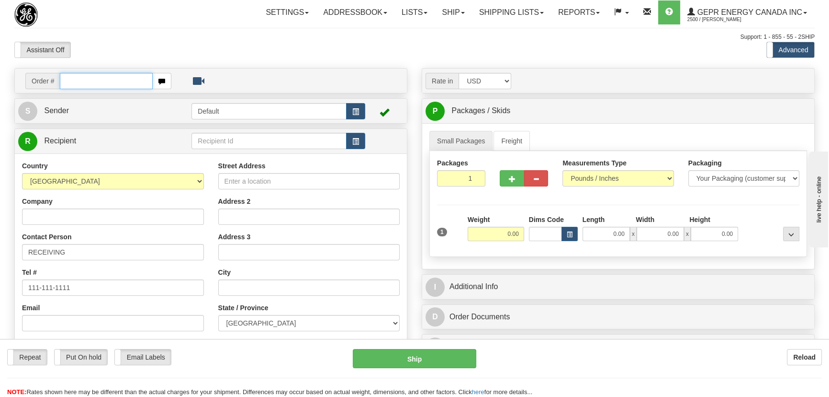
paste input "0086693565"
click at [72, 80] on input "0086693565" at bounding box center [106, 81] width 93 height 16
type input "86693565"
click at [134, 42] on body "Training Course Close Toggle navigation Settings Shipping Preferences New Recip…" at bounding box center [414, 198] width 829 height 397
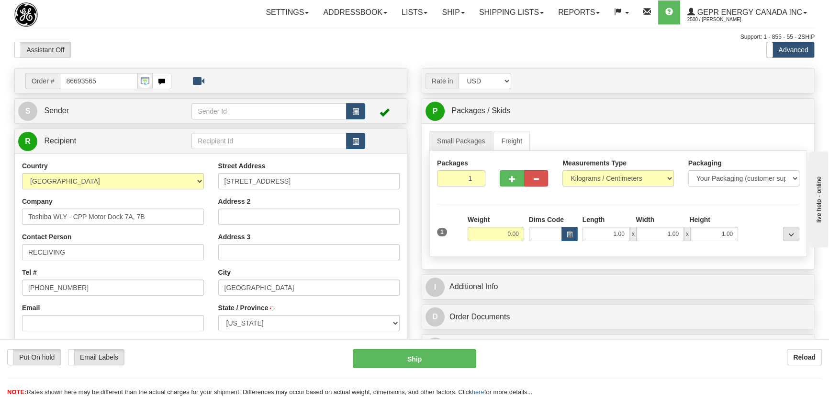
type input "[GEOGRAPHIC_DATA]"
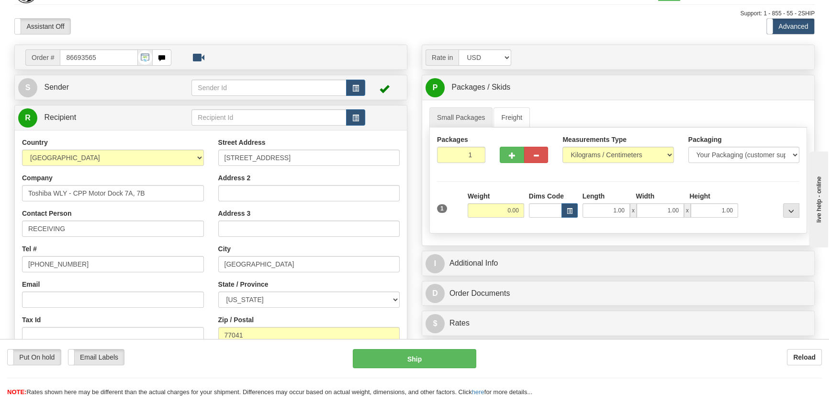
scroll to position [87, 0]
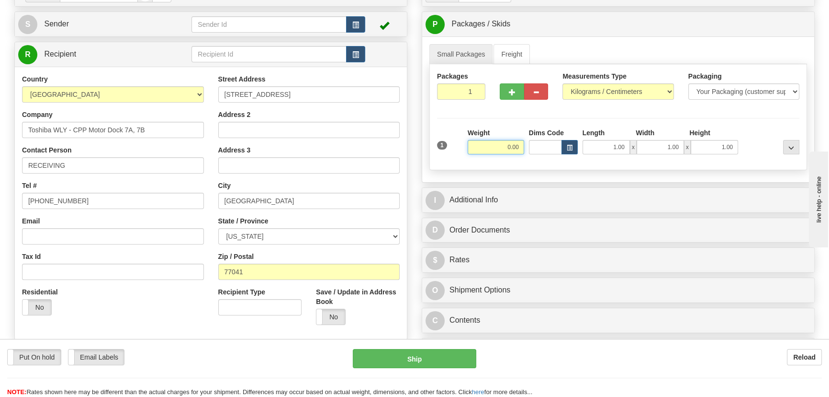
drag, startPoint x: 500, startPoint y: 150, endPoint x: 523, endPoint y: 155, distance: 23.9
click at [523, 155] on div "Weight 0.00" at bounding box center [495, 145] width 61 height 34
type input "4.00"
click at [607, 86] on select "Pounds / Inches Kilograms / Centimeters" at bounding box center [618, 91] width 111 height 16
select select "0"
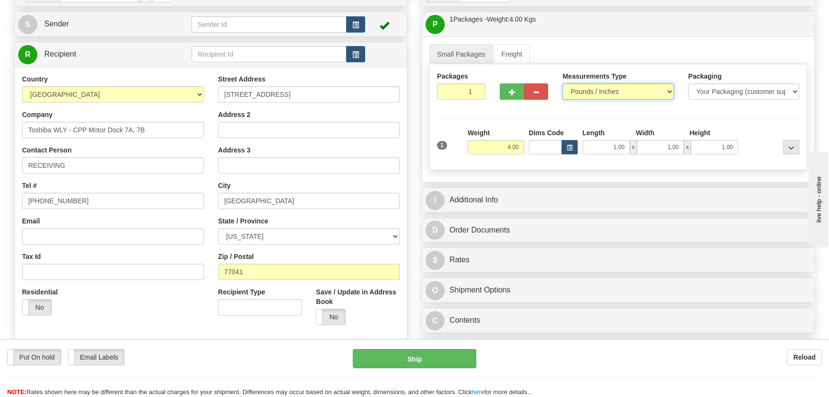
click at [563, 83] on select "Pounds / Inches Kilograms / Centimeters" at bounding box center [618, 91] width 111 height 16
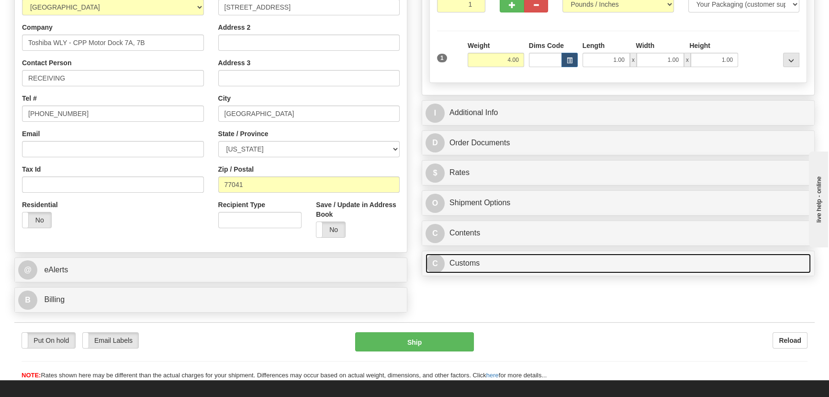
click at [609, 258] on link "C Customs" at bounding box center [618, 263] width 385 height 20
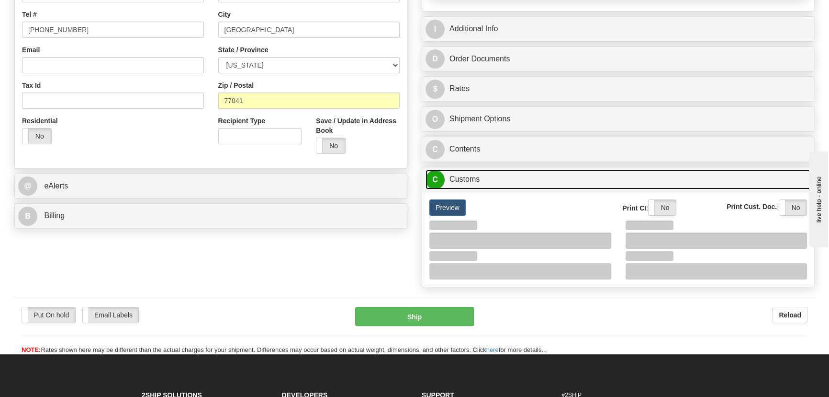
scroll to position [261, 0]
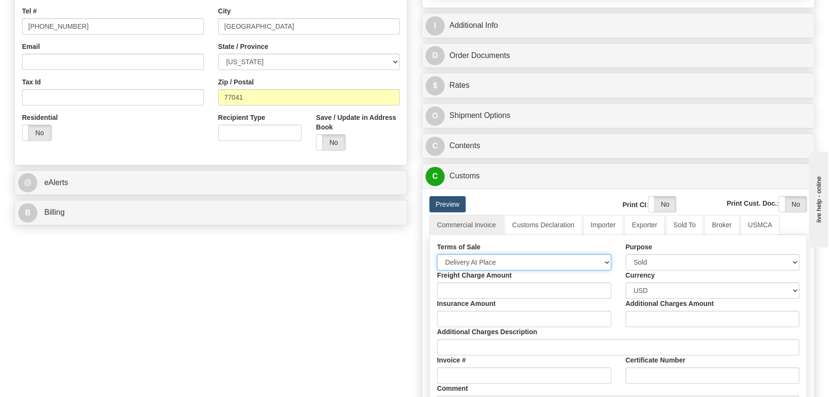
click at [504, 263] on select "Free Carrier Free On Board Ex Works Delivered Duty Unpaid Delivered Duty Paid C…" at bounding box center [524, 262] width 174 height 16
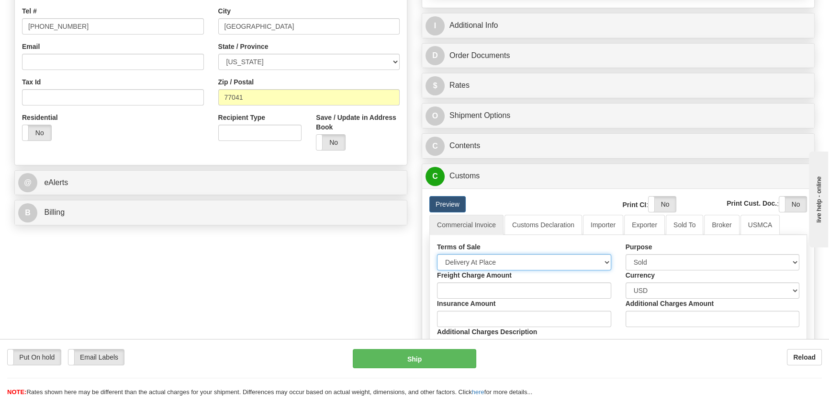
select select "7"
click at [437, 254] on select "Free Carrier Free On Board Ex Works Delivered Duty Unpaid Delivered Duty Paid C…" at bounding box center [524, 262] width 174 height 16
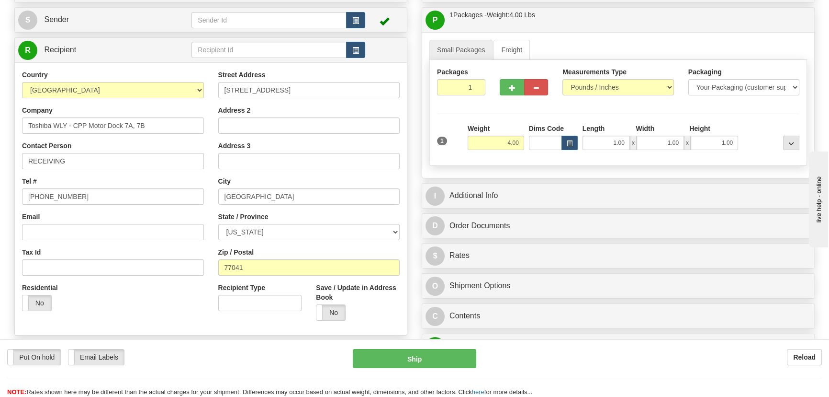
scroll to position [87, 0]
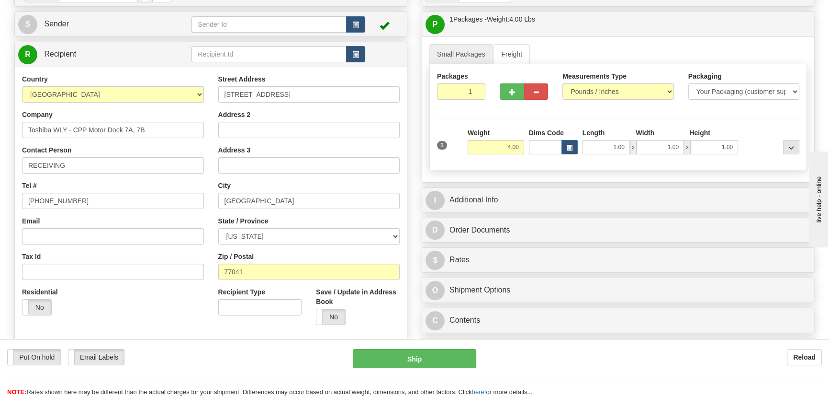
click at [639, 187] on div "I Additional Info" at bounding box center [618, 199] width 393 height 25
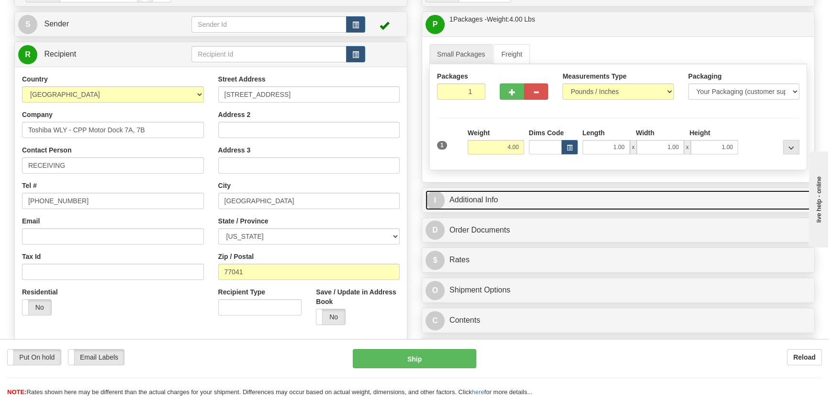
click at [643, 198] on link "I Additional Info" at bounding box center [618, 200] width 385 height 20
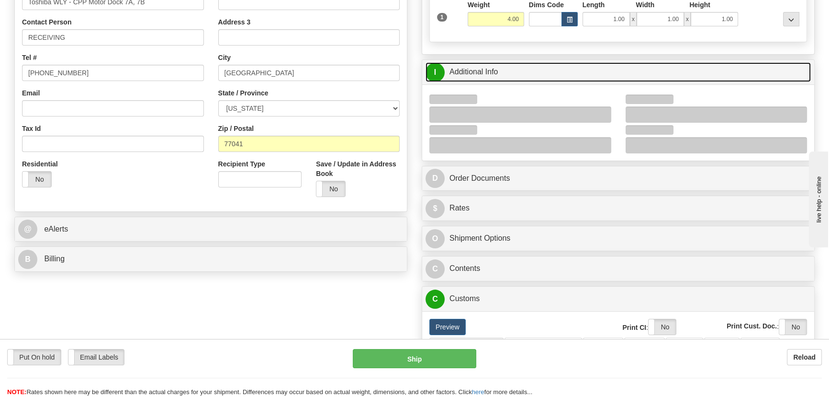
scroll to position [217, 0]
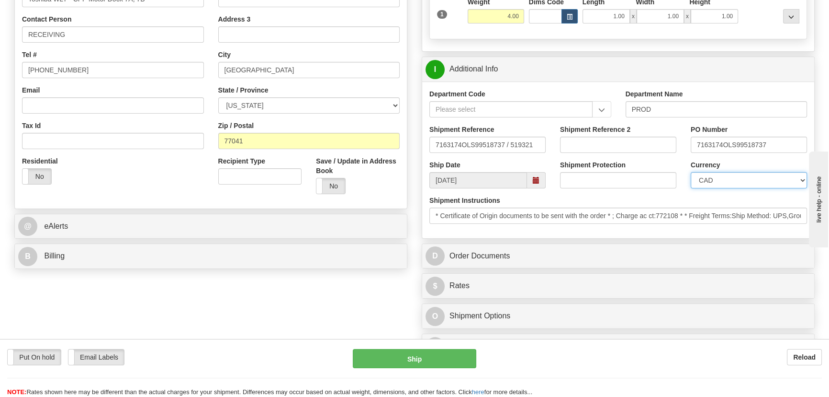
click at [732, 181] on select "CAD USD EUR ZAR RON ANG ARN AUD AUS AWG BBD BFR BGN BHD BMD BND BRC BRL CHP CKZ…" at bounding box center [749, 180] width 116 height 16
select select "1"
click at [691, 172] on select "CAD USD EUR ZAR RON ANG ARN AUD AUS AWG BBD BFR BGN BHD BMD BND BRC BRL CHP CKZ…" at bounding box center [749, 180] width 116 height 16
click at [629, 144] on input "Shipment Reference 2" at bounding box center [618, 144] width 116 height 16
drag, startPoint x: 629, startPoint y: 144, endPoint x: 506, endPoint y: 137, distance: 123.3
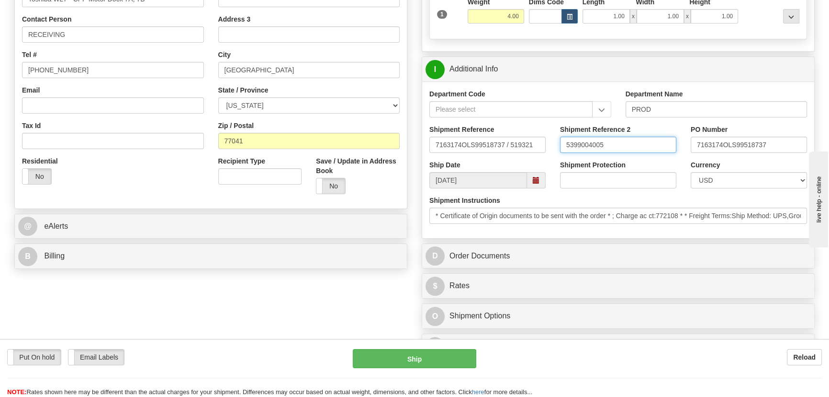
click at [506, 137] on div "Shipment Reference 7163174OLS99518737 / 519321 Shipment Reference 2 5399004005 …" at bounding box center [618, 142] width 392 height 35
type input "5399004005"
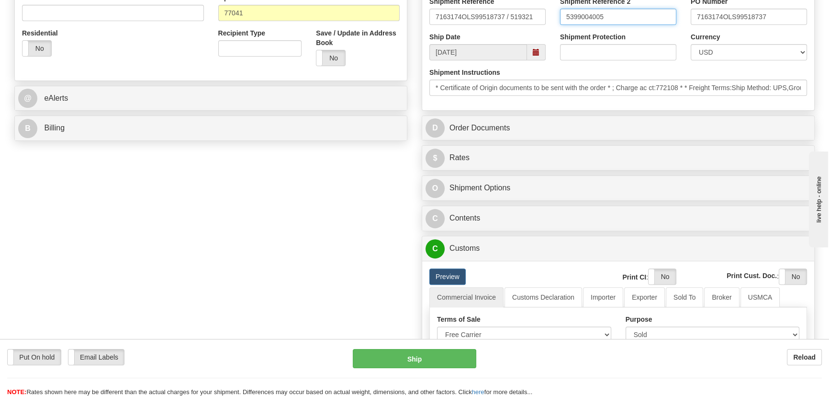
scroll to position [392, 0]
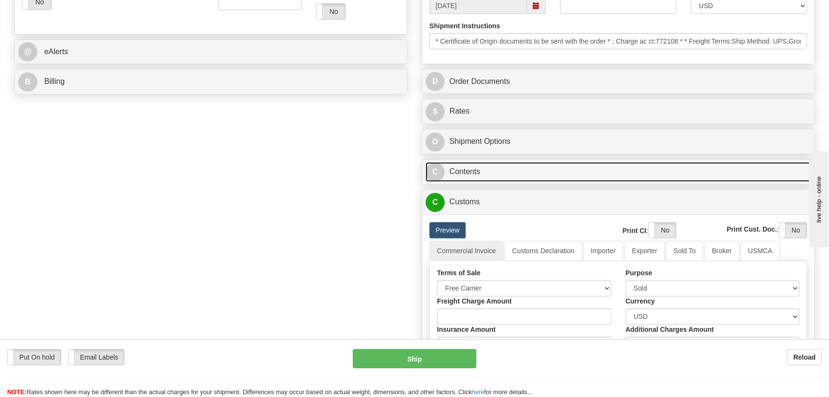
click at [622, 172] on link "C Contents" at bounding box center [618, 172] width 385 height 20
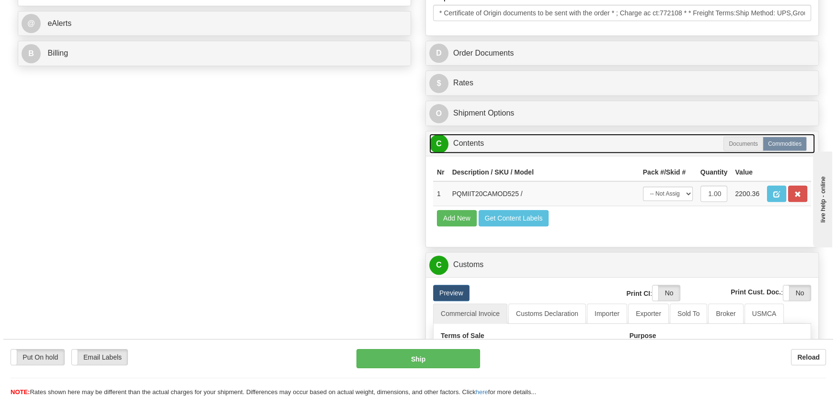
scroll to position [435, 0]
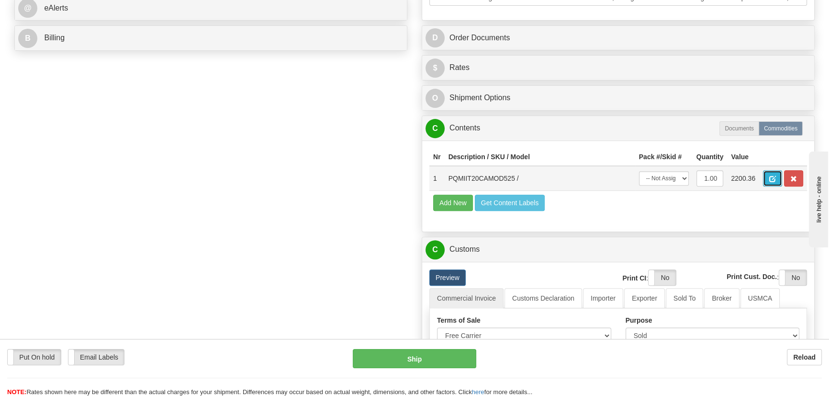
click at [776, 179] on button "button" at bounding box center [772, 178] width 19 height 16
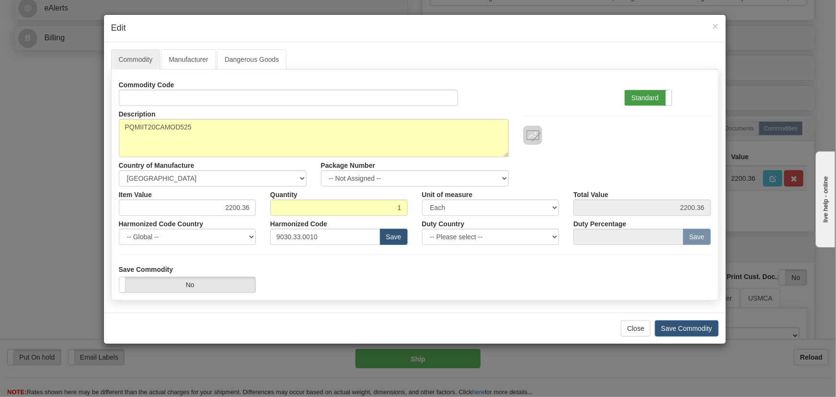
click at [656, 93] on label "Standard" at bounding box center [647, 97] width 47 height 15
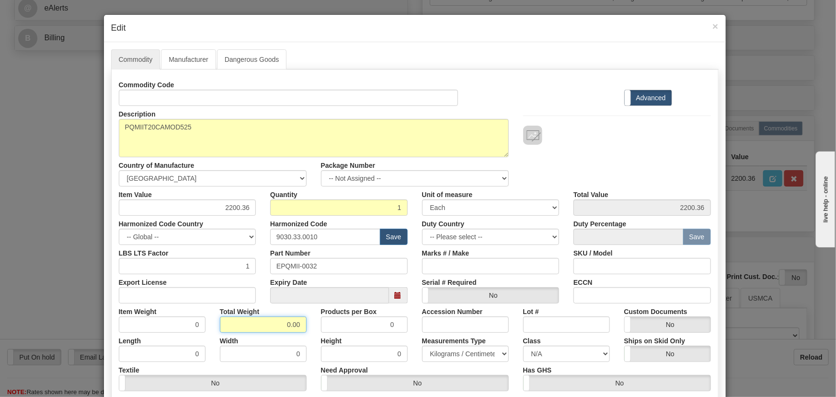
drag, startPoint x: 282, startPoint y: 323, endPoint x: 302, endPoint y: 329, distance: 21.5
click at [302, 329] on input "0.00" at bounding box center [263, 324] width 87 height 16
type input "1"
type input "1.0000"
click at [314, 329] on div "Products per Box 0" at bounding box center [364, 317] width 101 height 29
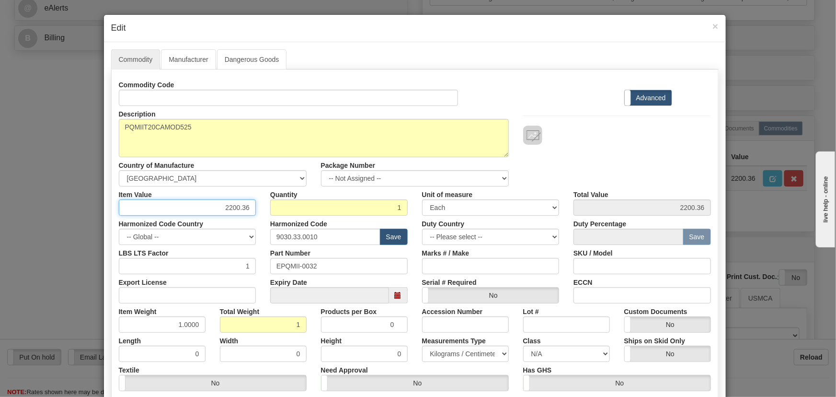
drag, startPoint x: 227, startPoint y: 207, endPoint x: 266, endPoint y: 214, distance: 40.4
click at [266, 214] on div "Item Value 2200.36 Quantity 1 Unit of measure 3 Thousand Square Inches Adjustme…" at bounding box center [415, 200] width 606 height 29
paste input "1.942,95"
type input "1942.95"
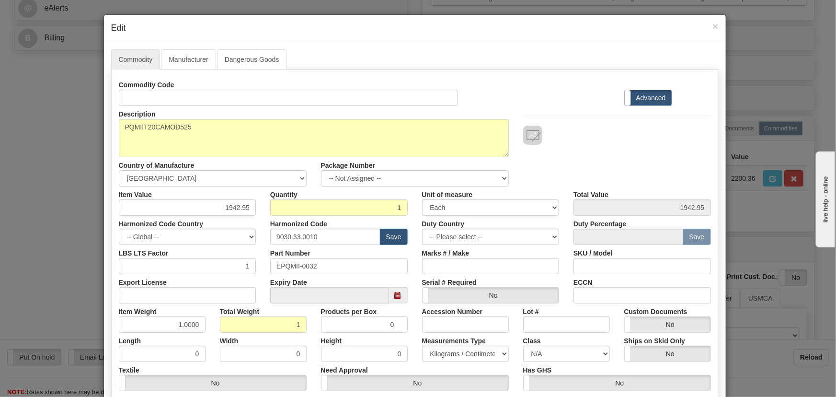
click at [566, 92] on div "Commodity Code Standard Advanced" at bounding box center [415, 91] width 606 height 29
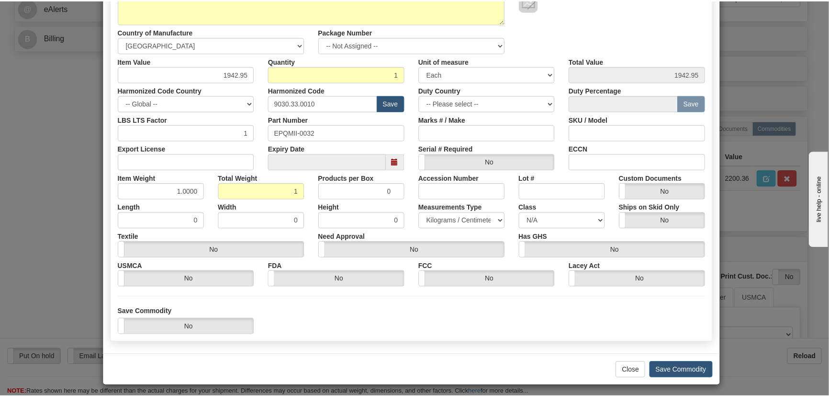
scroll to position [136, 0]
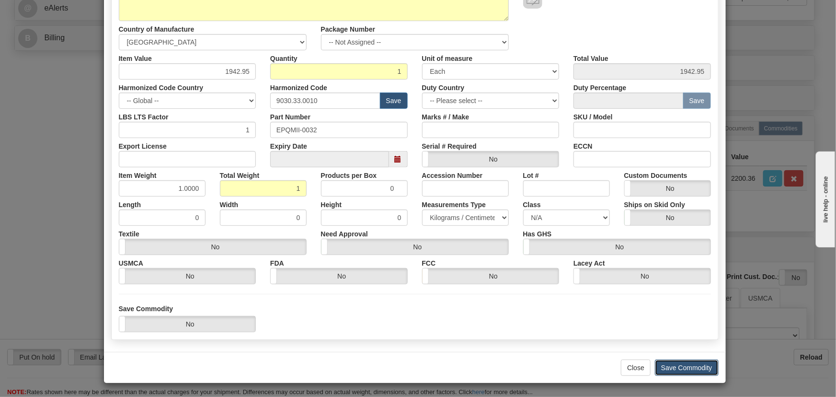
click at [691, 364] on button "Save Commodity" at bounding box center [687, 367] width 64 height 16
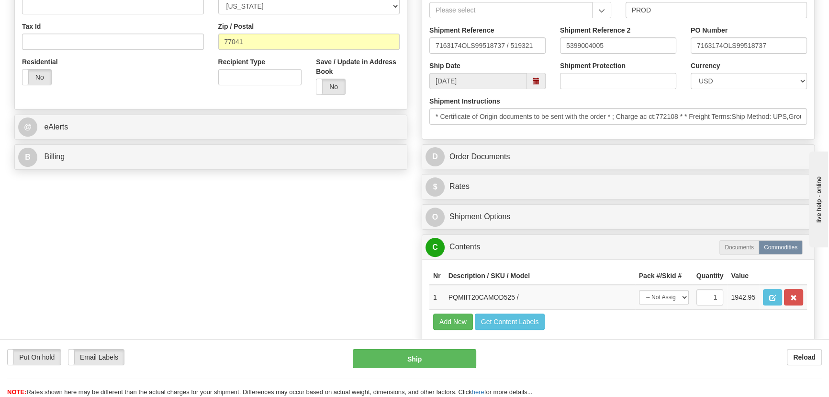
scroll to position [305, 0]
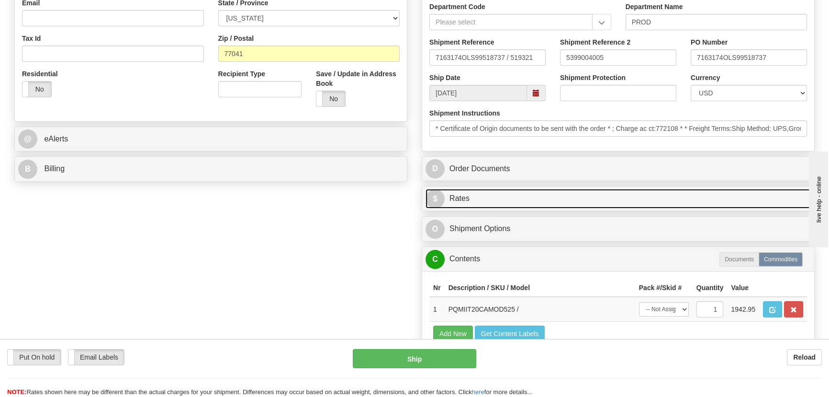
click at [757, 196] on link "$ Rates" at bounding box center [618, 199] width 385 height 20
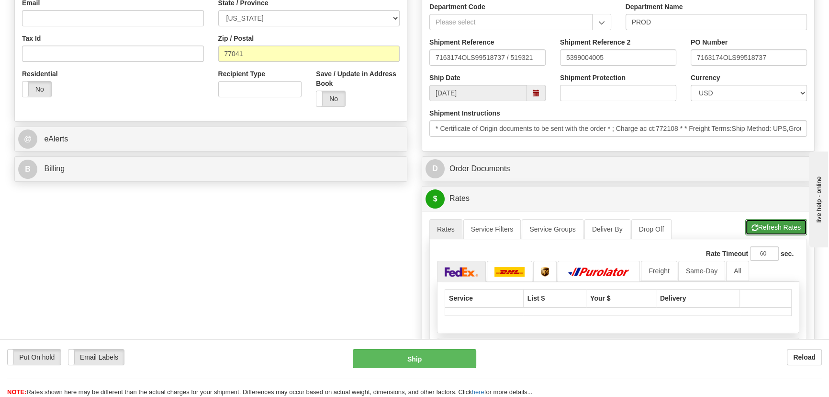
click at [772, 224] on button "Refresh Rates" at bounding box center [777, 227] width 62 height 16
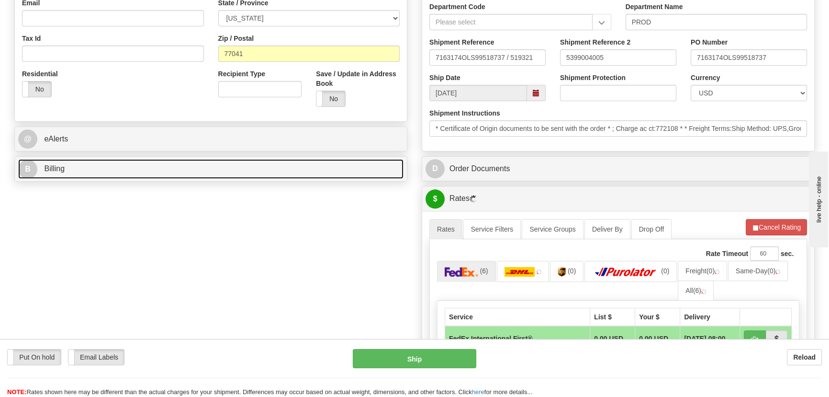
click at [261, 161] on link "B Billing" at bounding box center [210, 169] width 385 height 20
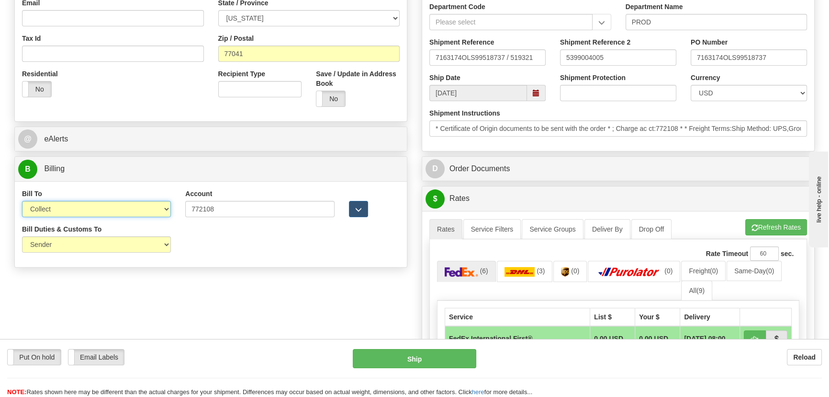
click at [114, 213] on select "Sender Recipient Third Party Collect" at bounding box center [96, 209] width 149 height 16
select select "1"
click at [22, 201] on select "Sender Recipient Third Party Collect" at bounding box center [96, 209] width 149 height 16
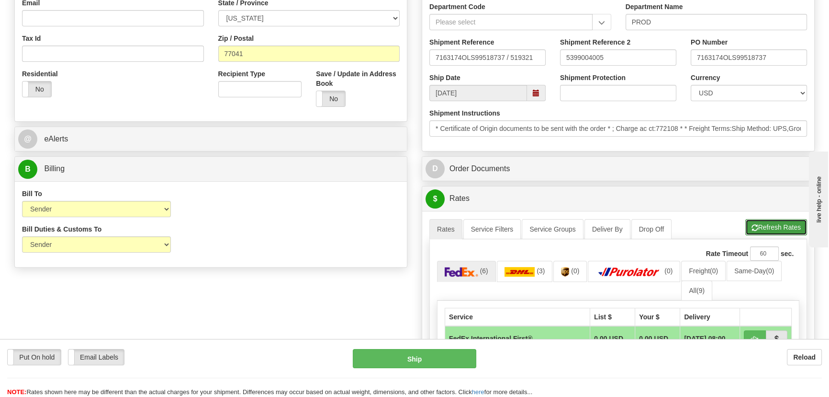
click at [775, 226] on button "Refresh Rates" at bounding box center [777, 227] width 62 height 16
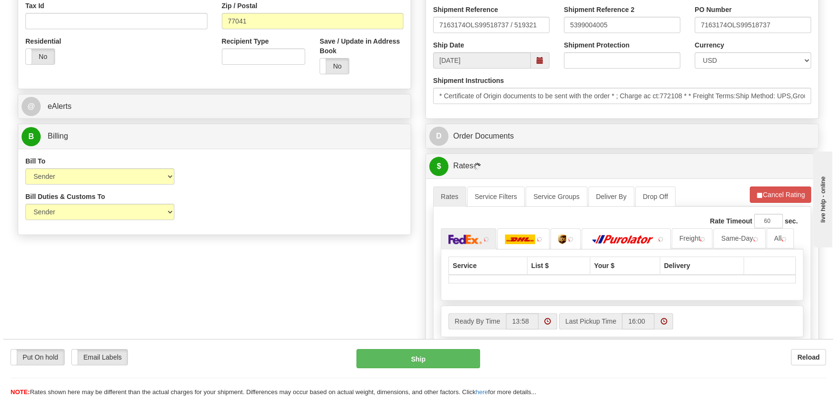
scroll to position [435, 0]
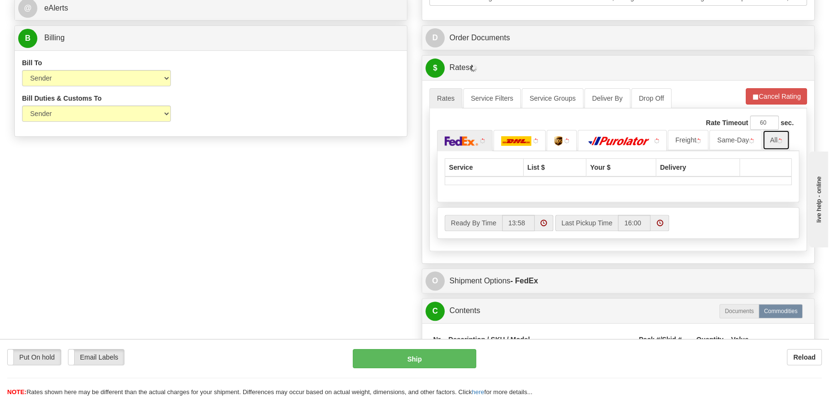
click at [773, 142] on link "All" at bounding box center [777, 140] width 28 height 20
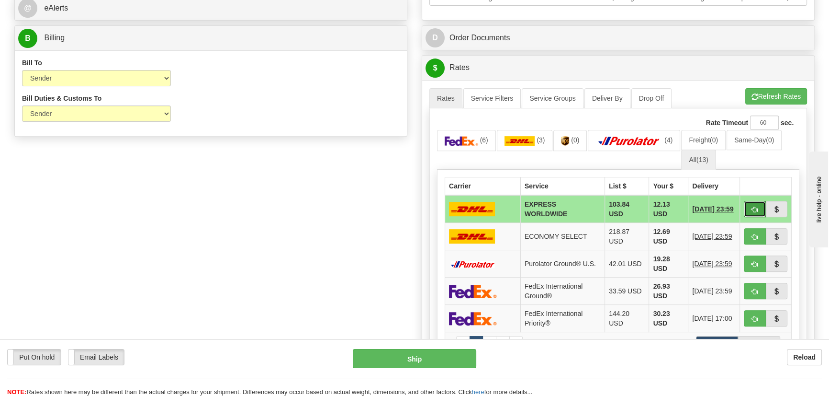
click at [754, 206] on span "button" at bounding box center [755, 209] width 7 height 6
type input "P"
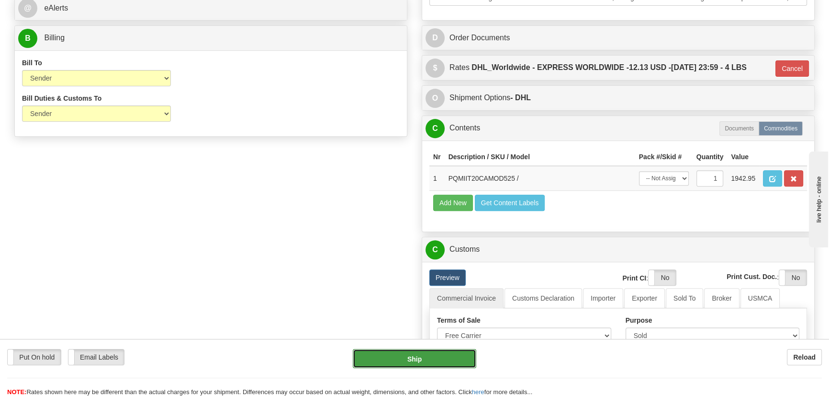
click at [438, 359] on button "Ship" at bounding box center [415, 358] width 124 height 19
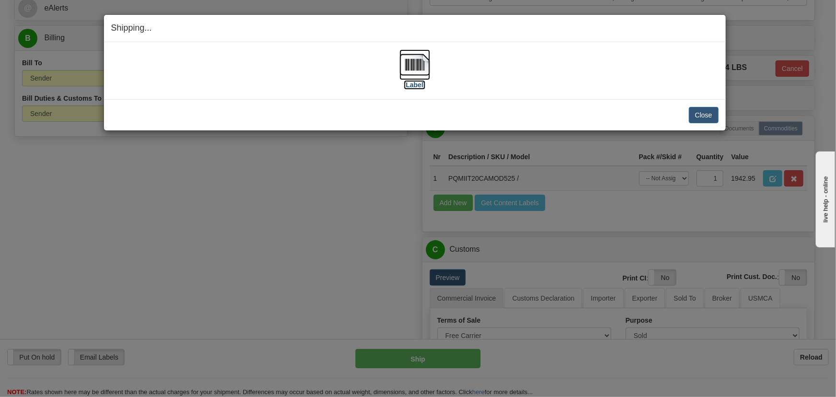
click at [419, 67] on img at bounding box center [414, 64] width 31 height 31
click at [701, 115] on button "Close" at bounding box center [704, 115] width 30 height 16
